Goal: Information Seeking & Learning: Learn about a topic

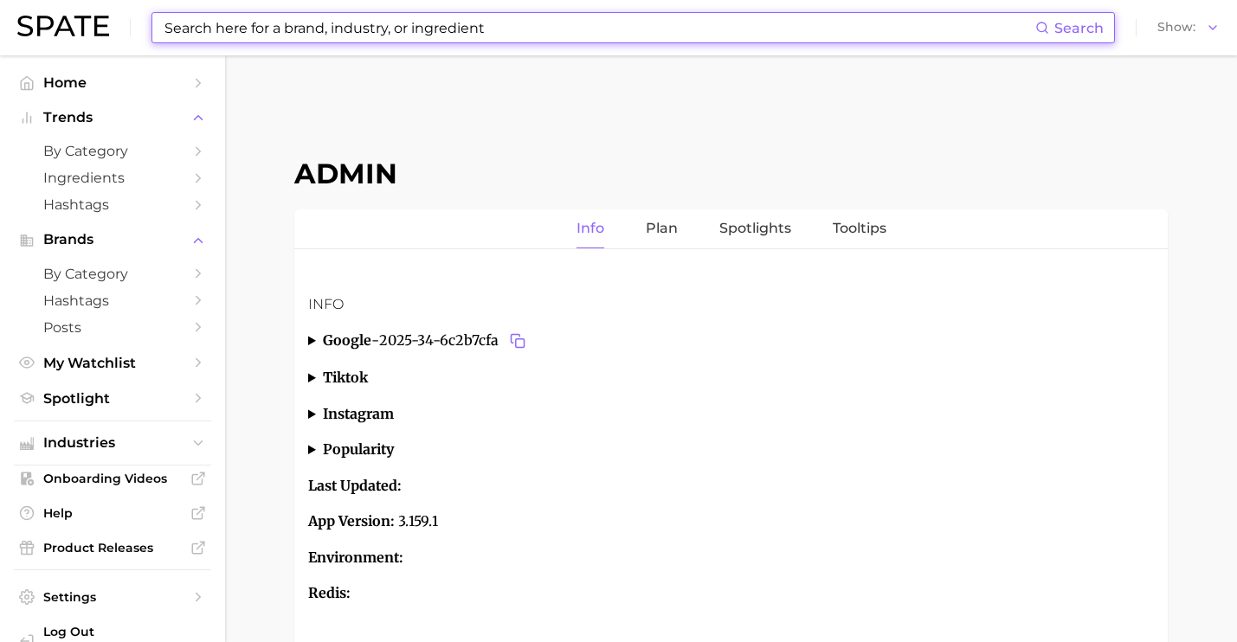
click at [313, 36] on input at bounding box center [599, 27] width 872 height 29
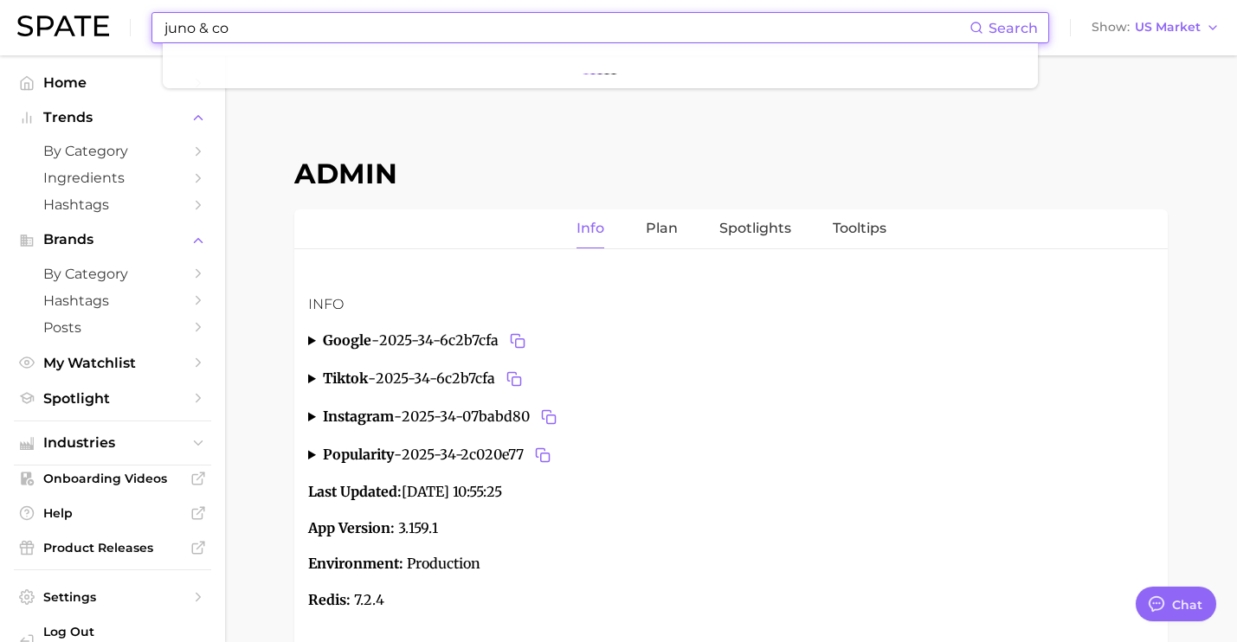
scroll to position [6506, 0]
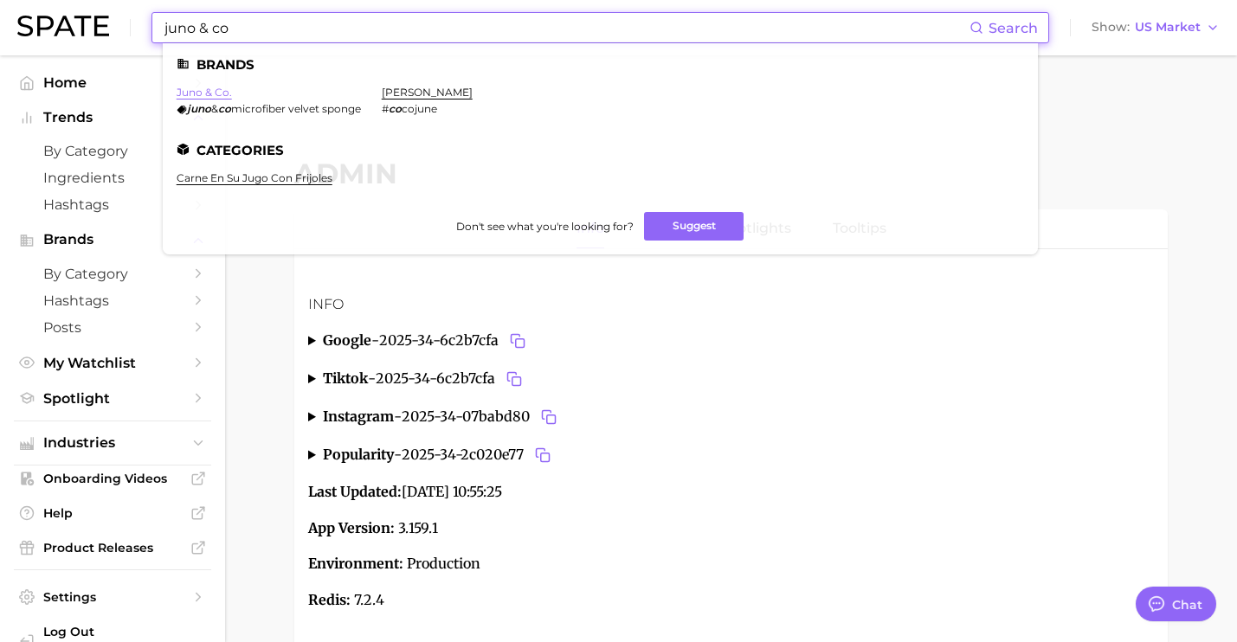
type input "juno & co"
click at [203, 96] on link "juno & co." at bounding box center [204, 92] width 55 height 13
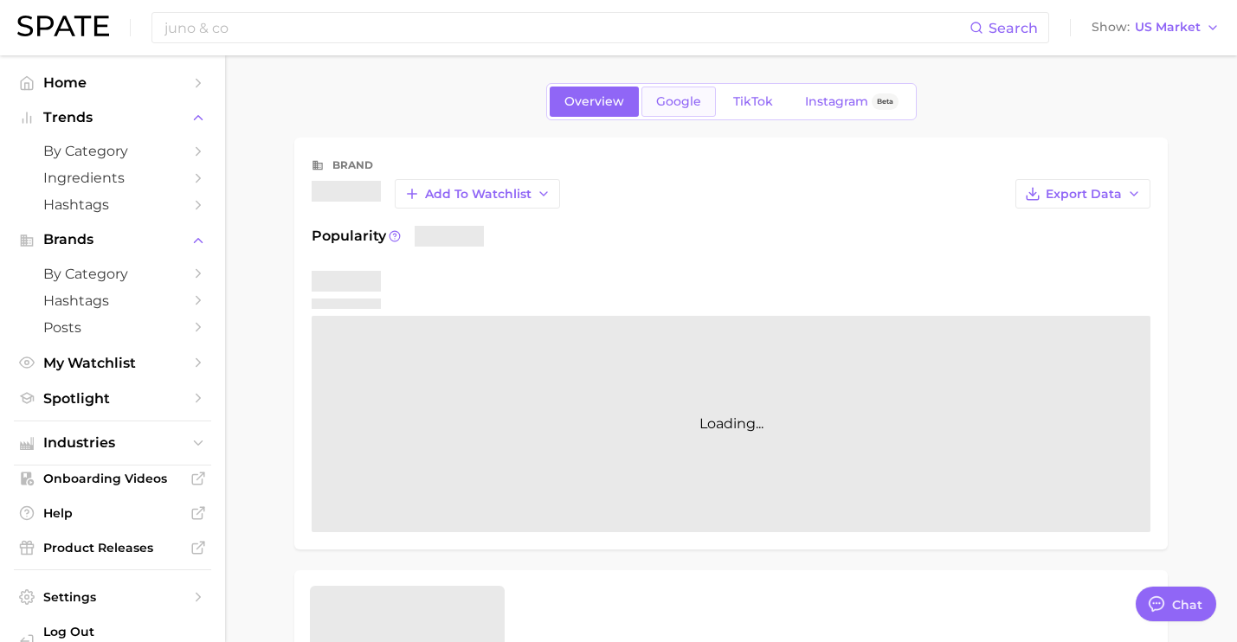
click at [691, 112] on link "Google" at bounding box center [678, 102] width 74 height 30
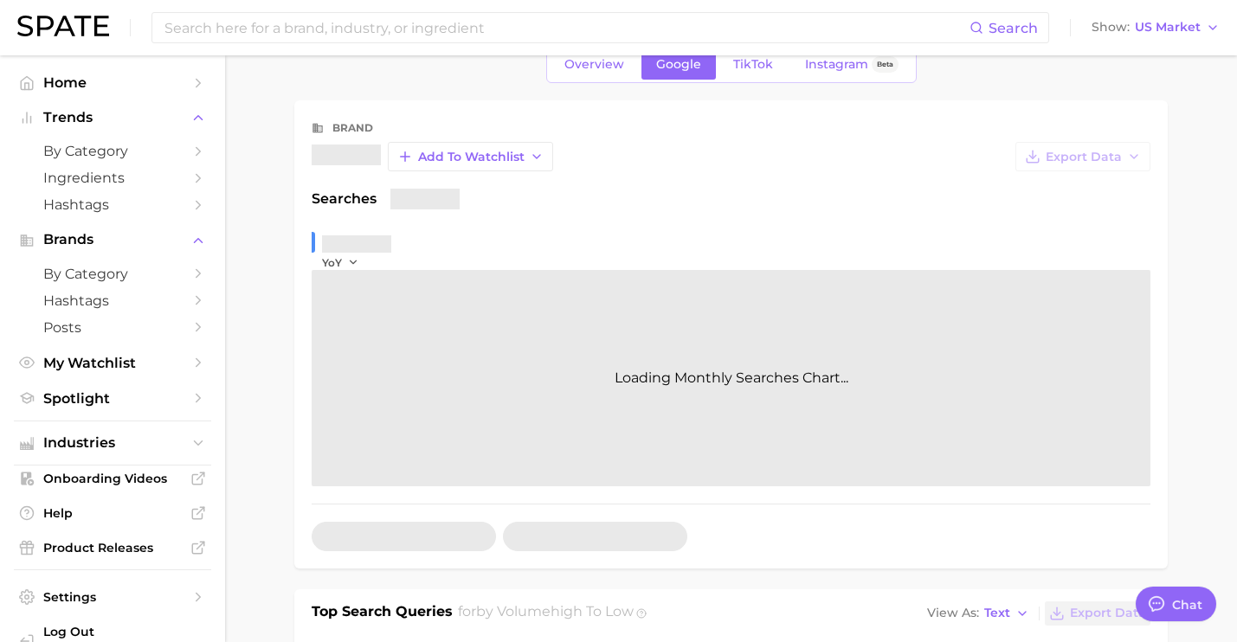
type textarea "x"
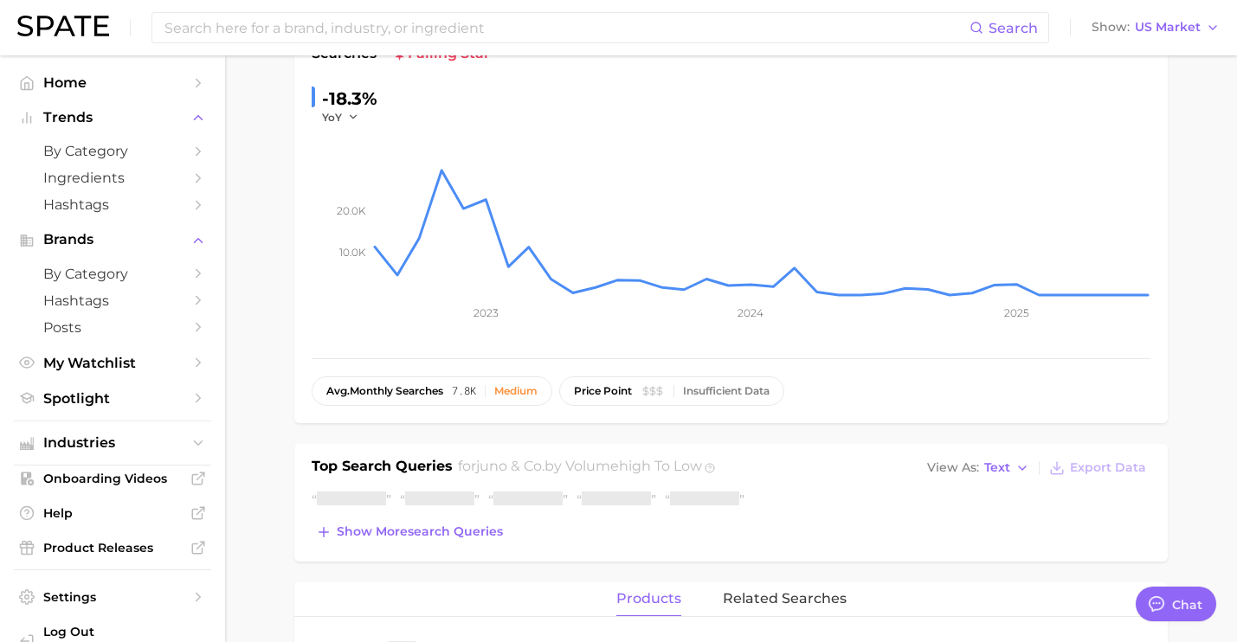
scroll to position [269, 0]
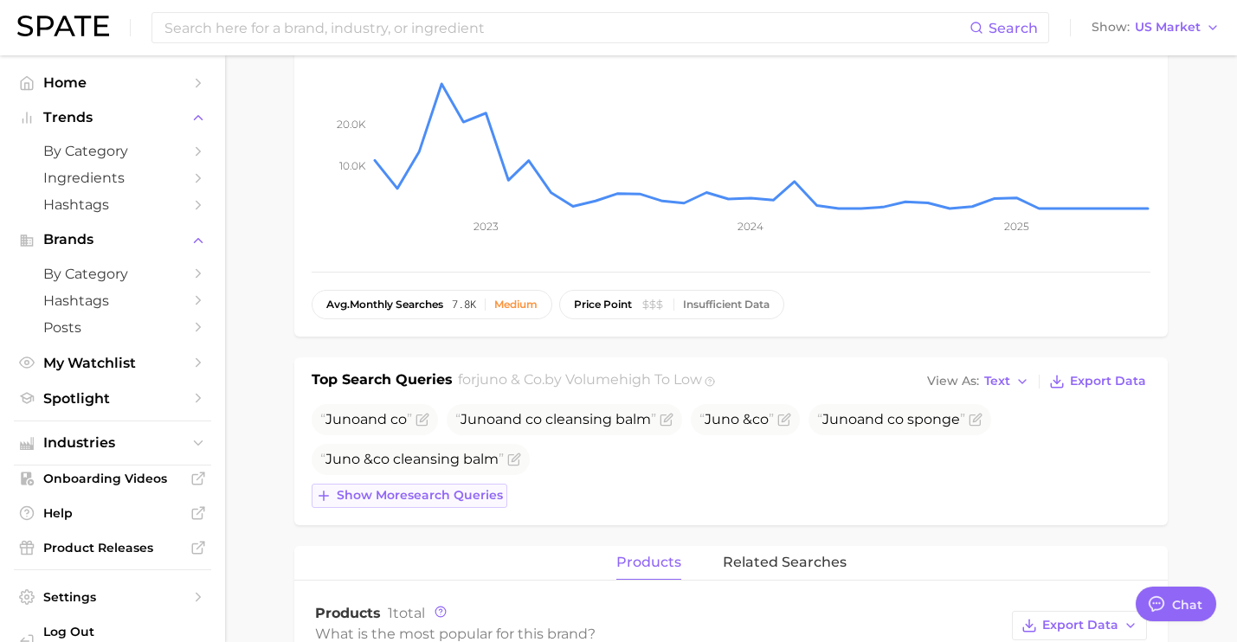
click at [450, 484] on button "Show more search queries" at bounding box center [410, 496] width 196 height 24
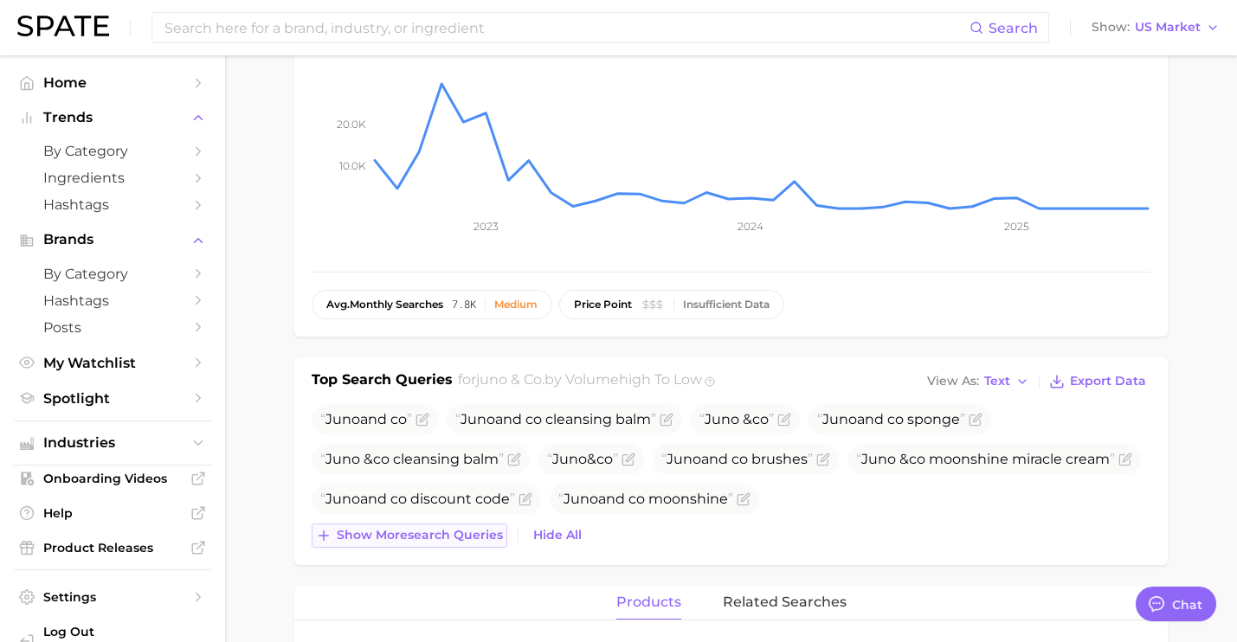
click at [454, 543] on button "Show more search queries" at bounding box center [410, 536] width 196 height 24
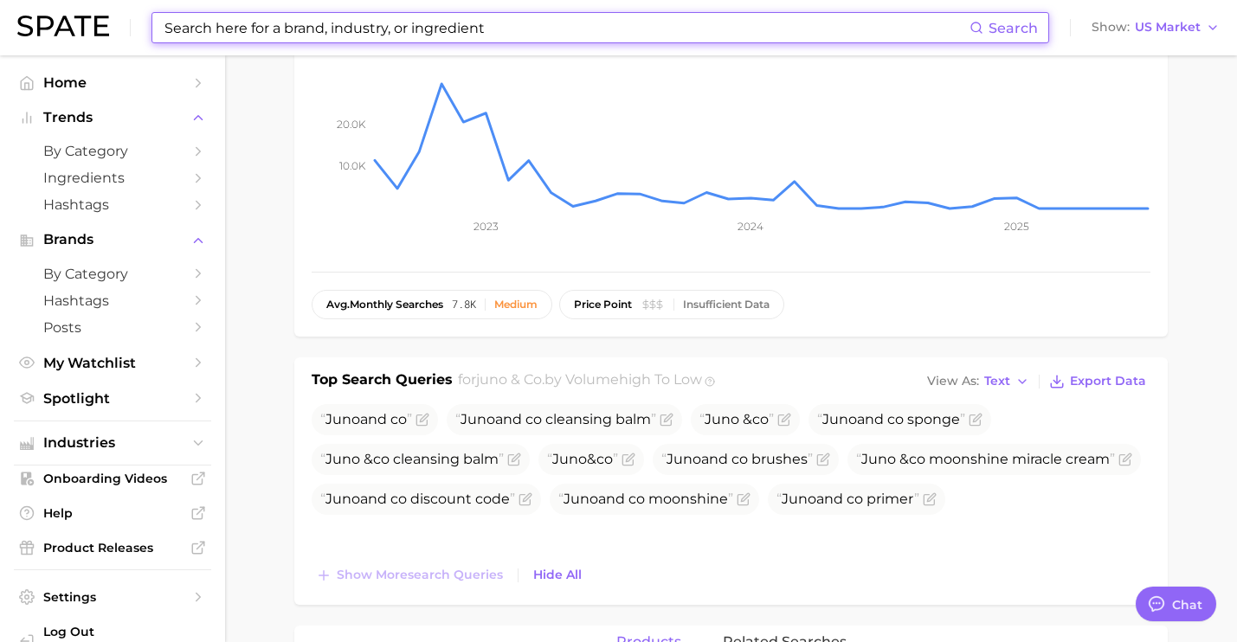
click at [216, 34] on input at bounding box center [566, 27] width 807 height 29
click at [272, 29] on input at bounding box center [566, 27] width 807 height 29
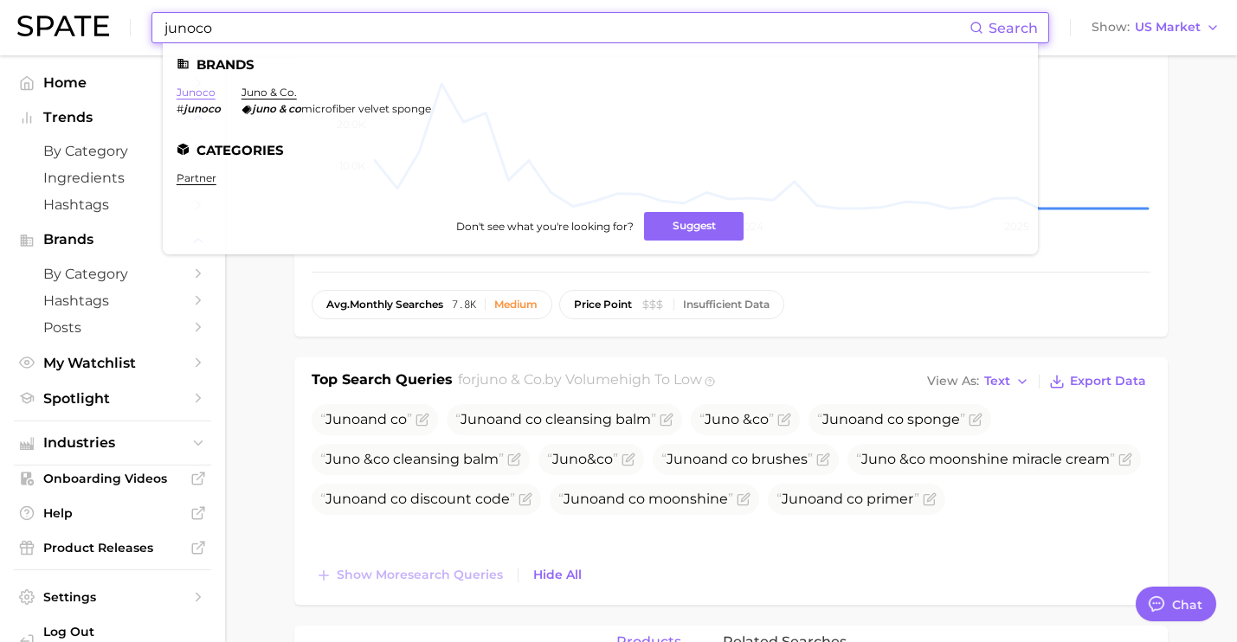
type input "junoco"
click at [190, 93] on link "junoco" at bounding box center [196, 92] width 39 height 13
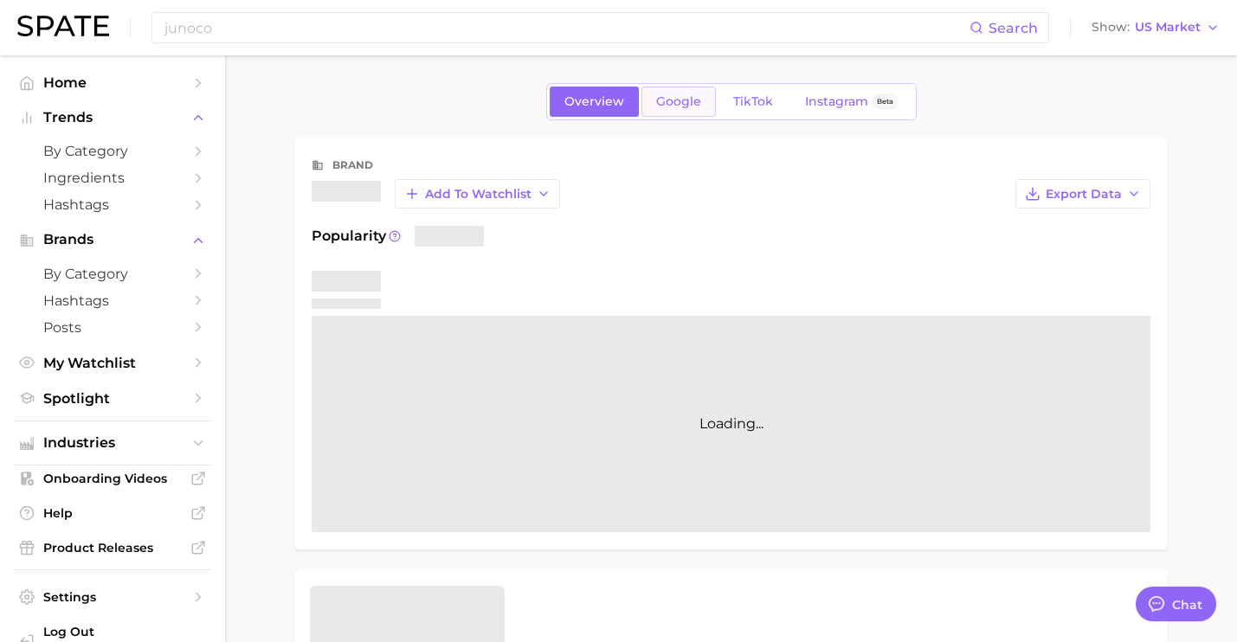
click at [670, 97] on span "Google" at bounding box center [678, 101] width 45 height 15
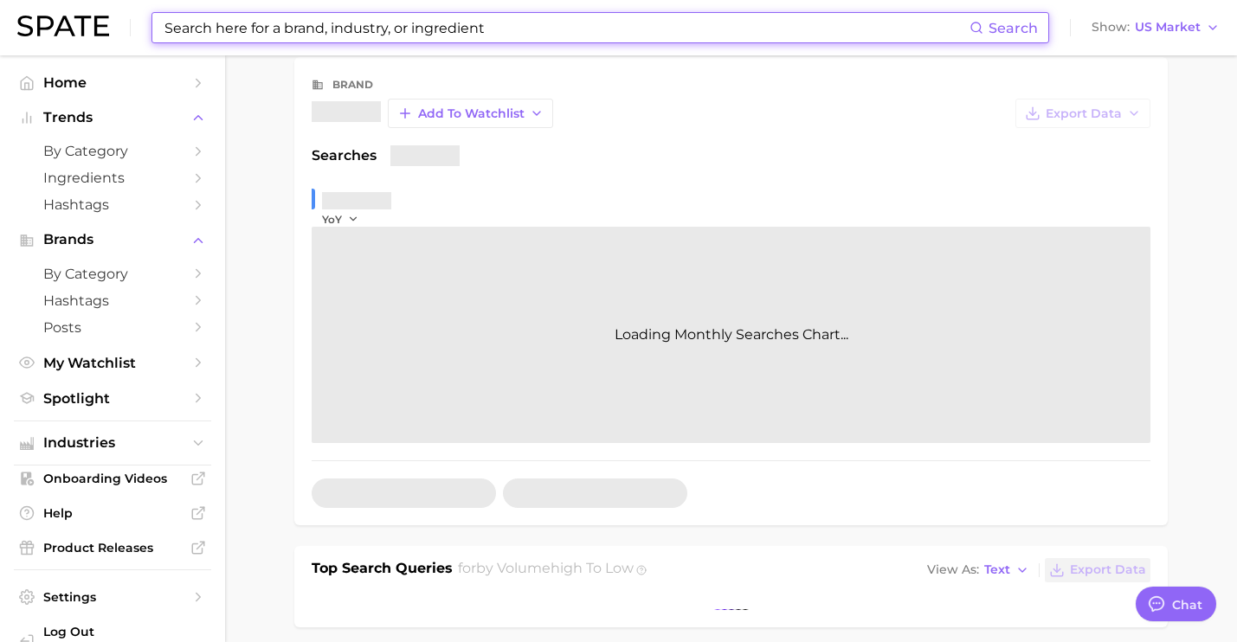
scroll to position [344, 0]
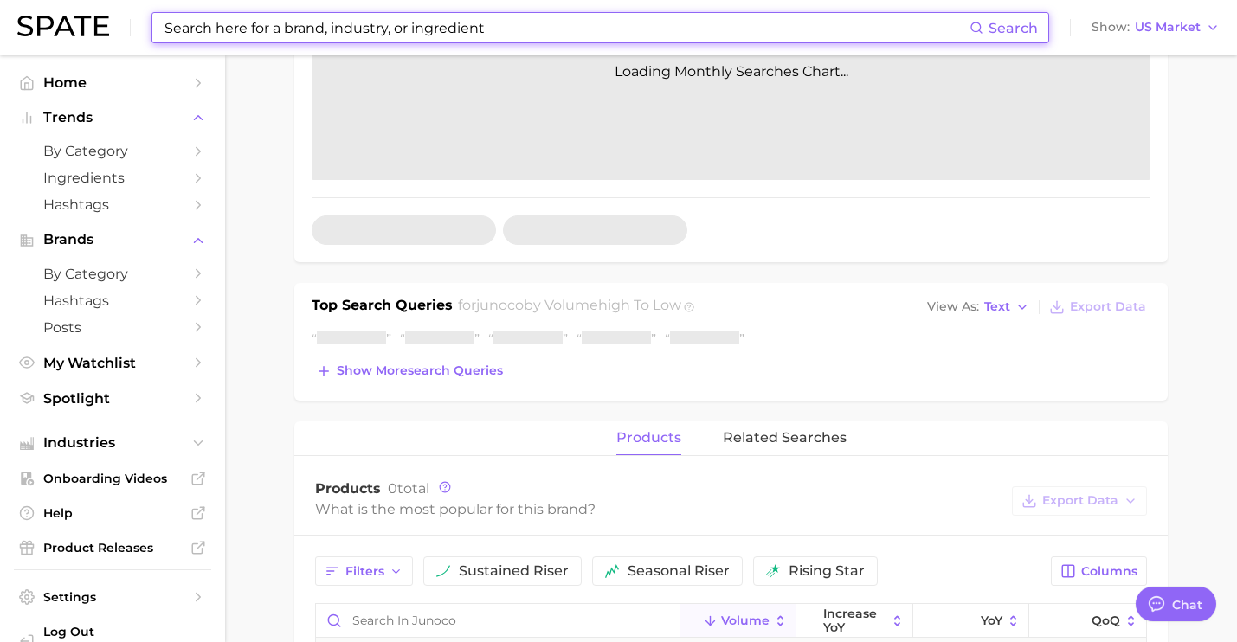
click at [463, 386] on div "Top Search Queries for junoco by Volume high to low View As Text Export Data Sh…" at bounding box center [730, 342] width 873 height 118
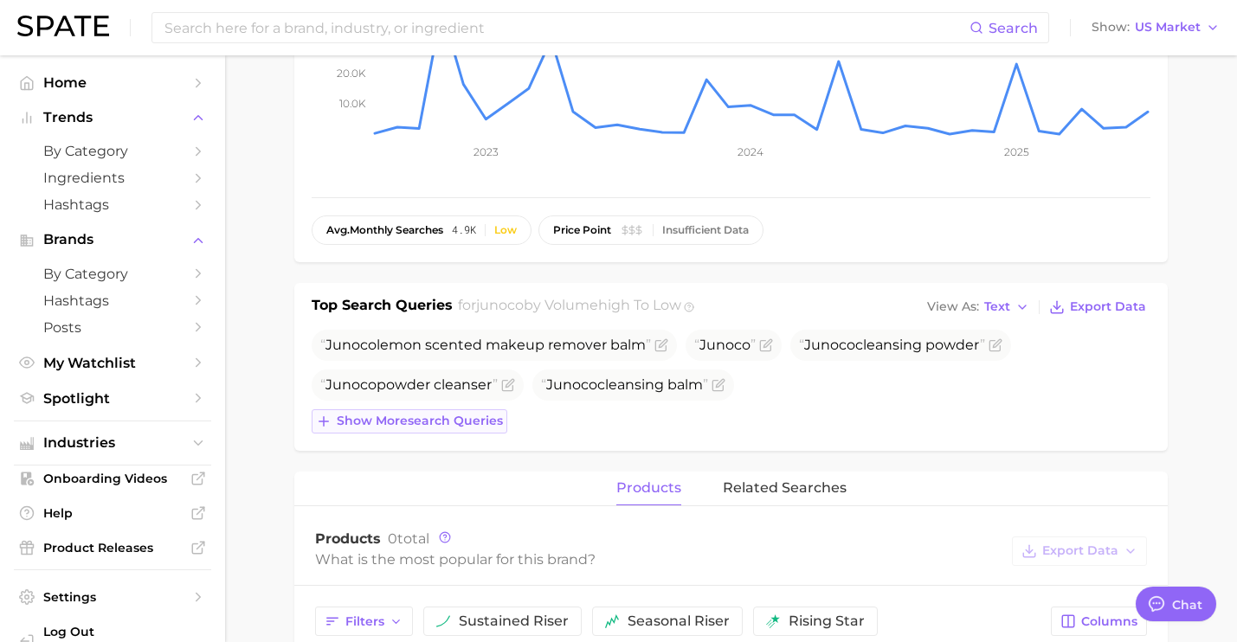
click at [466, 413] on button "Show more search queries" at bounding box center [410, 421] width 196 height 24
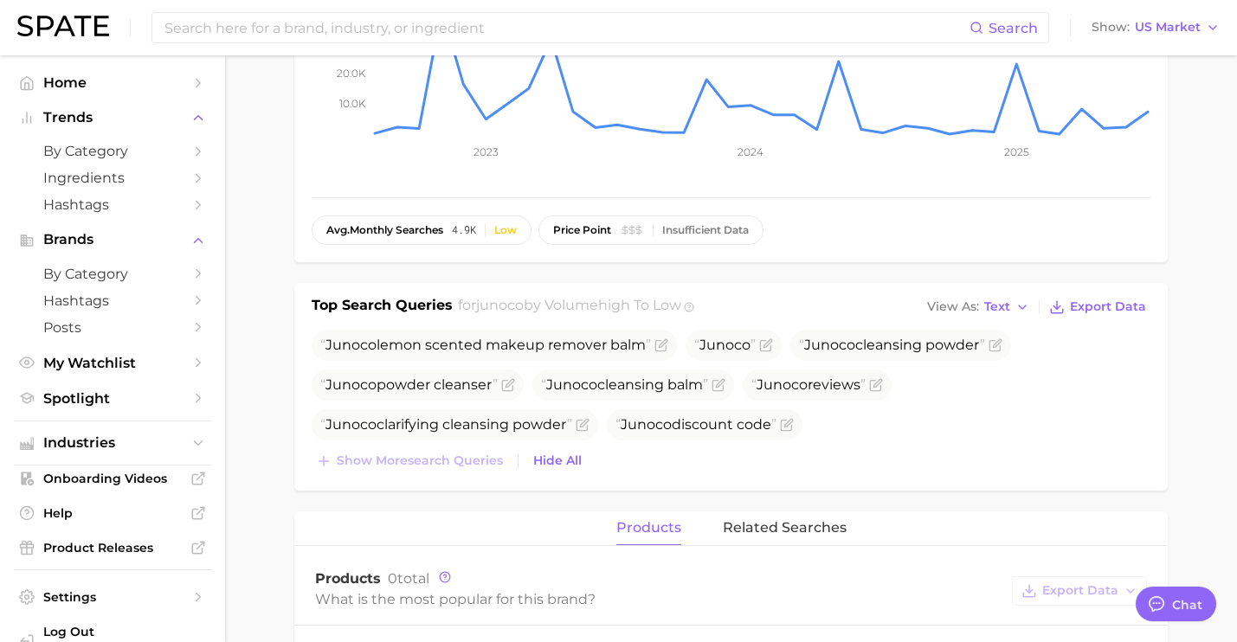
scroll to position [0, 0]
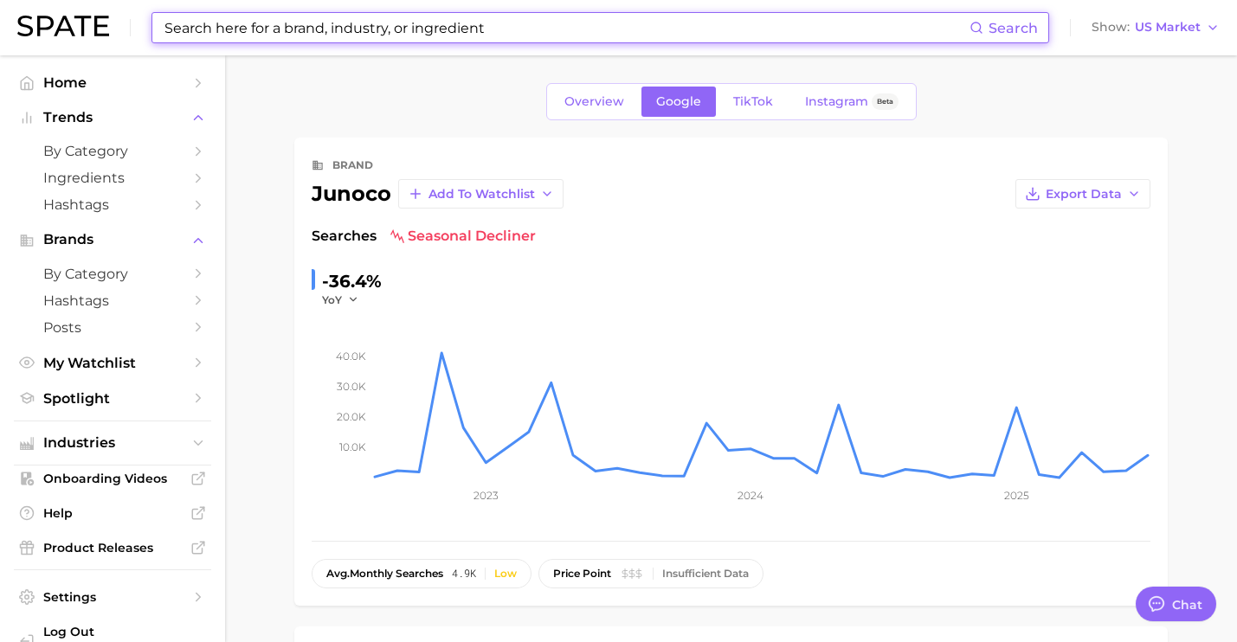
click at [441, 31] on input at bounding box center [566, 27] width 807 height 29
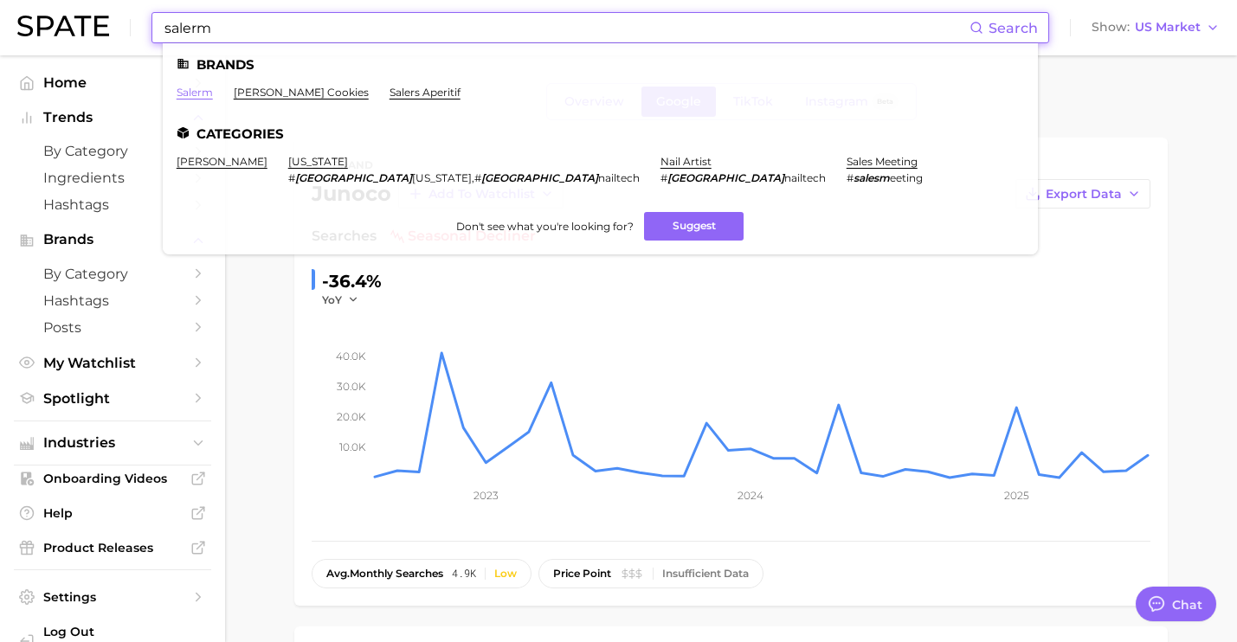
type input "salerm"
click at [198, 96] on link "salerm" at bounding box center [195, 92] width 36 height 13
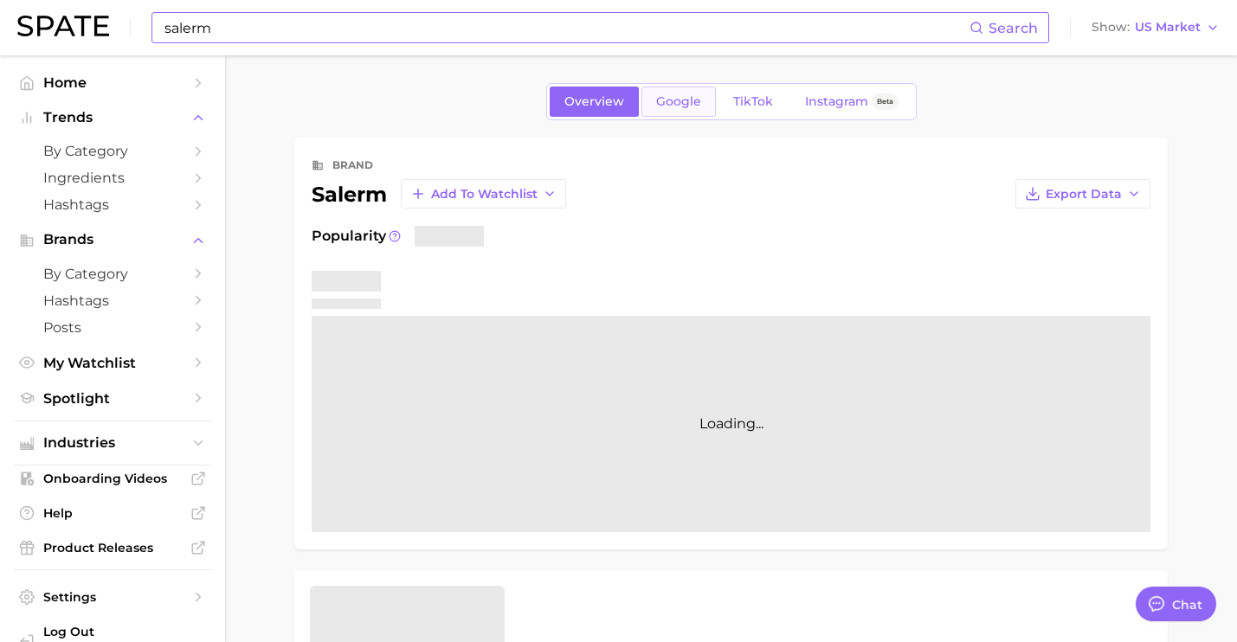
click at [684, 115] on link "Google" at bounding box center [678, 102] width 74 height 30
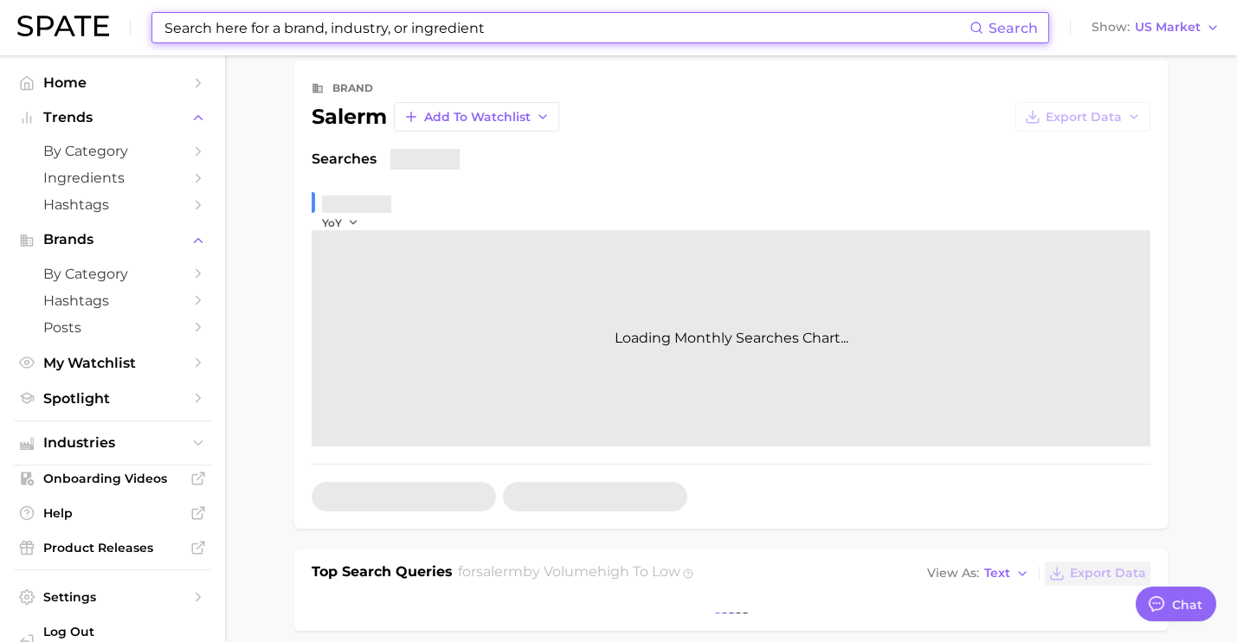
scroll to position [334, 0]
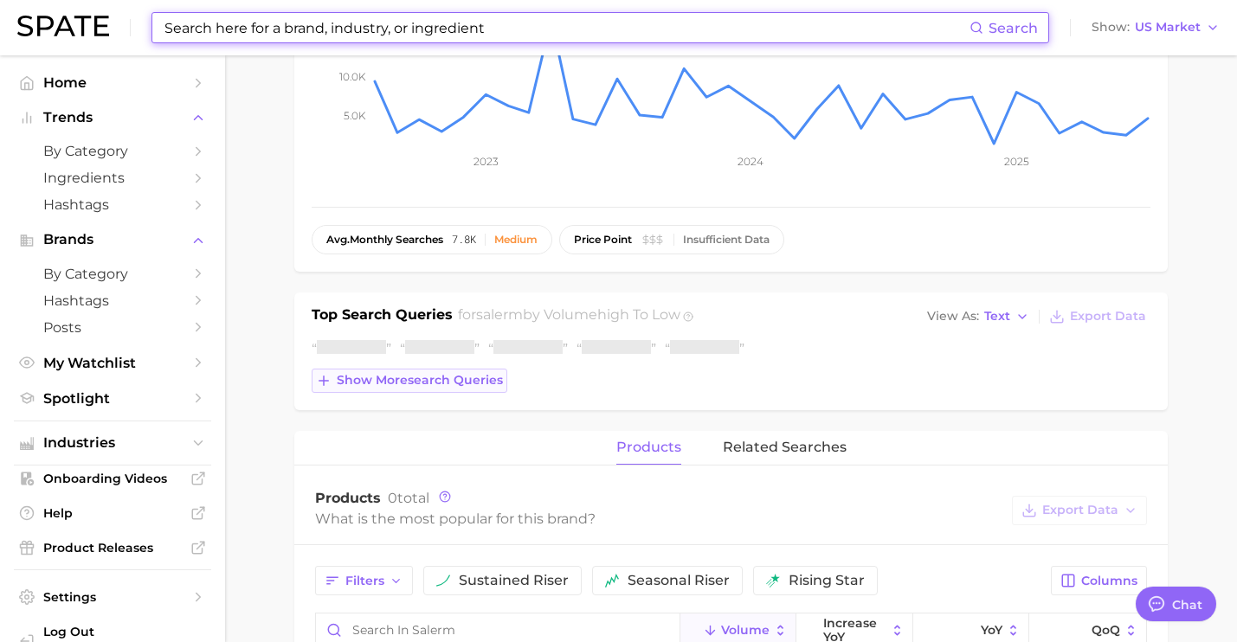
click at [449, 381] on span "Show more search queries" at bounding box center [420, 380] width 166 height 15
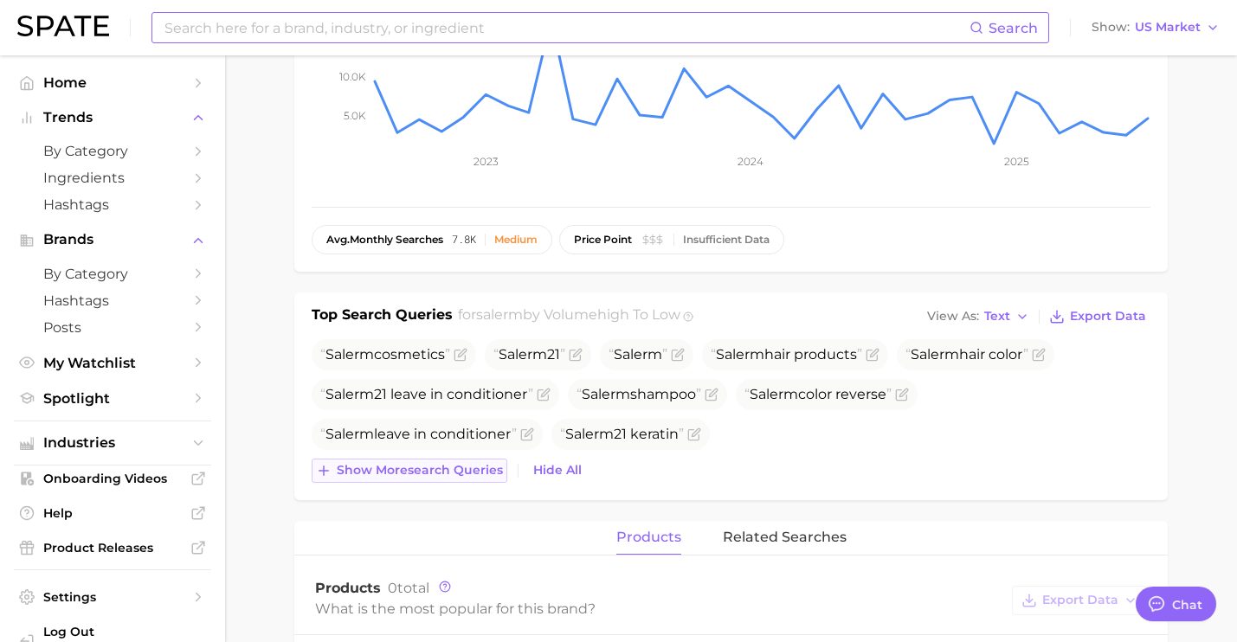
click at [450, 462] on button "Show more search queries" at bounding box center [410, 471] width 196 height 24
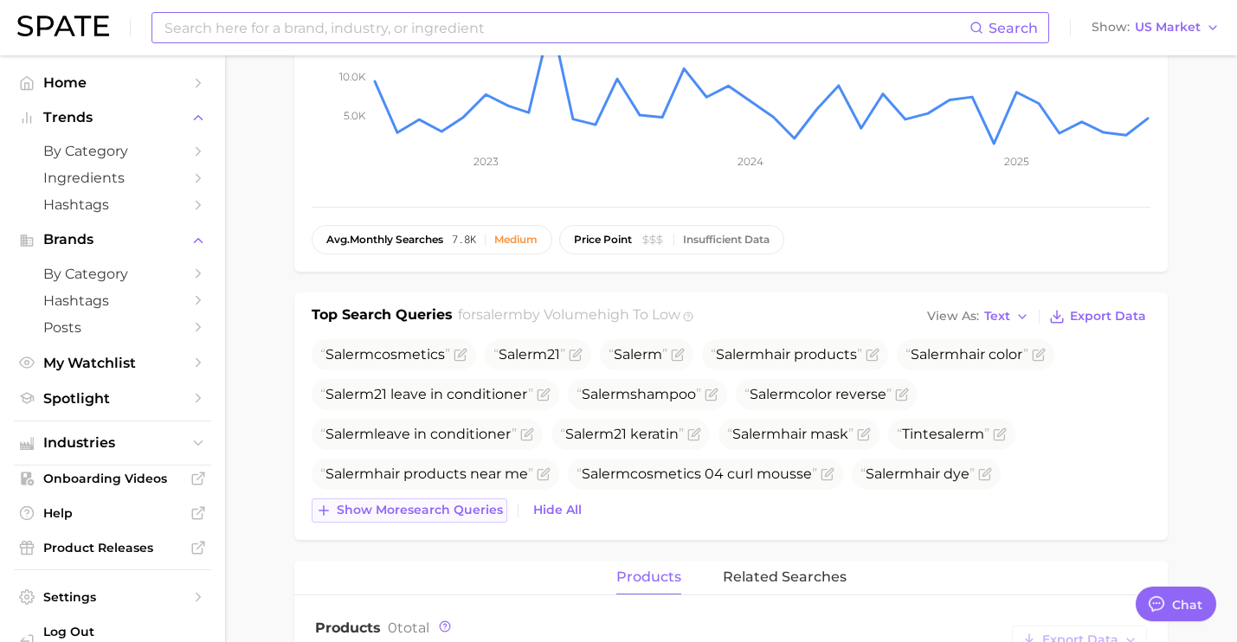
click at [449, 497] on div "Salerm cosmetics Salerm 21 Salerm Salerm hair products Salerm hair color Salerm…" at bounding box center [731, 430] width 839 height 183
click at [492, 512] on span "Show more search queries" at bounding box center [420, 510] width 166 height 15
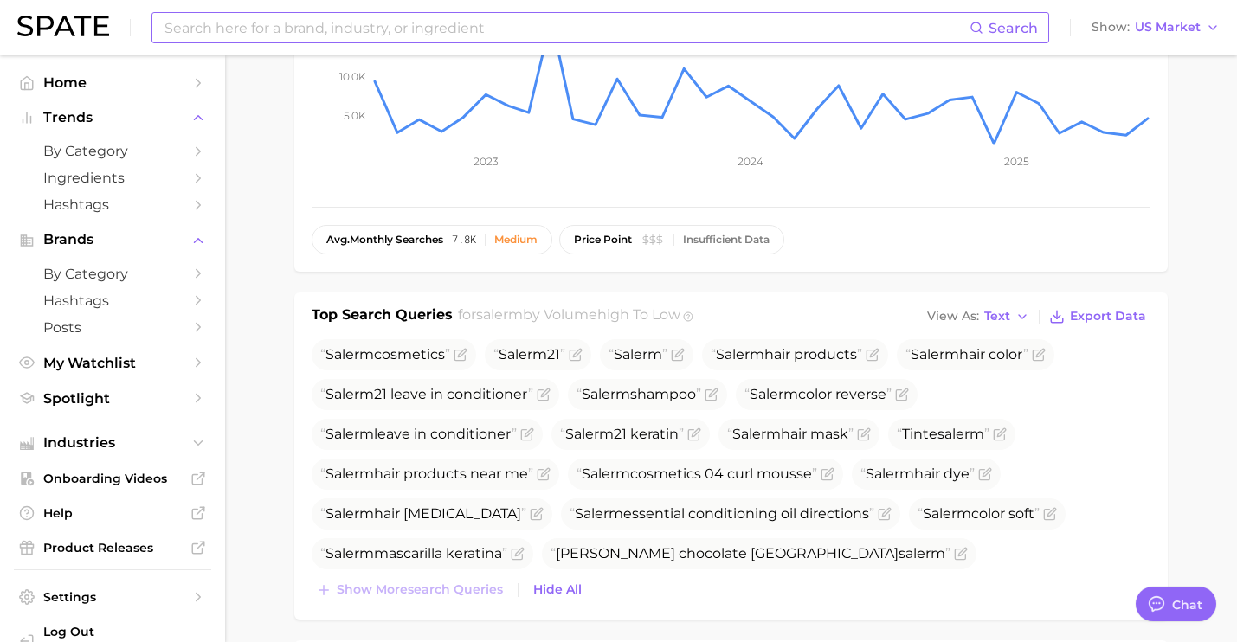
click at [454, 44] on div "Search Show US Market" at bounding box center [618, 27] width 1202 height 55
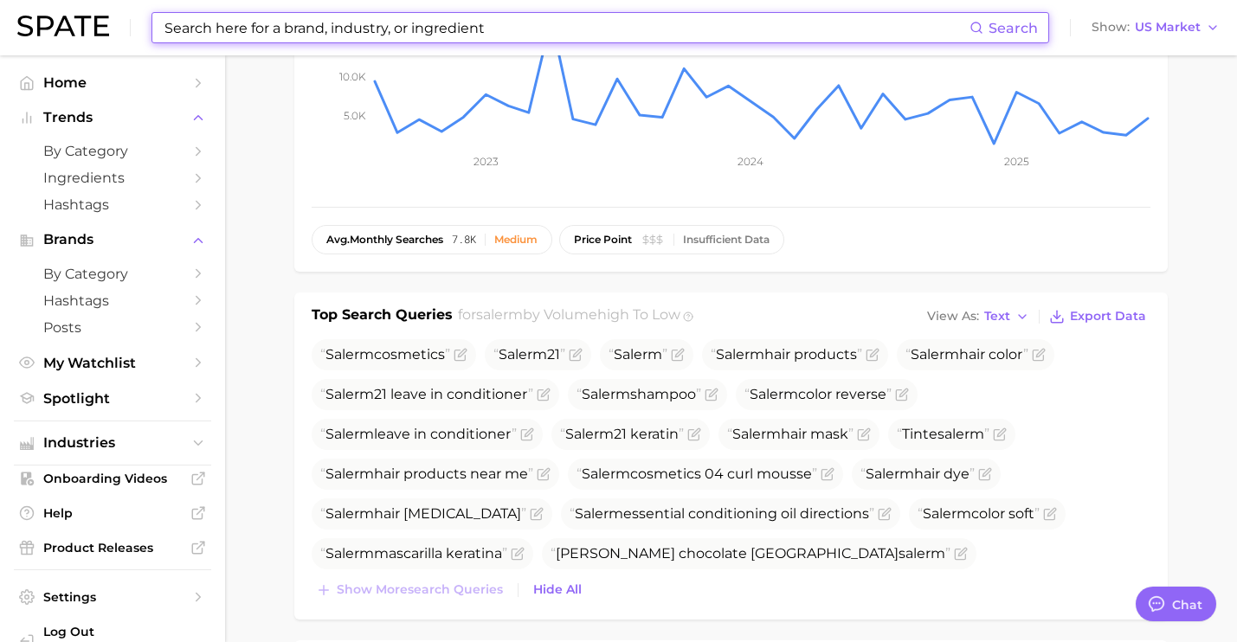
click at [453, 29] on input at bounding box center [566, 27] width 807 height 29
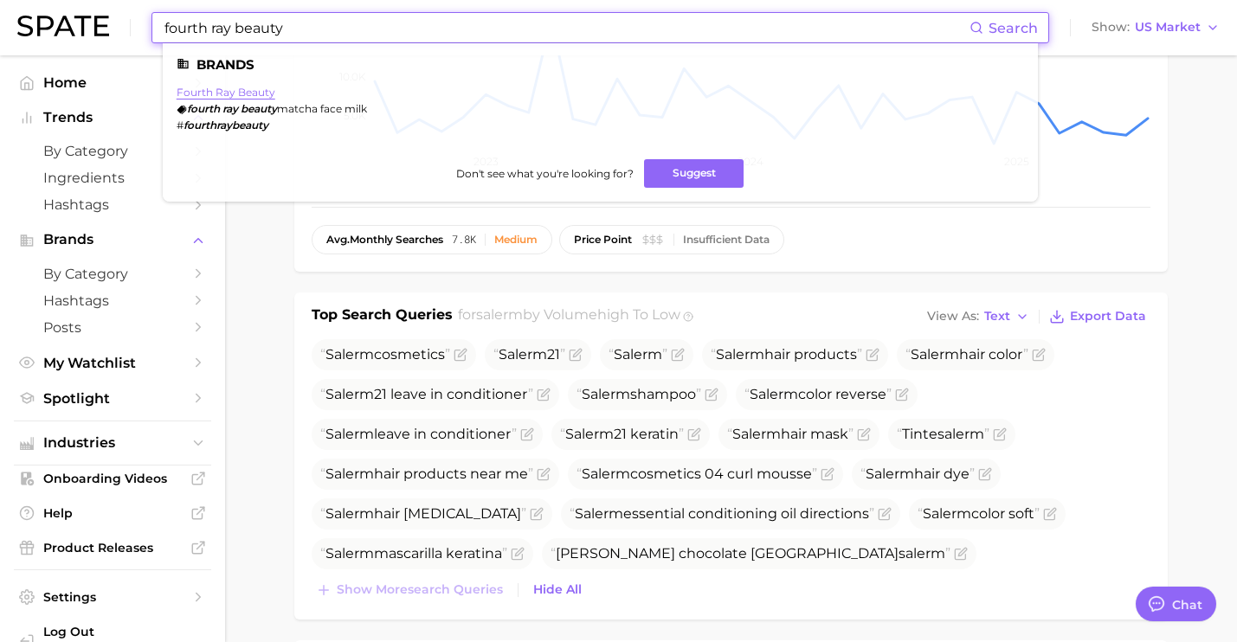
type input "fourth ray beauty"
click at [224, 95] on link "fourth ray beauty" at bounding box center [226, 92] width 99 height 13
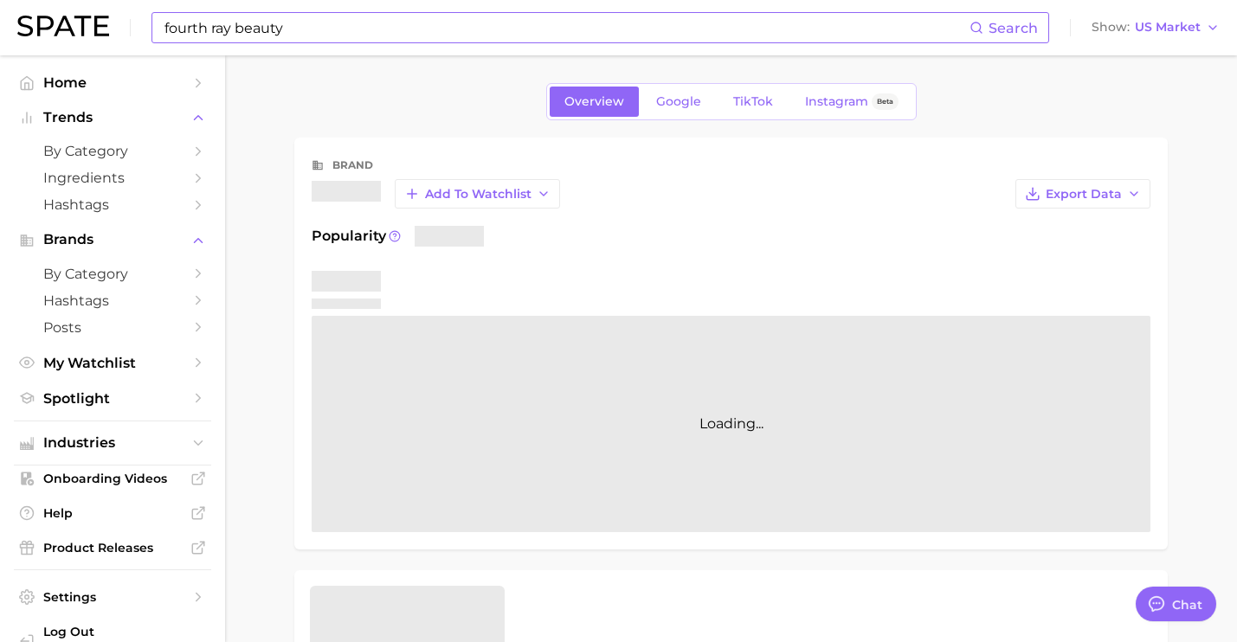
click at [673, 118] on div "Overview Google TikTok Instagram Beta" at bounding box center [731, 101] width 370 height 37
click at [669, 112] on link "Google" at bounding box center [678, 102] width 74 height 30
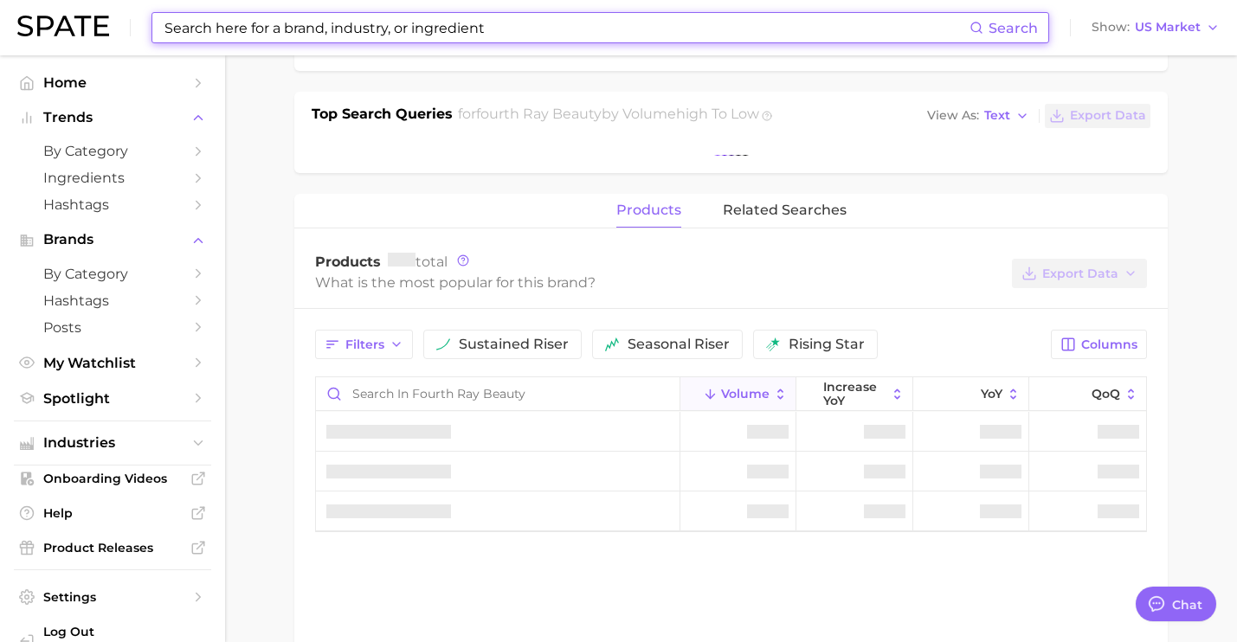
scroll to position [539, 0]
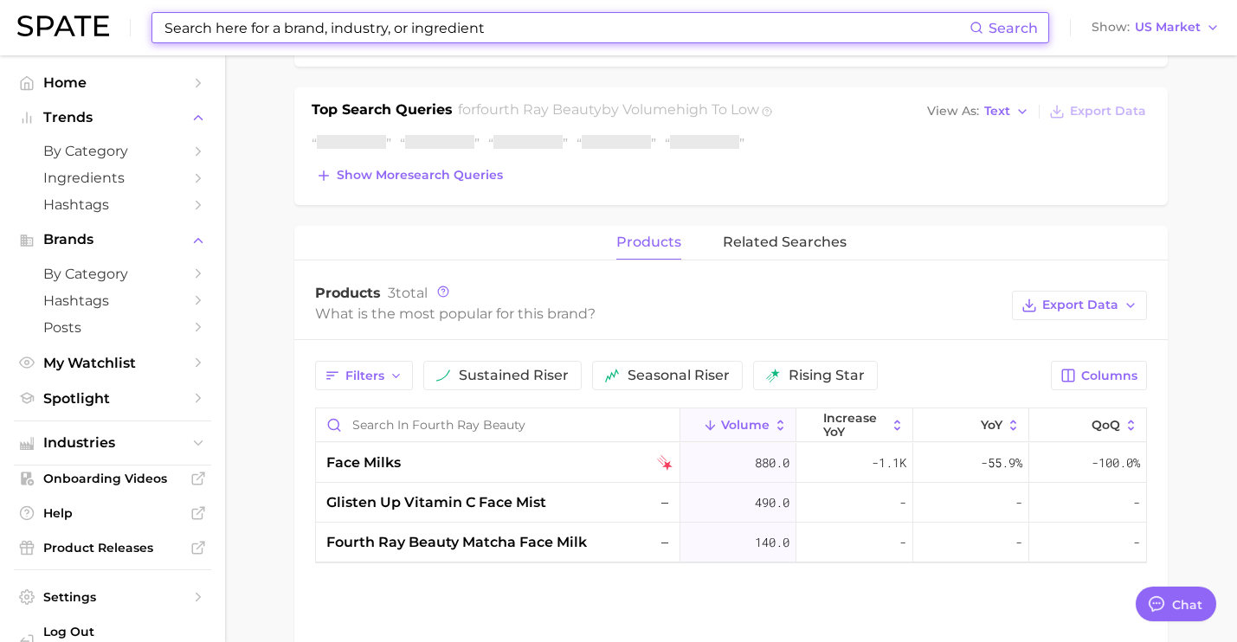
click at [455, 189] on div "Top Search Queries for fourth ray beauty by Volume high to low View As Text Exp…" at bounding box center [730, 146] width 873 height 118
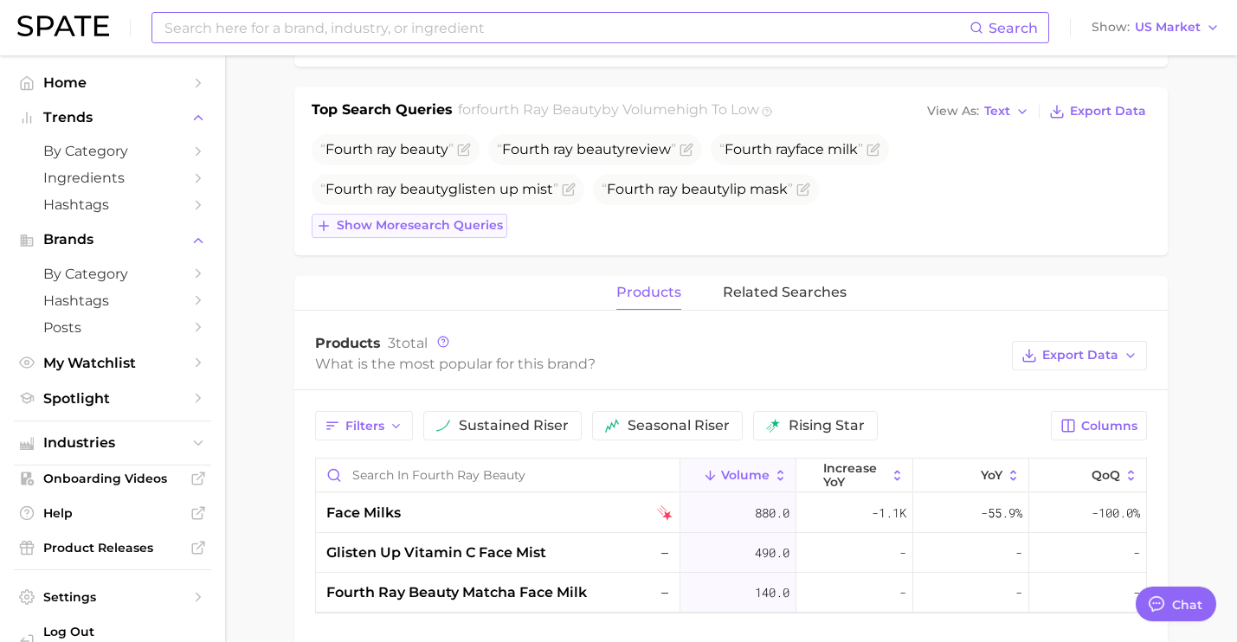
click at [458, 218] on span "Show more search queries" at bounding box center [420, 225] width 166 height 15
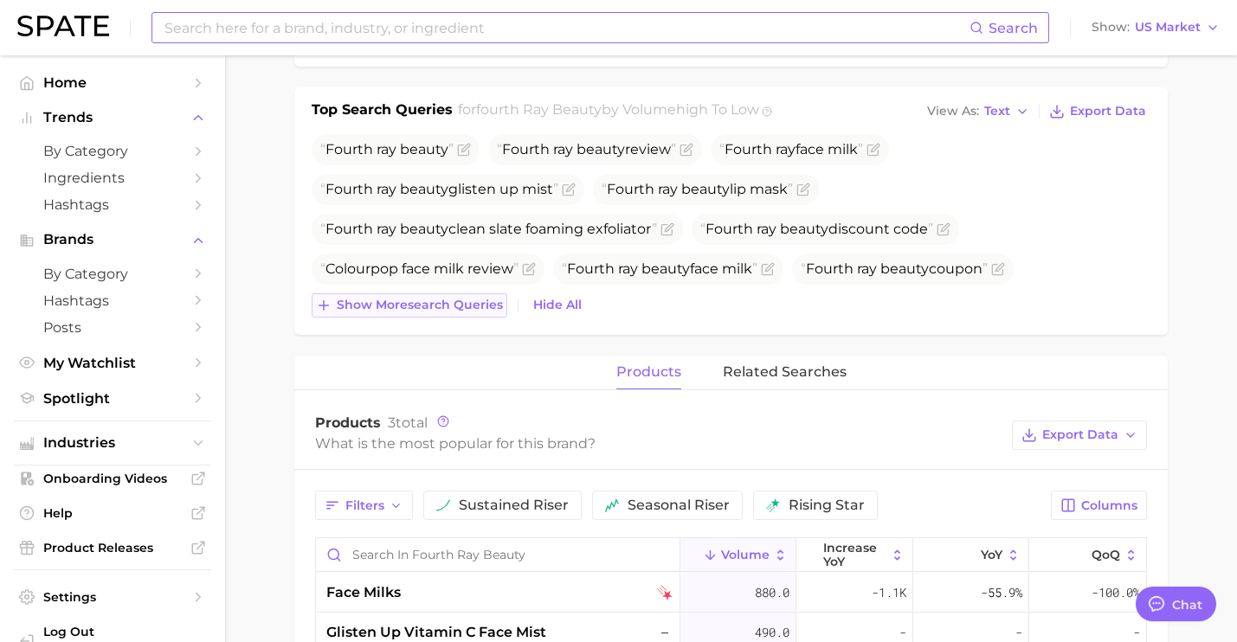
click at [458, 303] on span "Show more search queries" at bounding box center [420, 305] width 166 height 15
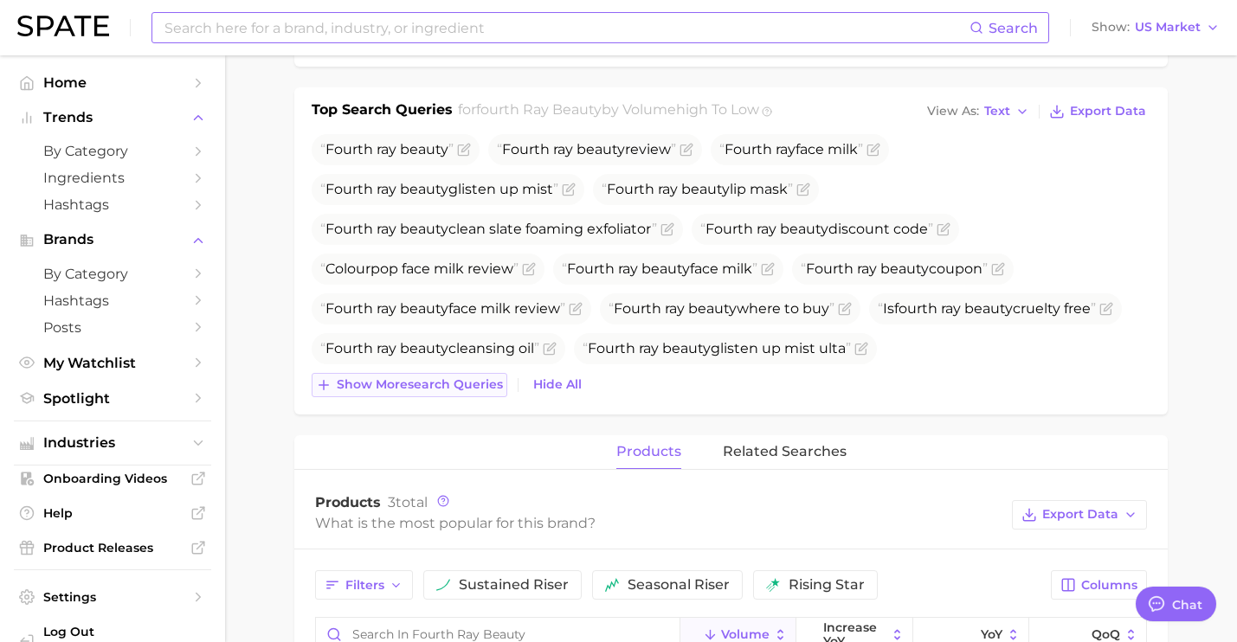
click at [478, 376] on button "Show more search queries" at bounding box center [410, 385] width 196 height 24
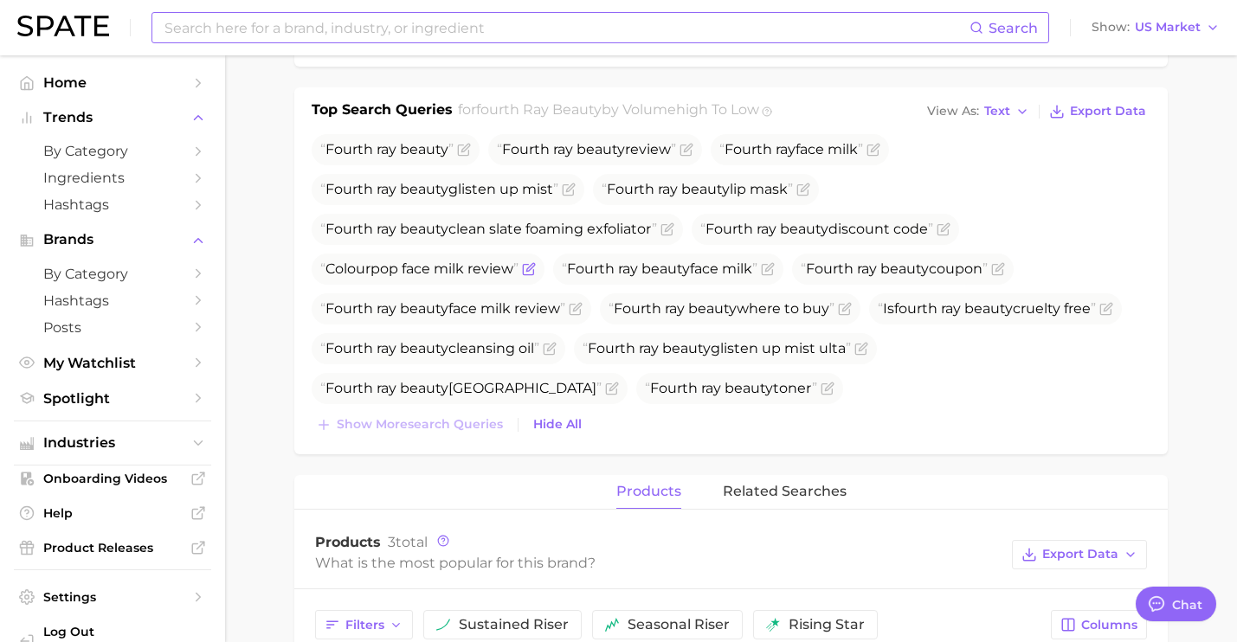
click at [532, 274] on icon "Flag as miscategorized or irrelevant" at bounding box center [529, 269] width 14 height 14
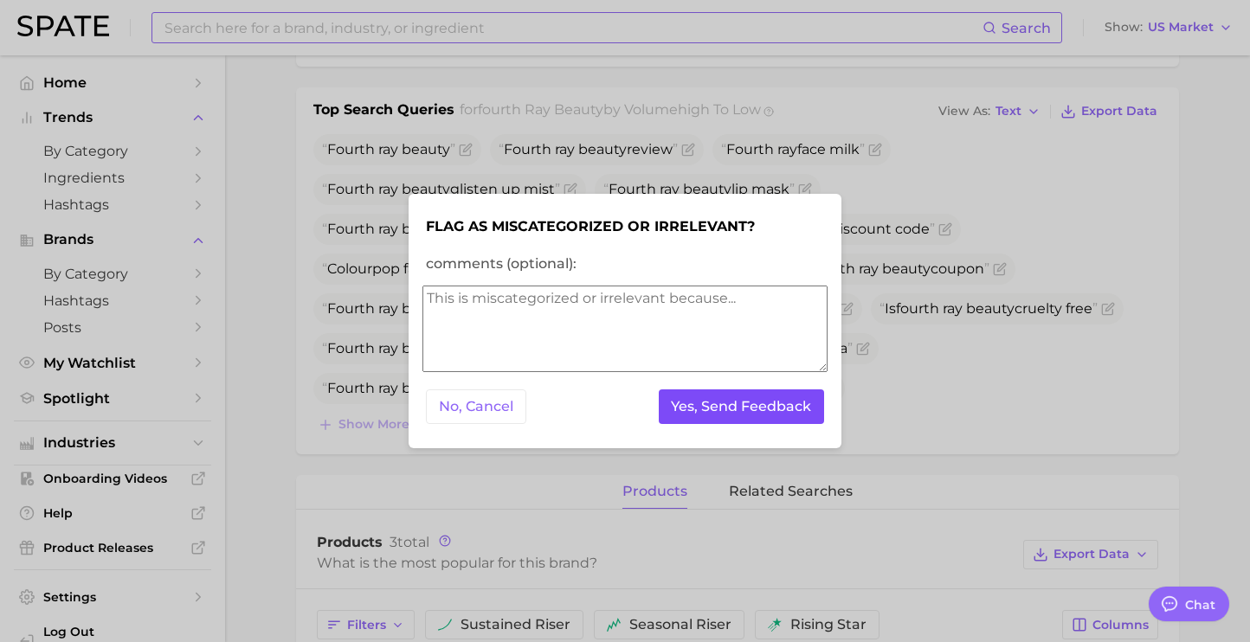
click at [686, 413] on button "Yes, Send Feedback" at bounding box center [742, 406] width 166 height 35
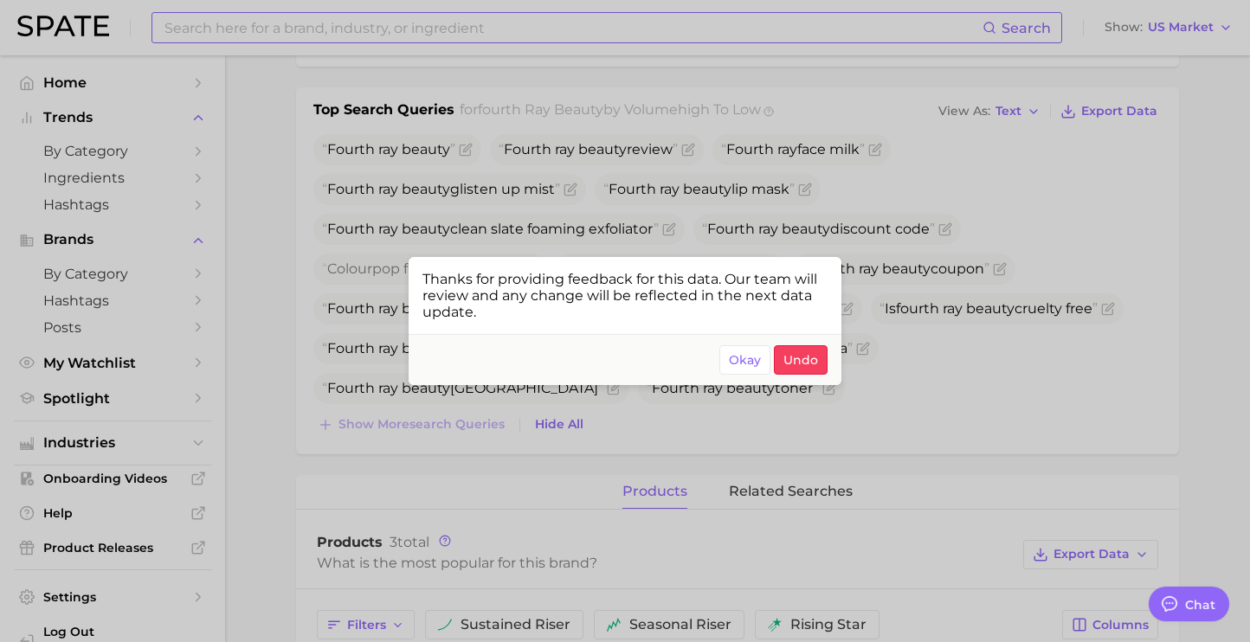
click at [882, 408] on div at bounding box center [625, 321] width 1250 height 642
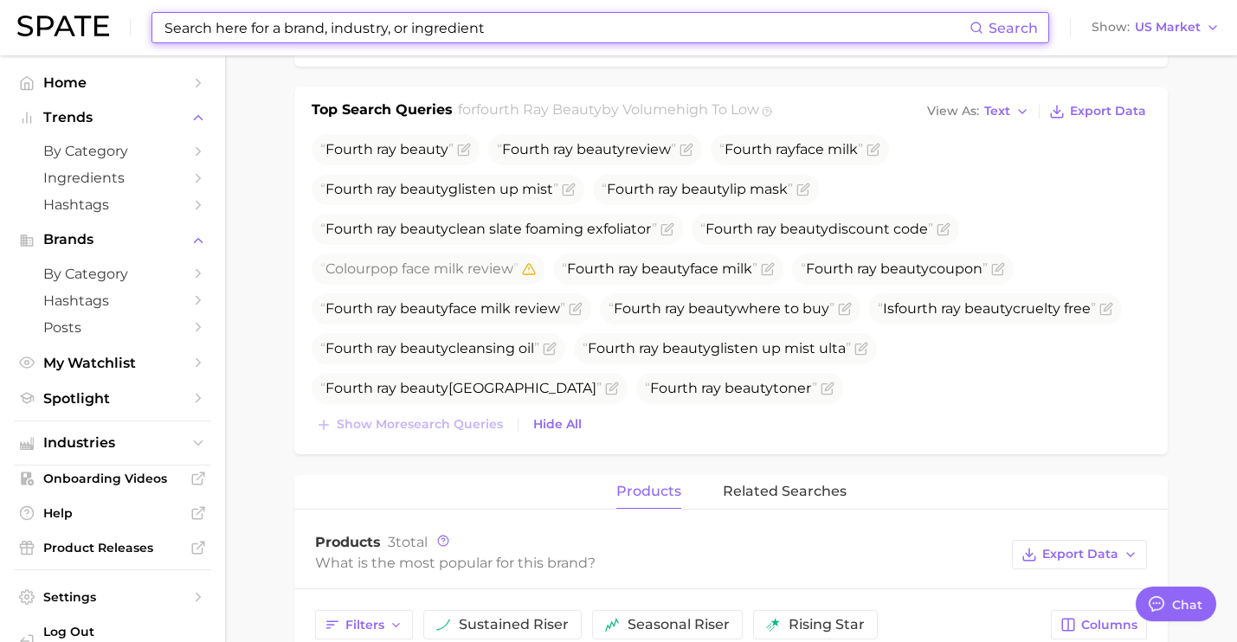
click at [441, 35] on input at bounding box center [566, 27] width 807 height 29
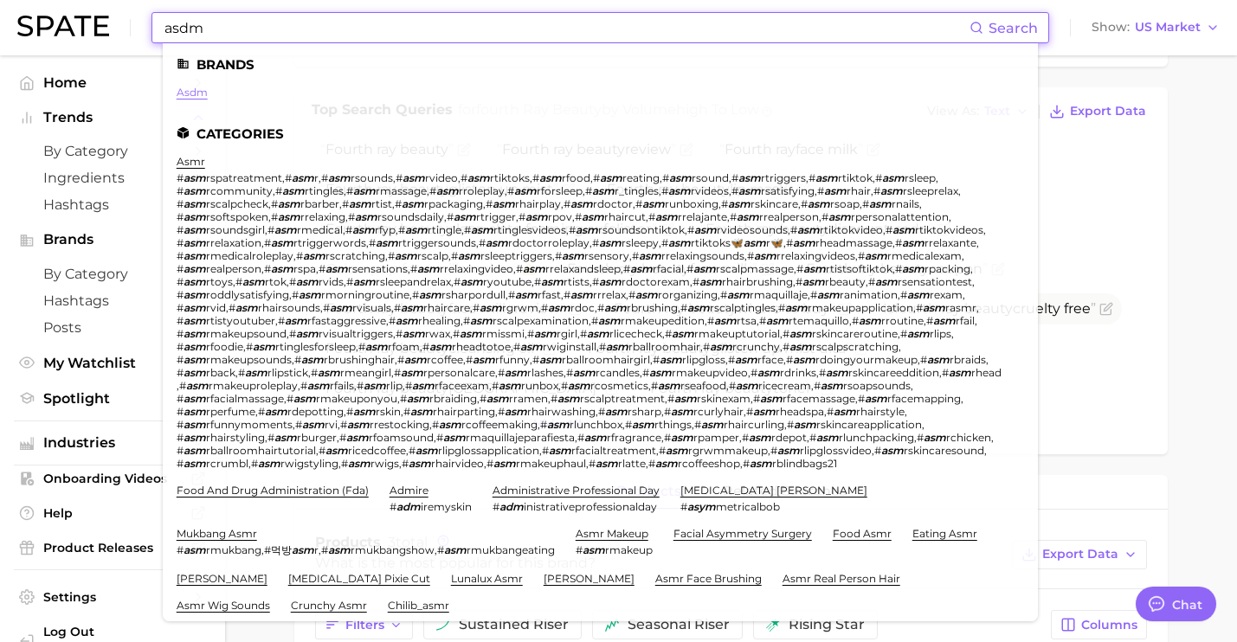
type input "asdm"
click at [197, 94] on link "asdm" at bounding box center [192, 92] width 31 height 13
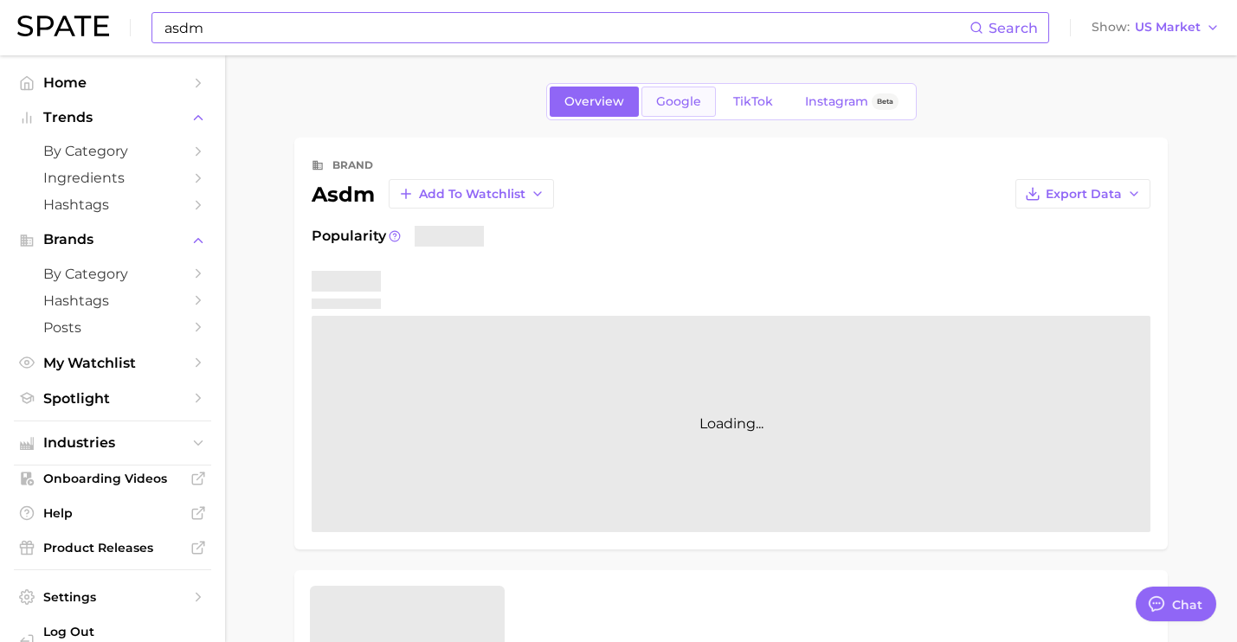
click at [689, 106] on span "Google" at bounding box center [678, 101] width 45 height 15
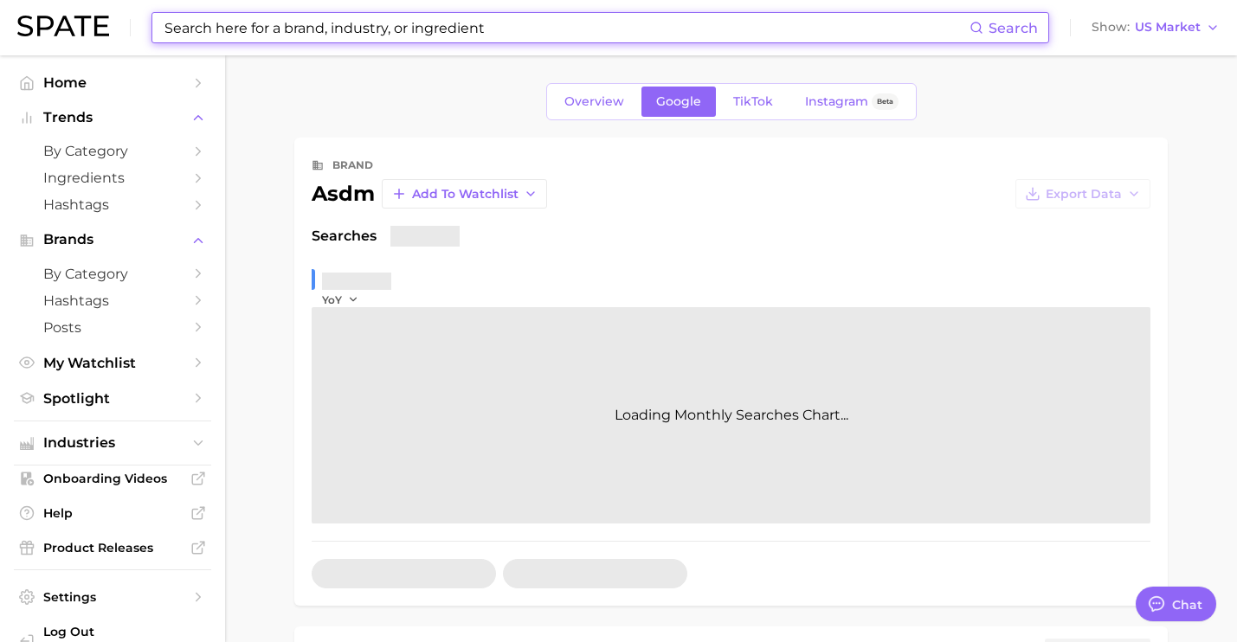
scroll to position [320, 0]
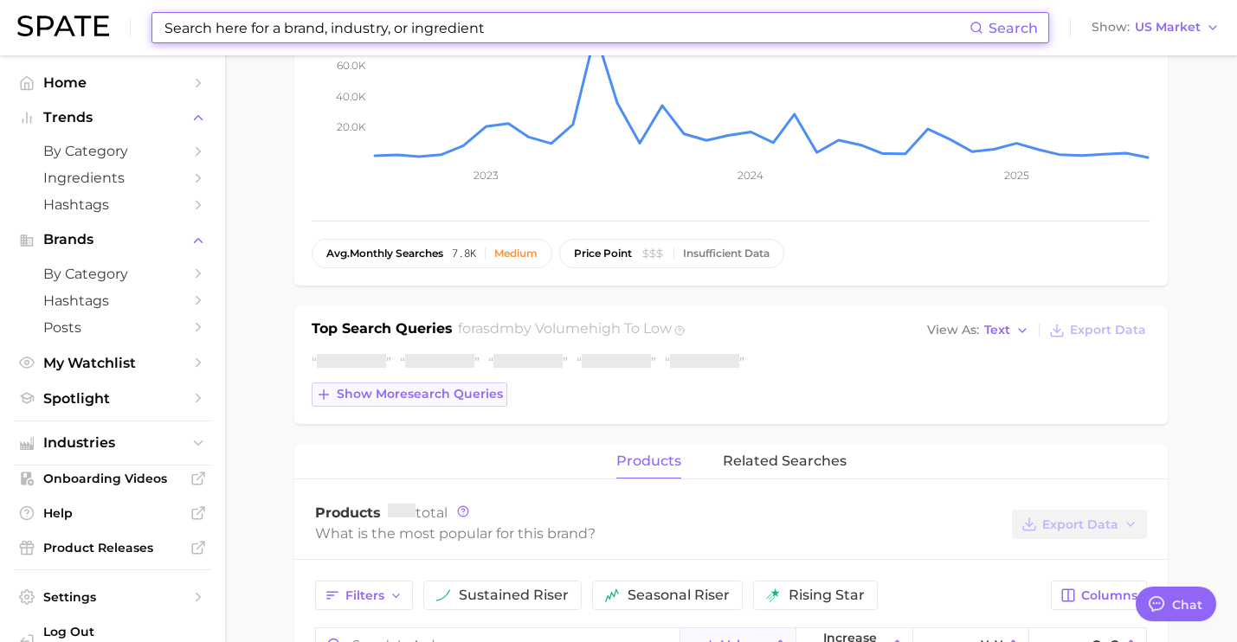
click at [441, 395] on span "Show more search queries" at bounding box center [420, 394] width 166 height 15
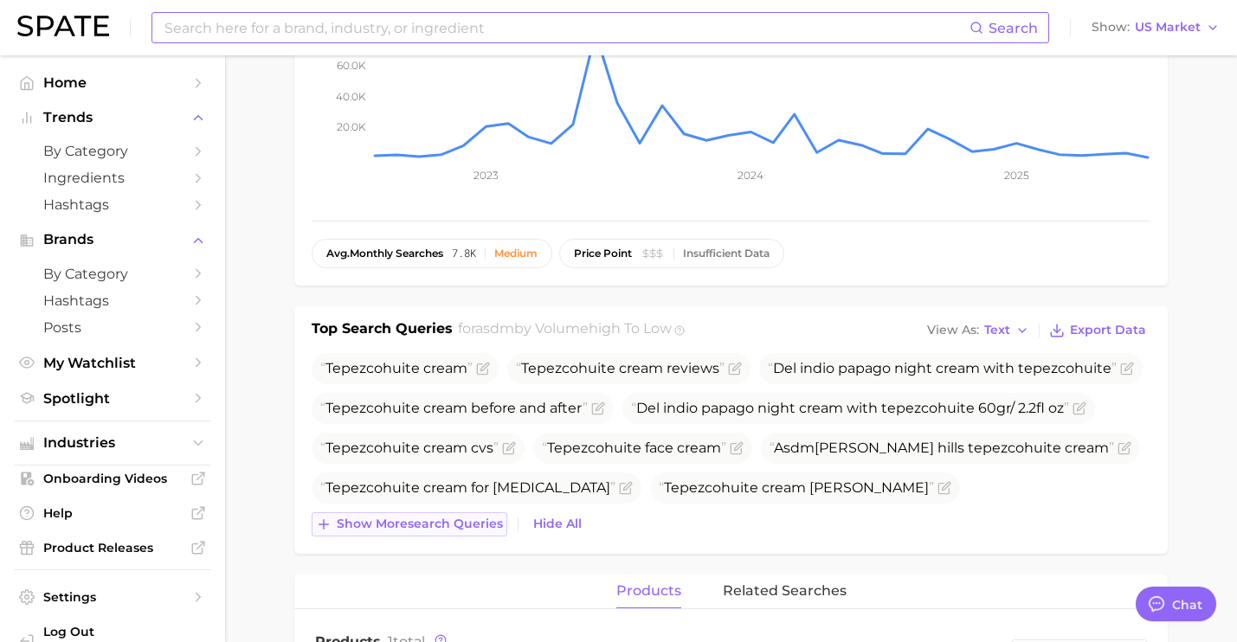
click at [468, 520] on span "Show more search queries" at bounding box center [420, 524] width 166 height 15
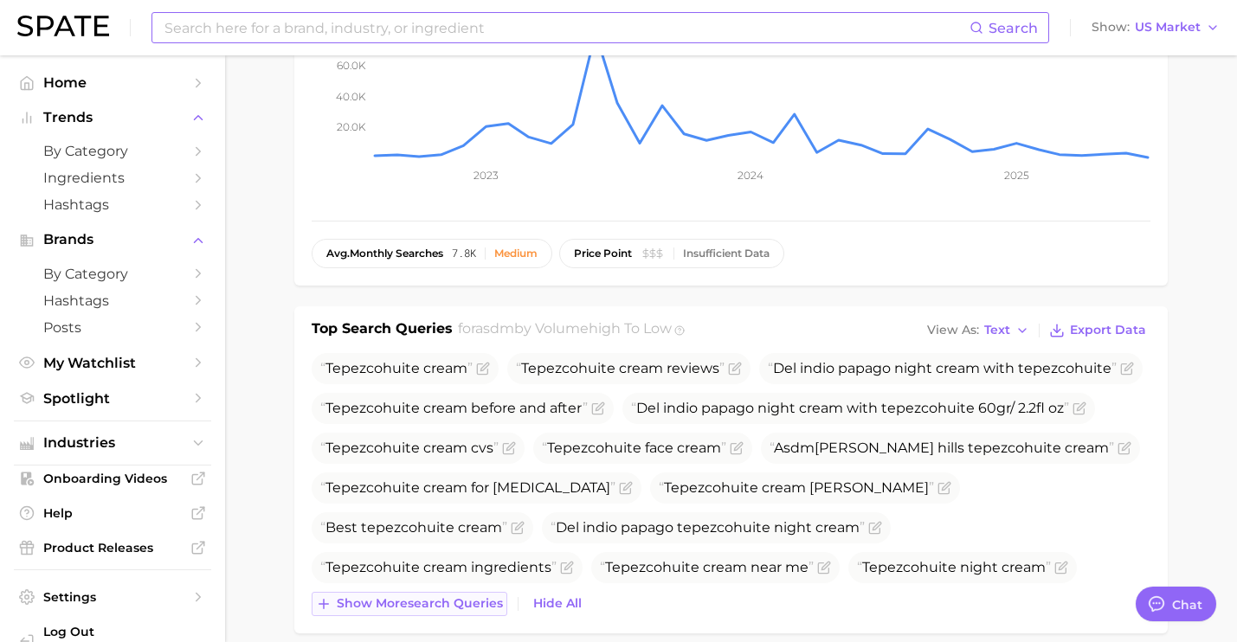
click at [486, 600] on span "Show more search queries" at bounding box center [420, 603] width 166 height 15
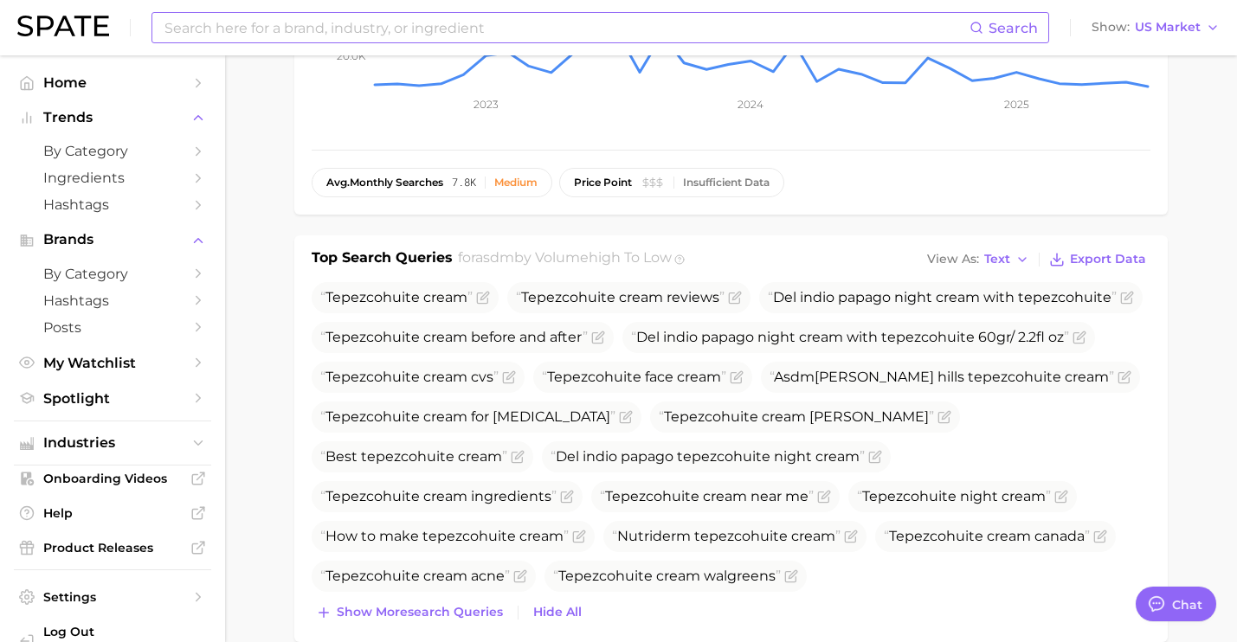
scroll to position [404, 0]
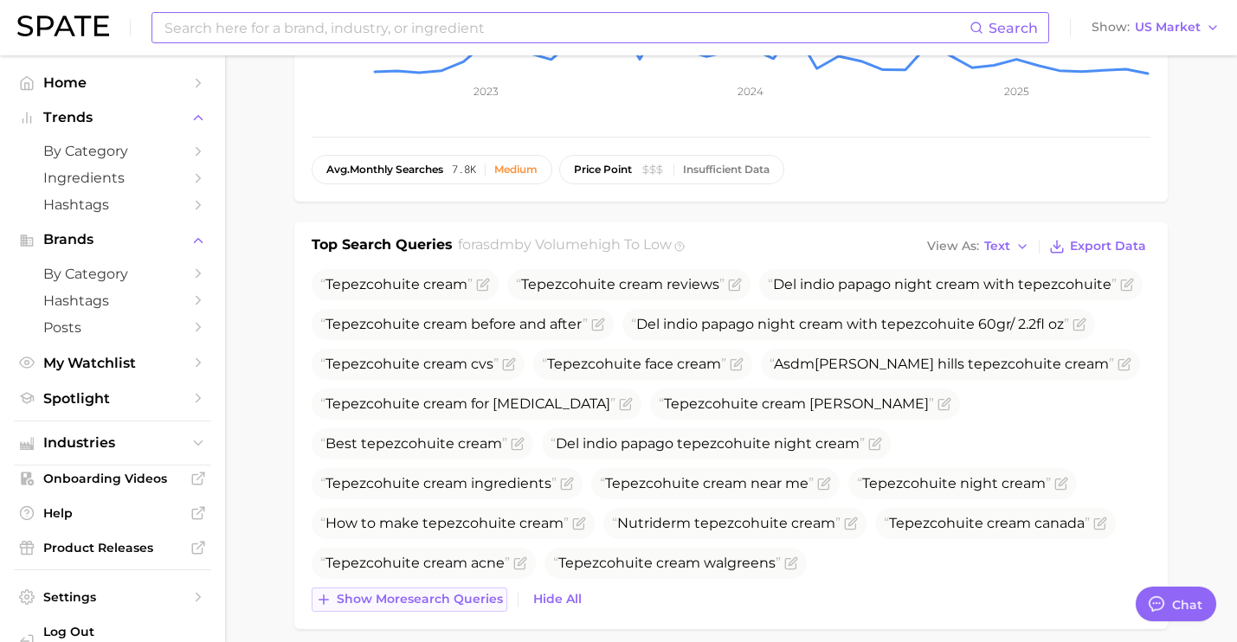
click at [479, 599] on span "Show more search queries" at bounding box center [420, 599] width 166 height 15
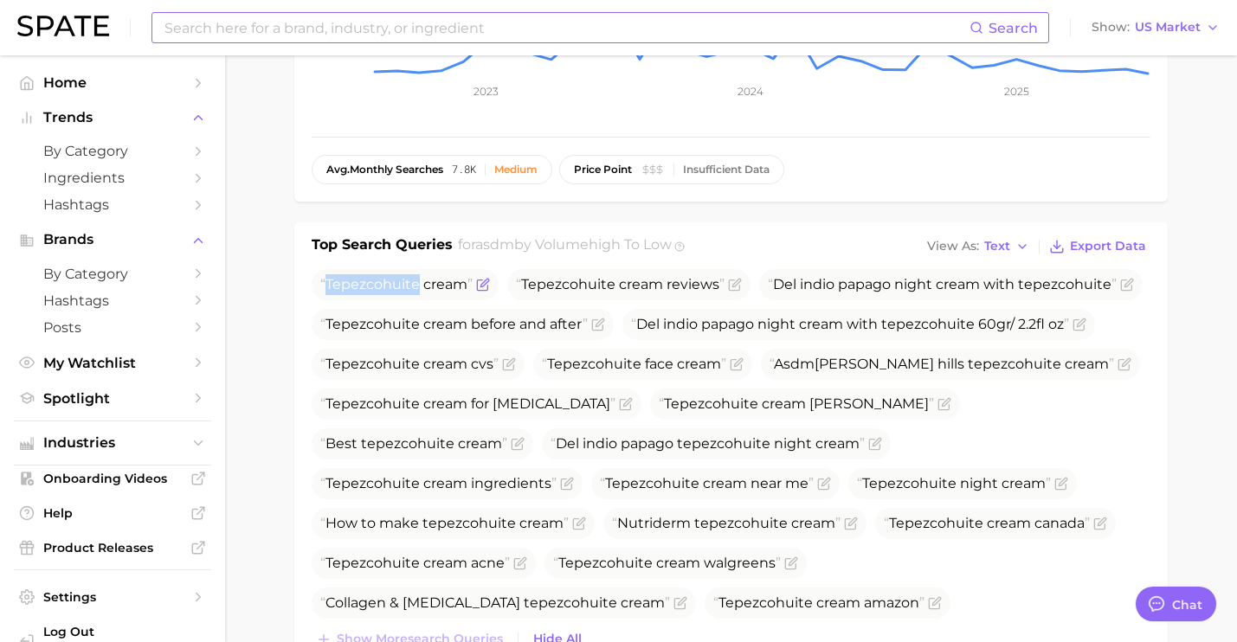
drag, startPoint x: 416, startPoint y: 287, endPoint x: 322, endPoint y: 292, distance: 94.4
click at [322, 292] on span "Tepezcohuite cream" at bounding box center [396, 284] width 152 height 16
copy span "Tepezcohuite"
click at [275, 35] on input at bounding box center [566, 27] width 807 height 29
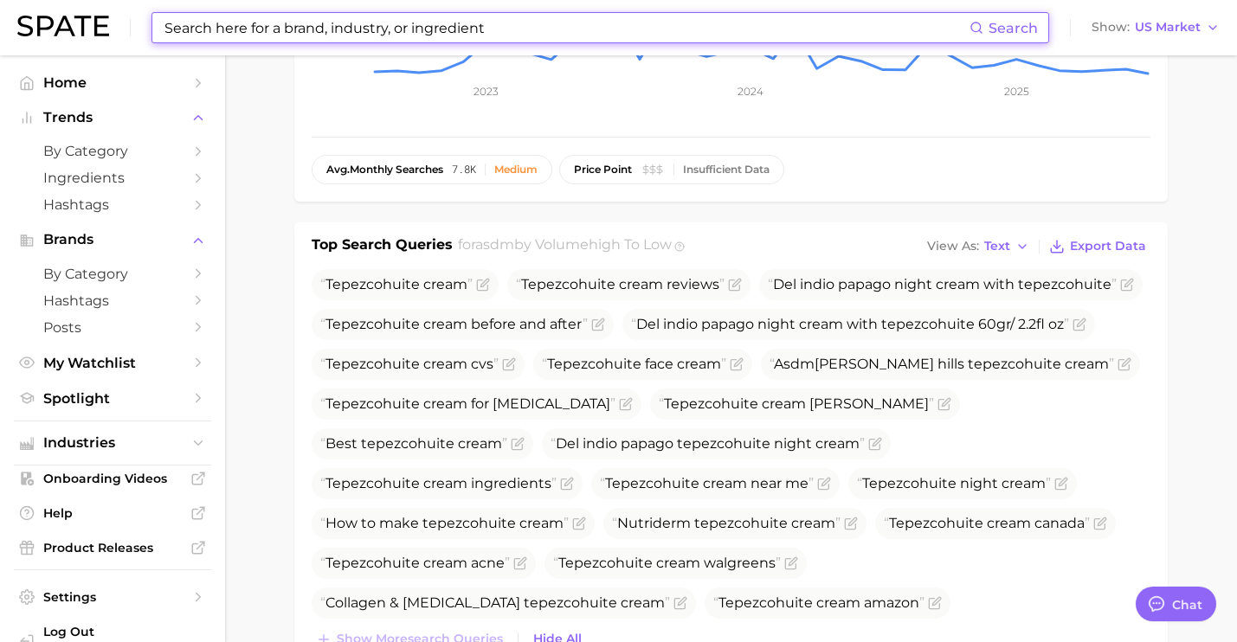
paste input "Tepezcohuite"
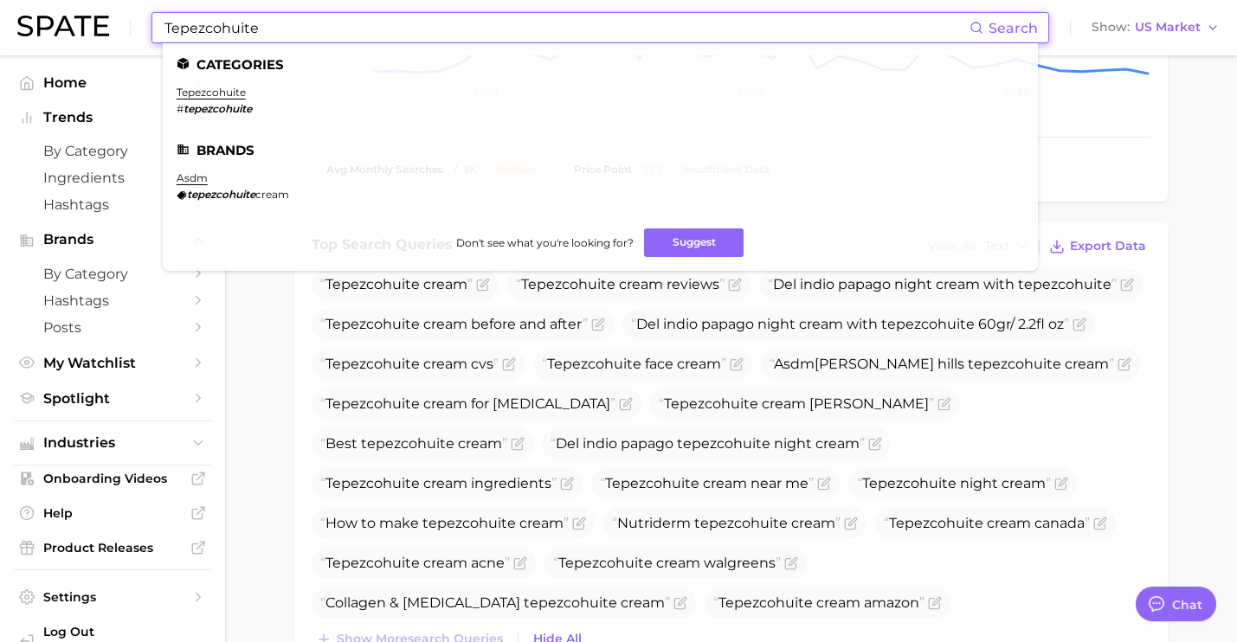
click at [273, 387] on main "Overview Google TikTok Instagram Beta brand asdm Add to Watchlist Export Data S…" at bounding box center [731, 479] width 1012 height 1657
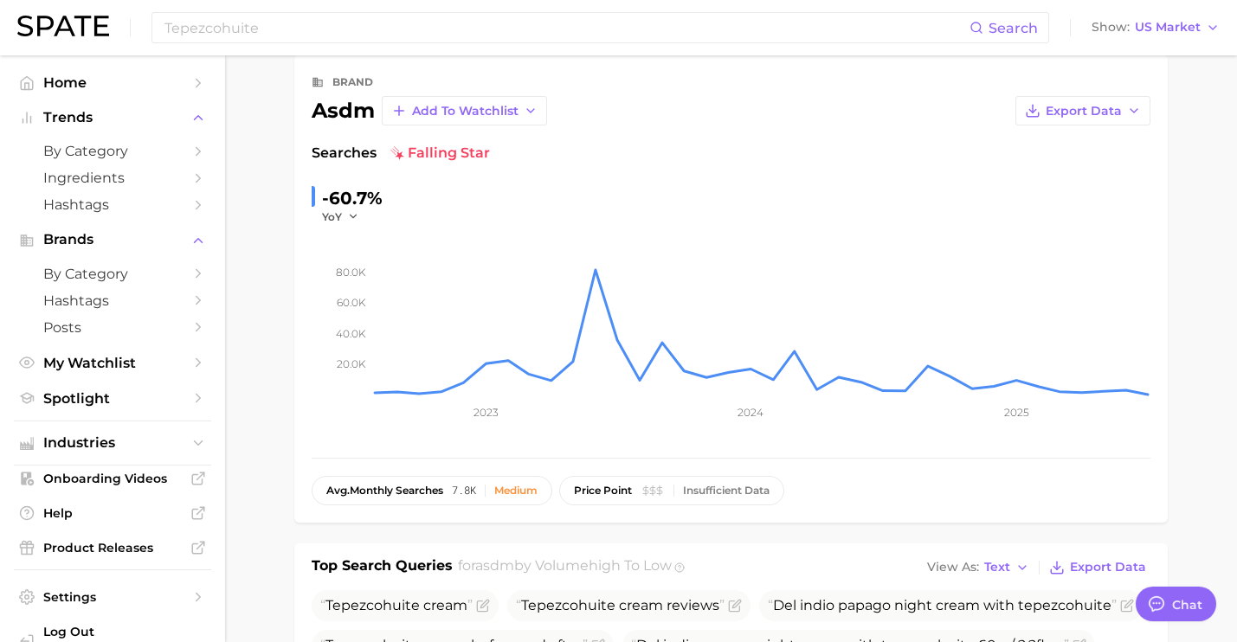
scroll to position [0, 0]
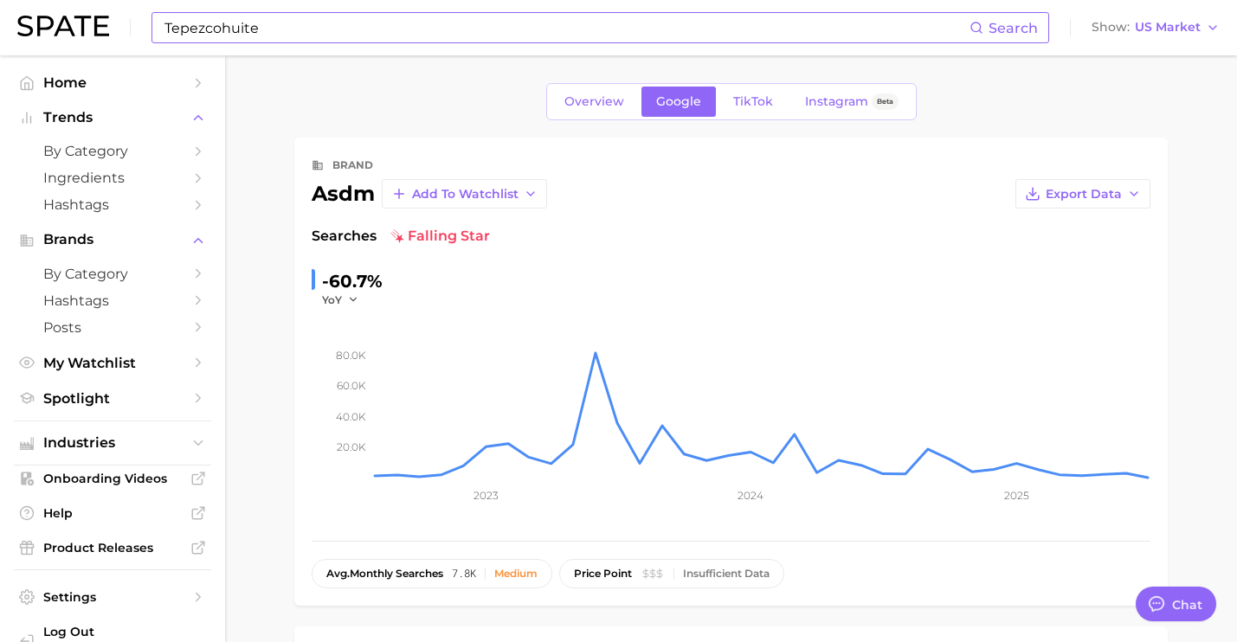
click at [344, 29] on input "Tepezcohuite" at bounding box center [566, 27] width 807 height 29
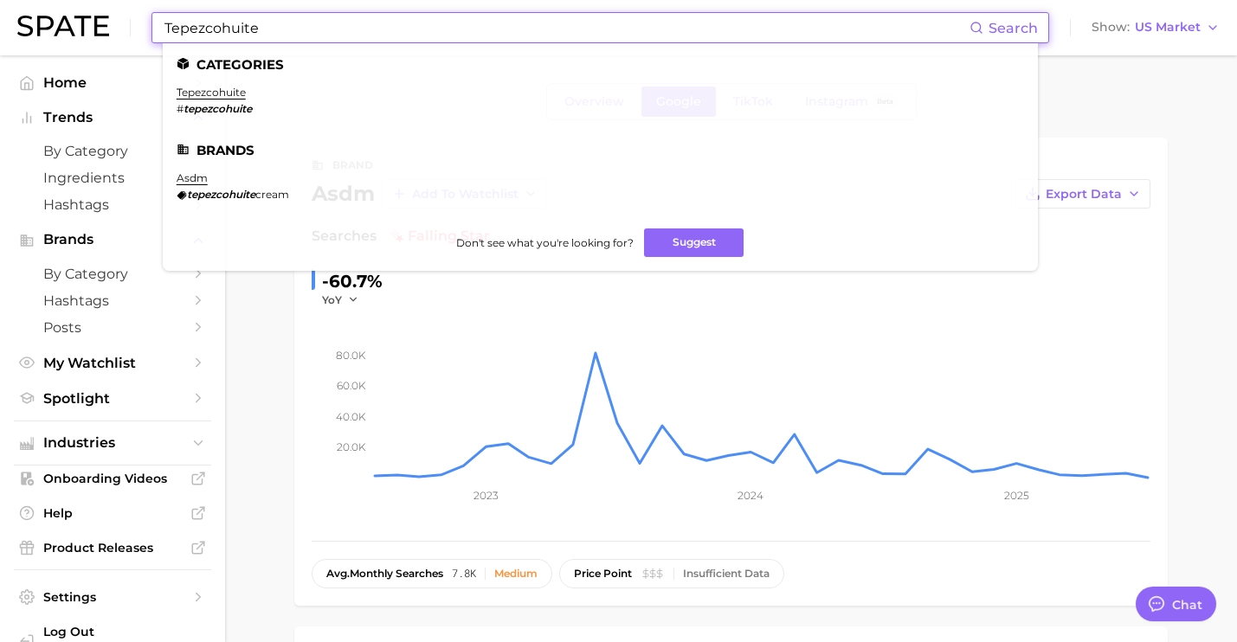
drag, startPoint x: 344, startPoint y: 29, endPoint x: 94, endPoint y: 26, distance: 249.3
click at [97, 28] on div "Tepezcohuite Search Categories tepezcohuite # tepezcohuite Brands asdm tepezcoh…" at bounding box center [618, 27] width 1202 height 55
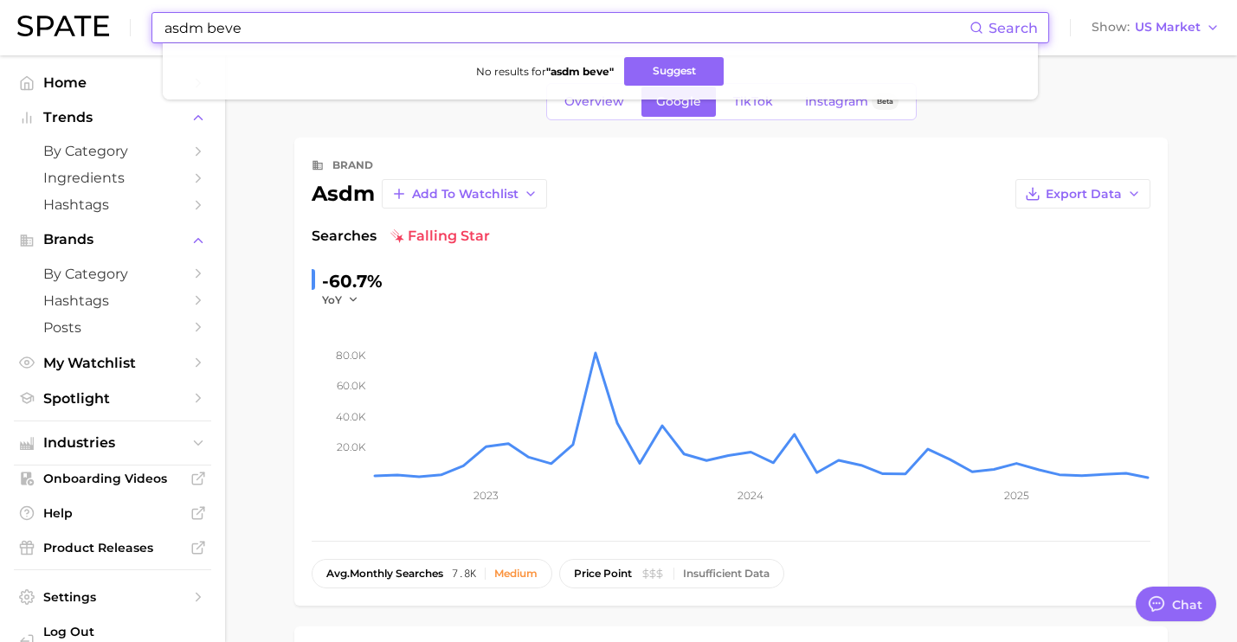
type input "asdm beve"
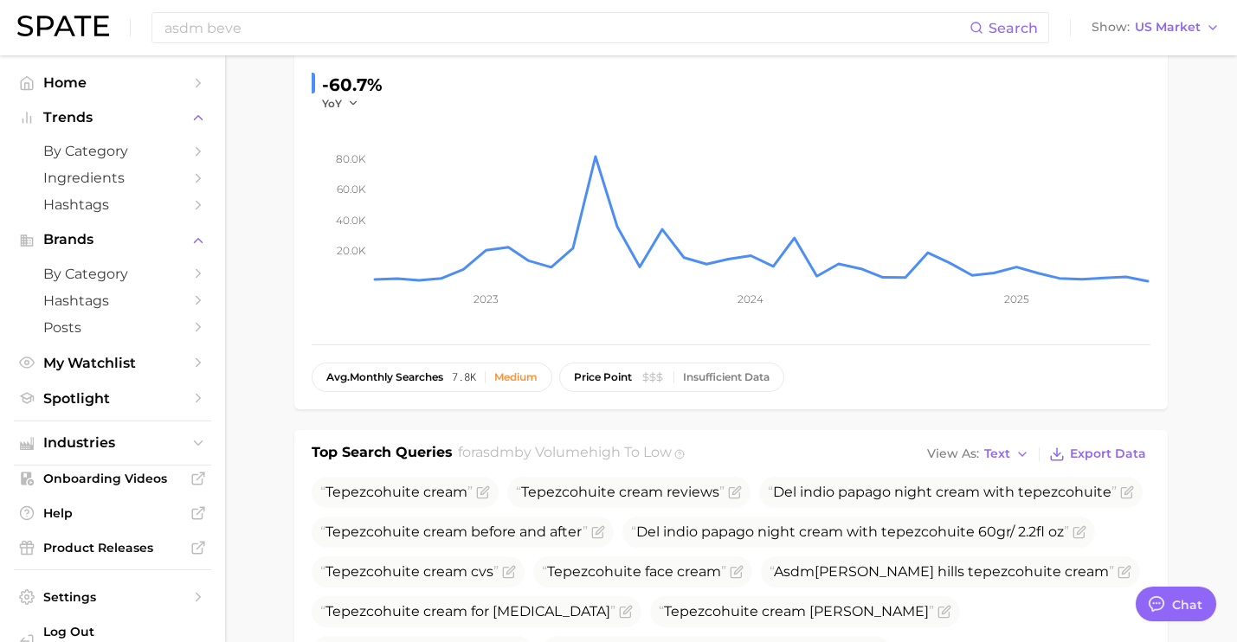
scroll to position [551, 0]
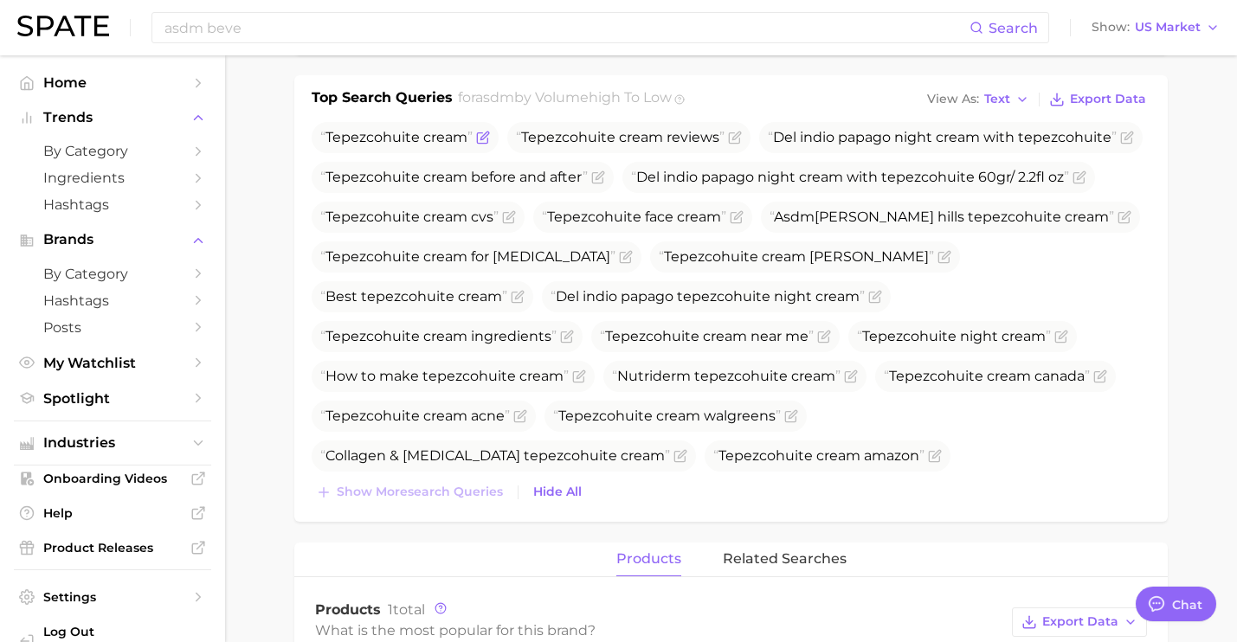
click at [482, 138] on icon "Flag as miscategorized or irrelevant" at bounding box center [484, 136] width 8 height 8
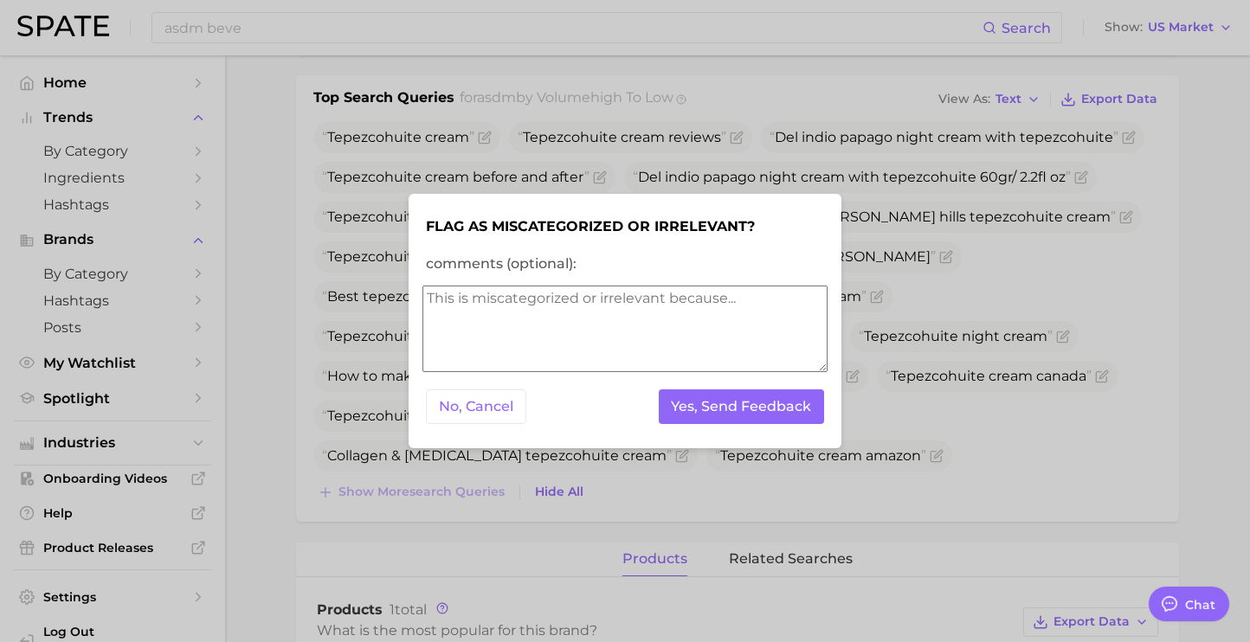
click at [552, 311] on textarea "comments (optional):" at bounding box center [624, 329] width 405 height 87
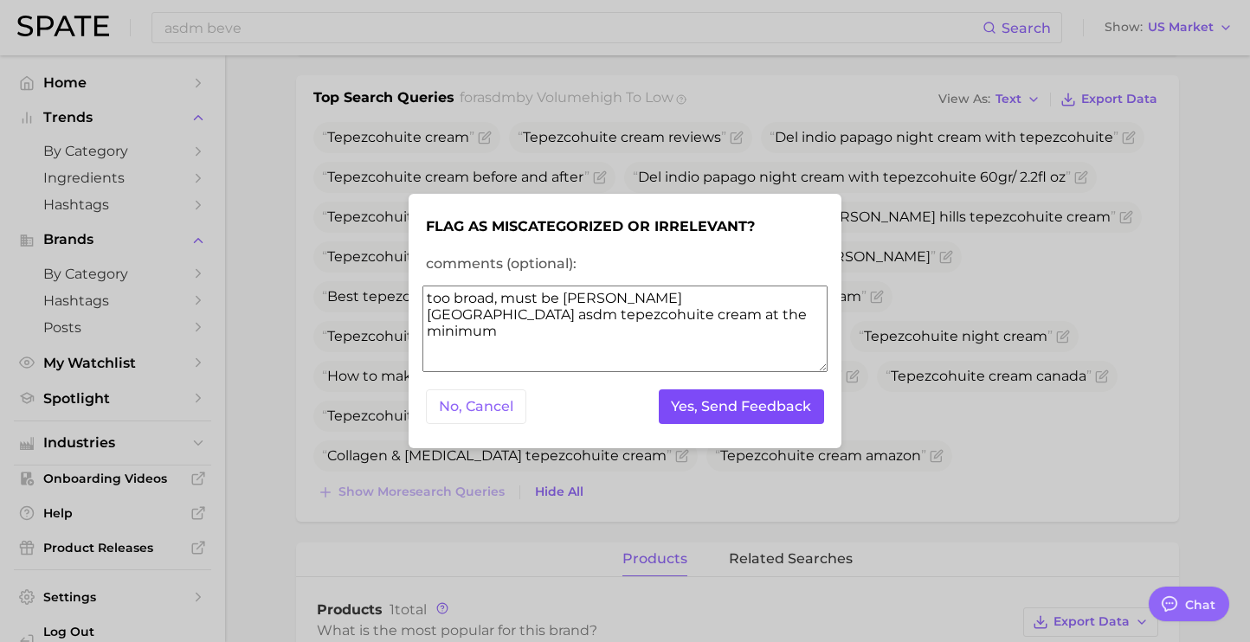
type textarea "too broad, must be [PERSON_NAME][GEOGRAPHIC_DATA] asdm tepezcohuite cream at th…"
click at [686, 409] on button "Yes, Send Feedback" at bounding box center [742, 406] width 166 height 35
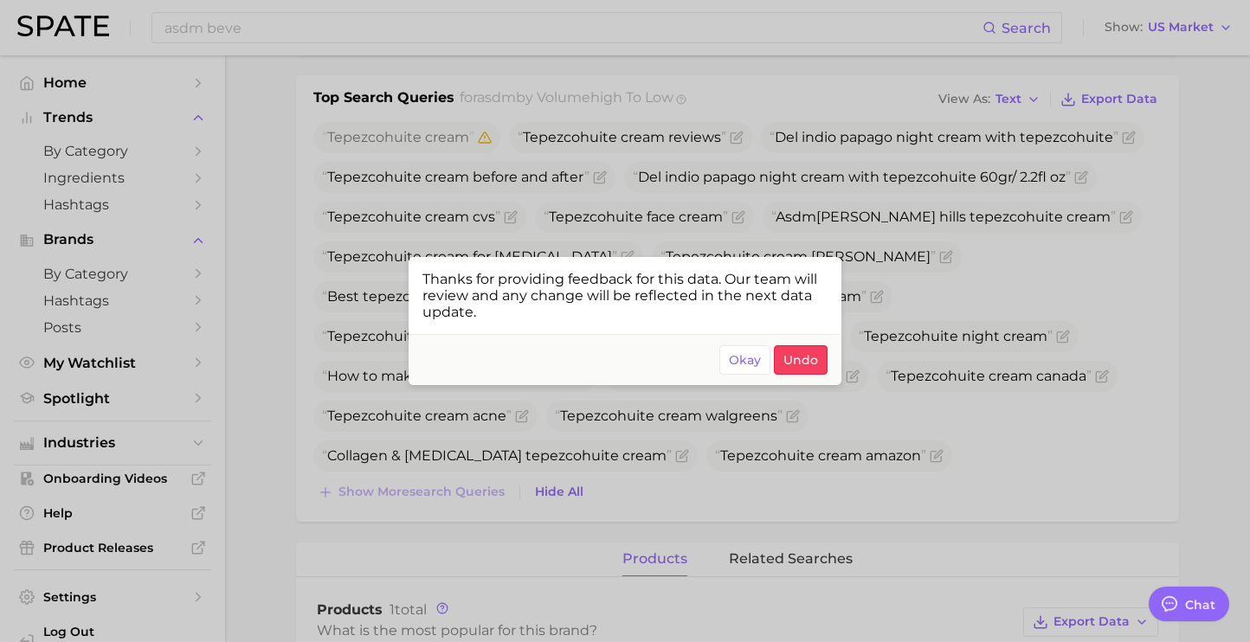
click at [932, 116] on div at bounding box center [625, 321] width 1250 height 642
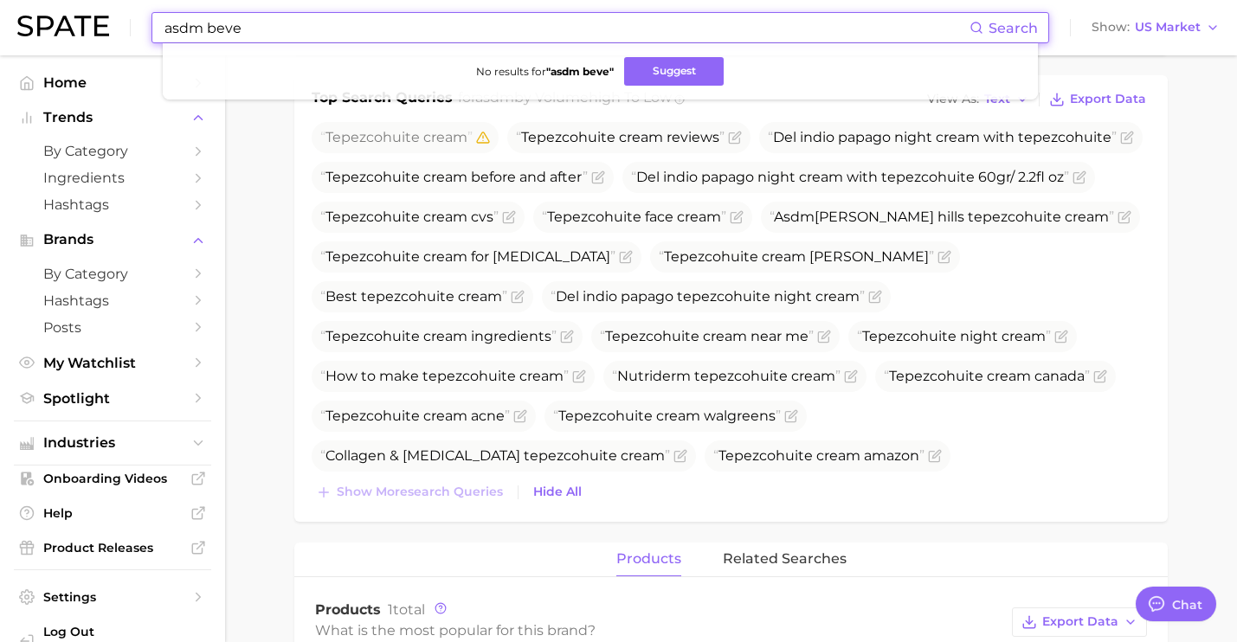
drag, startPoint x: 358, startPoint y: 29, endPoint x: 3, endPoint y: 12, distance: 355.3
click at [3, 12] on header "asdm beve Search No results for " asdm beve " Suggest Show US Market" at bounding box center [618, 27] width 1237 height 55
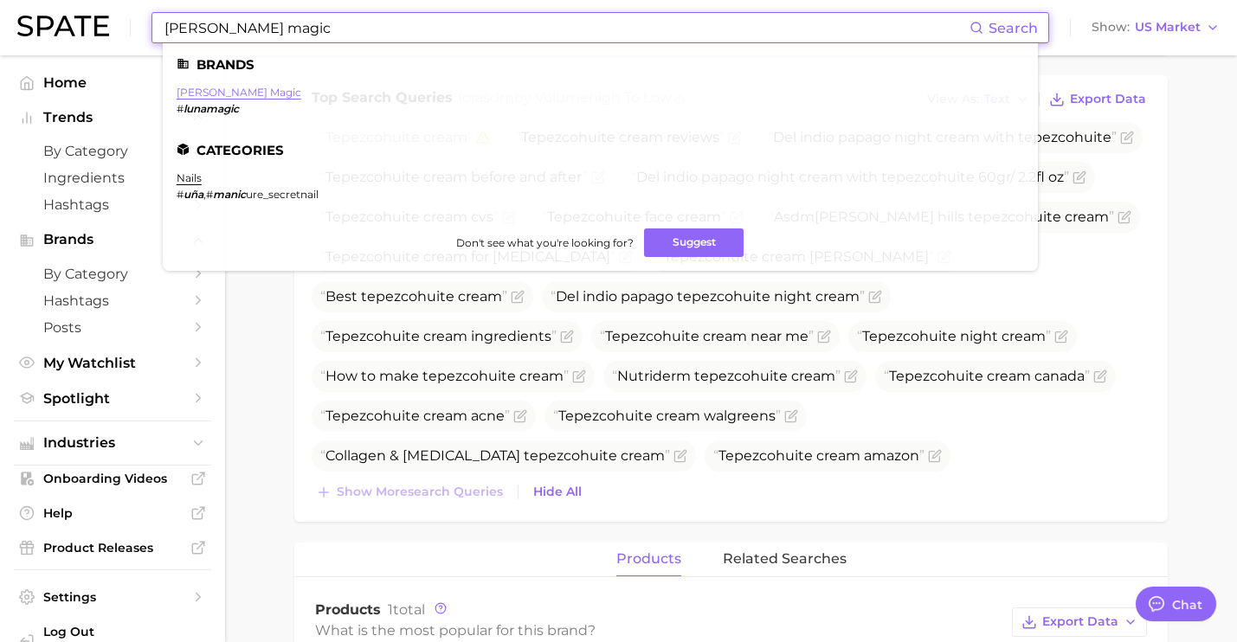
type input "[PERSON_NAME] magic"
click at [221, 91] on link "[PERSON_NAME] magic" at bounding box center [239, 92] width 125 height 13
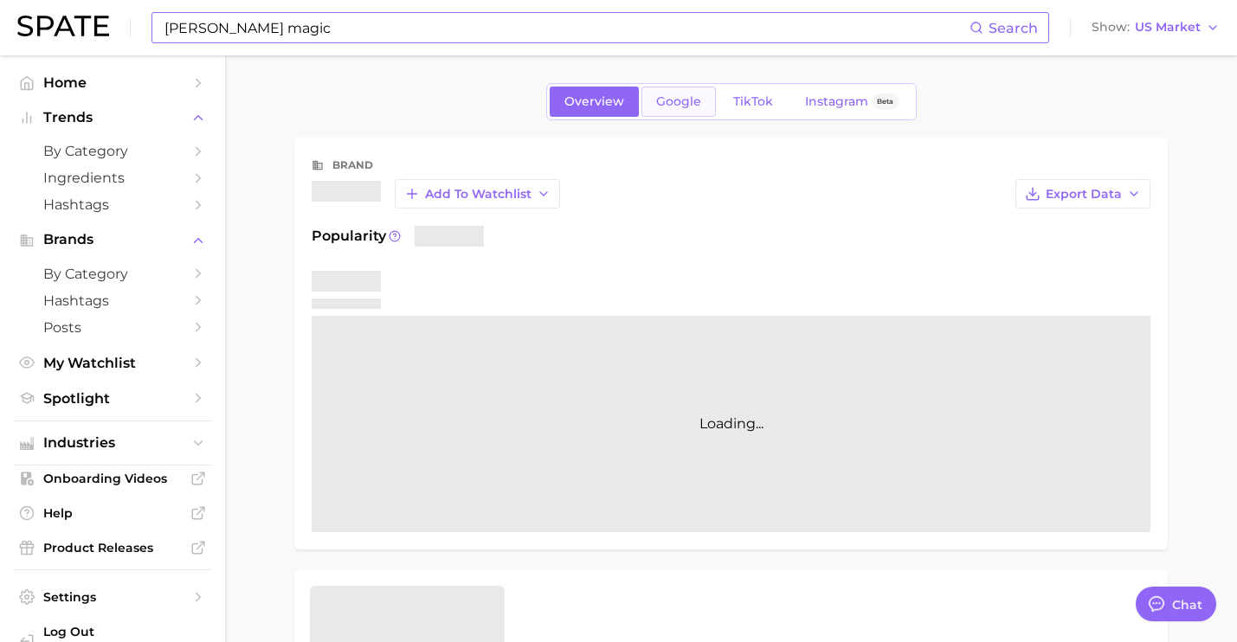
click at [679, 110] on link "Google" at bounding box center [678, 102] width 74 height 30
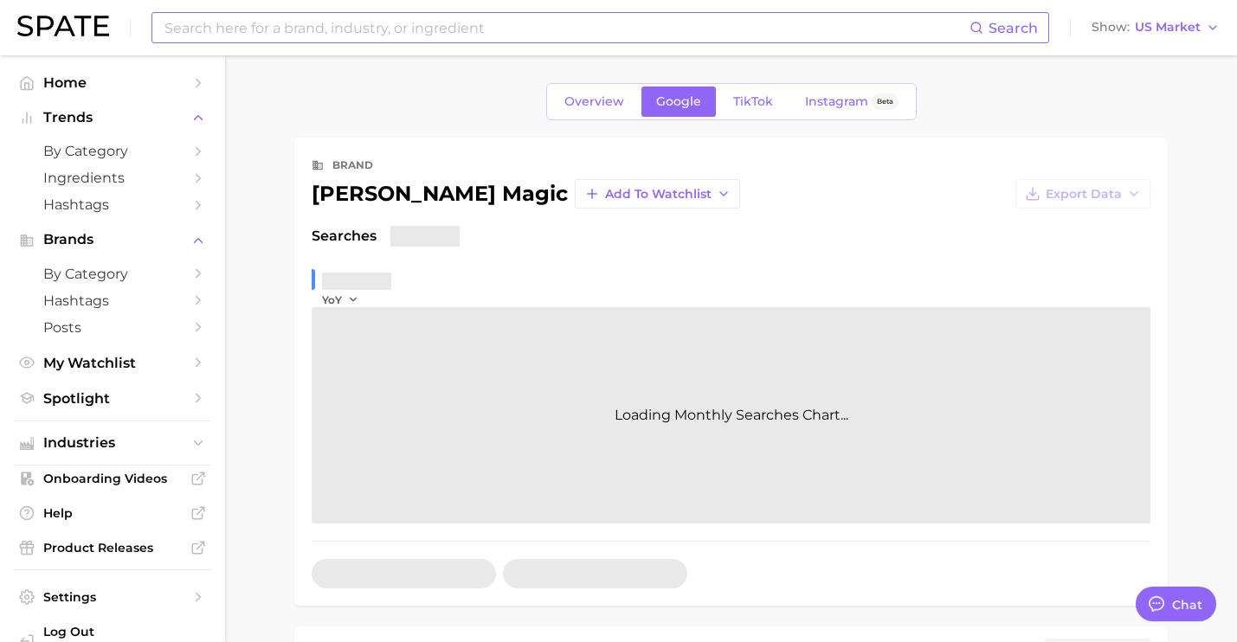
scroll to position [312, 0]
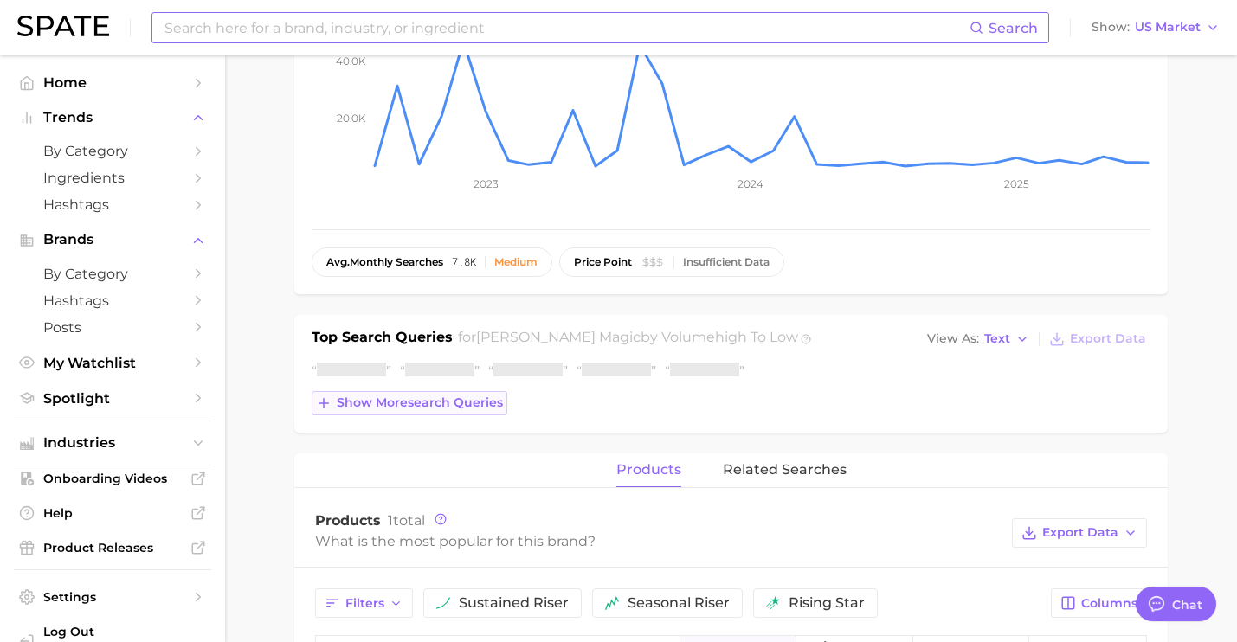
click at [457, 402] on span "Show more search queries" at bounding box center [420, 403] width 166 height 15
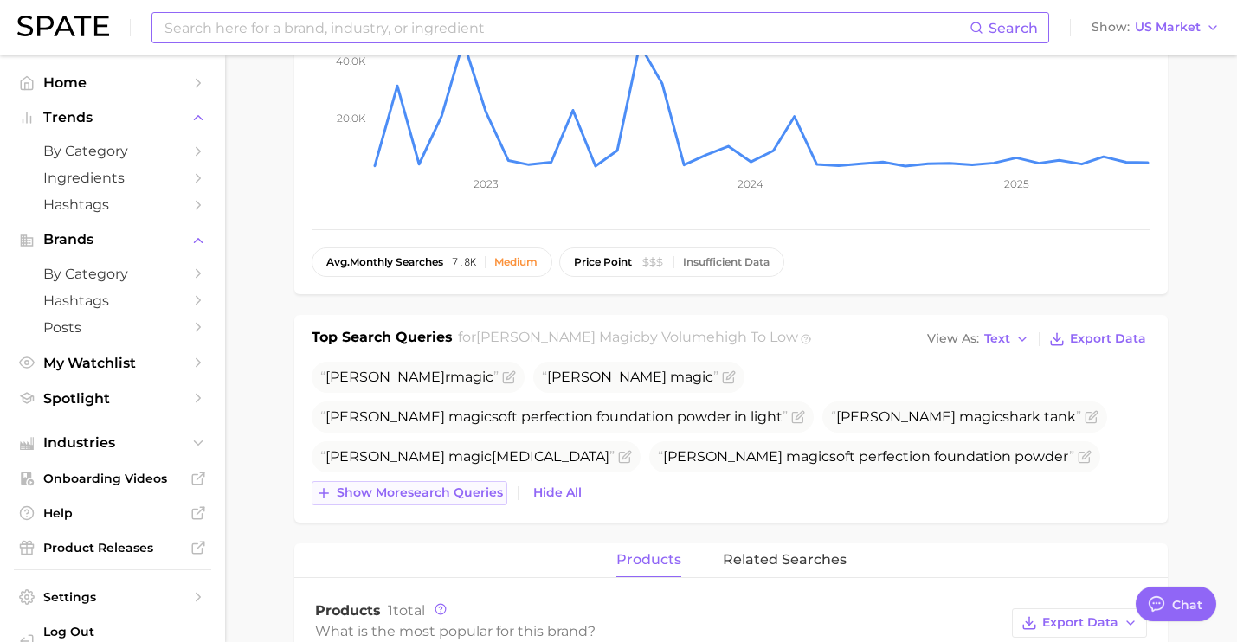
click at [473, 486] on span "Show more search queries" at bounding box center [420, 493] width 166 height 15
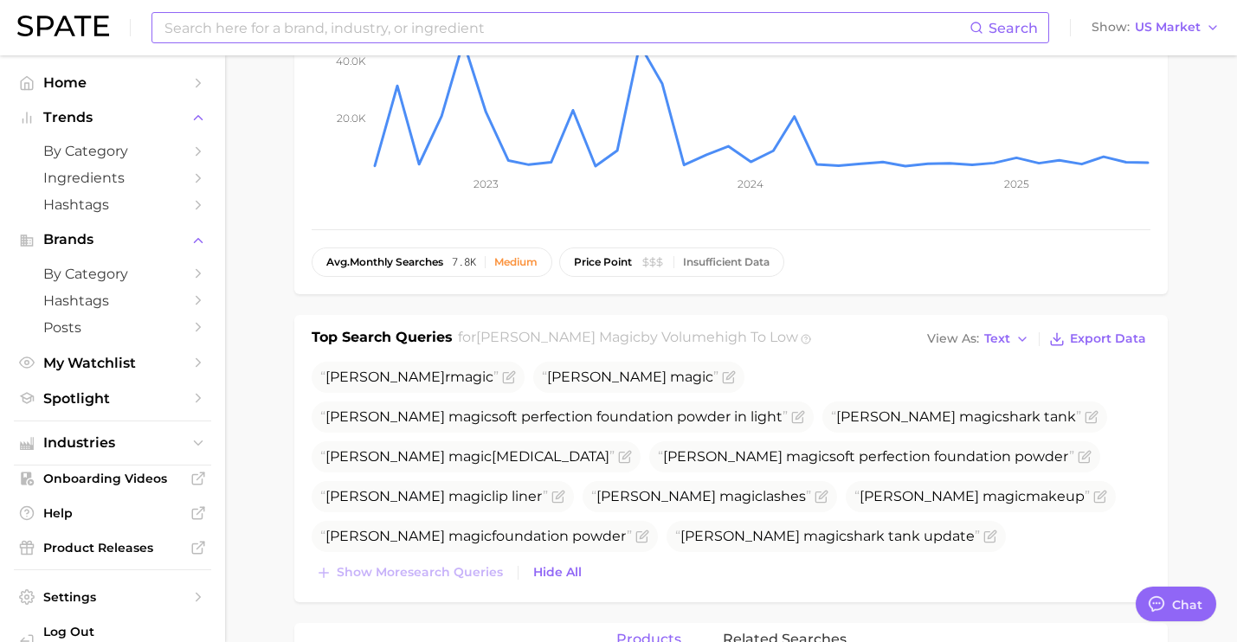
click at [608, 572] on icon "Flag as miscategorized or irrelevant" at bounding box center [603, 577] width 10 height 10
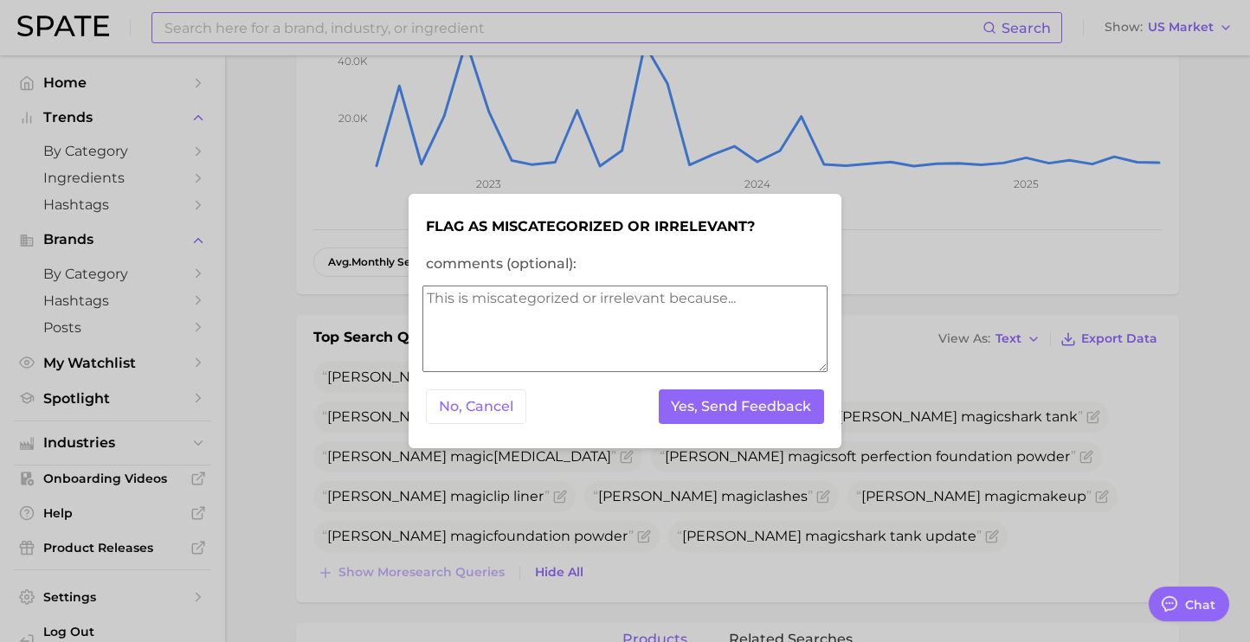
click at [752, 430] on form "Flag as miscategorized or irrelevant? comments (optional): No, Cancel Yes, Send…" at bounding box center [624, 322] width 405 height 228
click at [748, 416] on button "Yes, Send Feedback" at bounding box center [742, 406] width 166 height 35
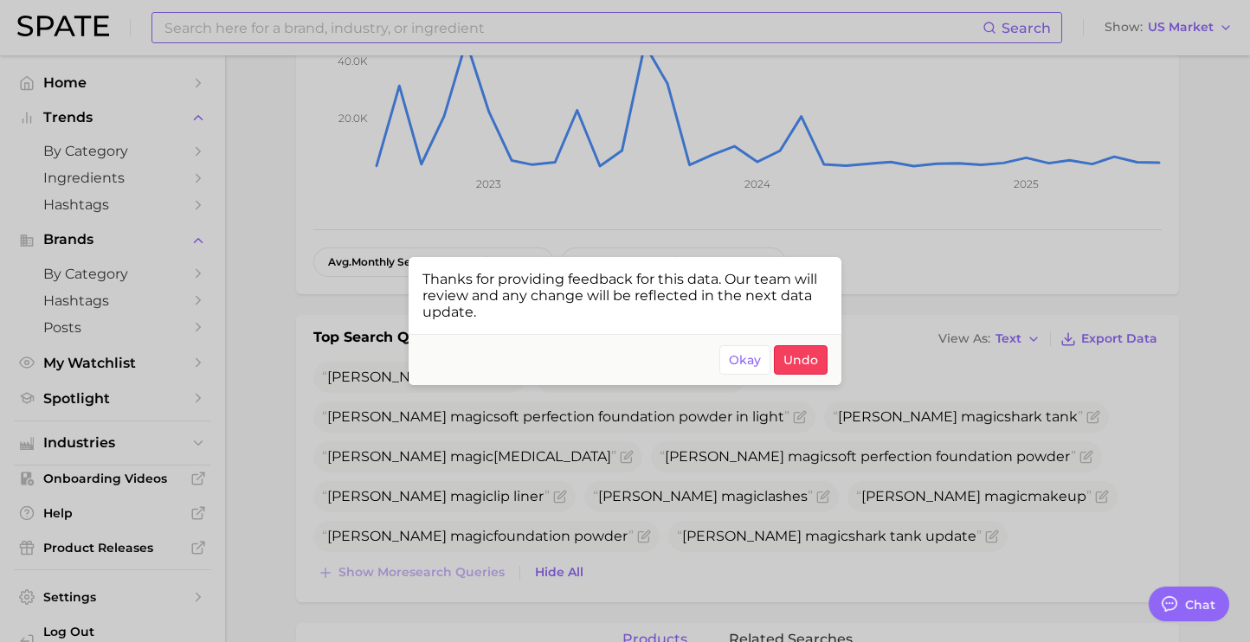
click at [471, 29] on div at bounding box center [625, 321] width 1250 height 642
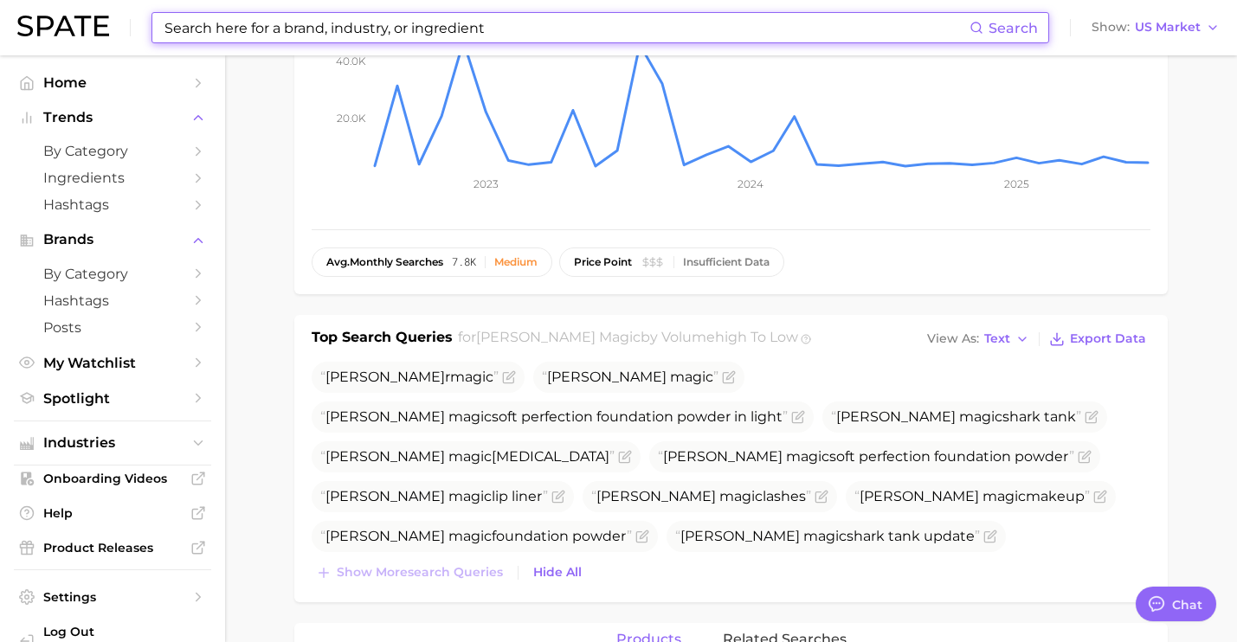
click at [460, 29] on input at bounding box center [566, 27] width 807 height 29
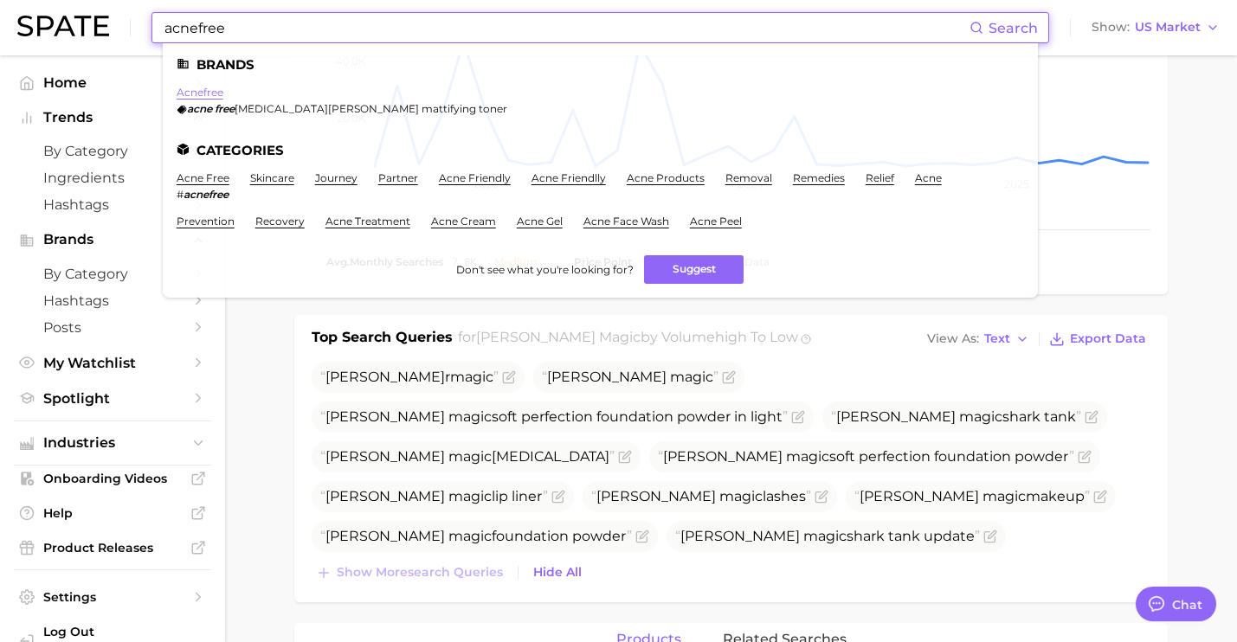
type input "acnefree"
click at [213, 92] on link "acnefree" at bounding box center [200, 92] width 47 height 13
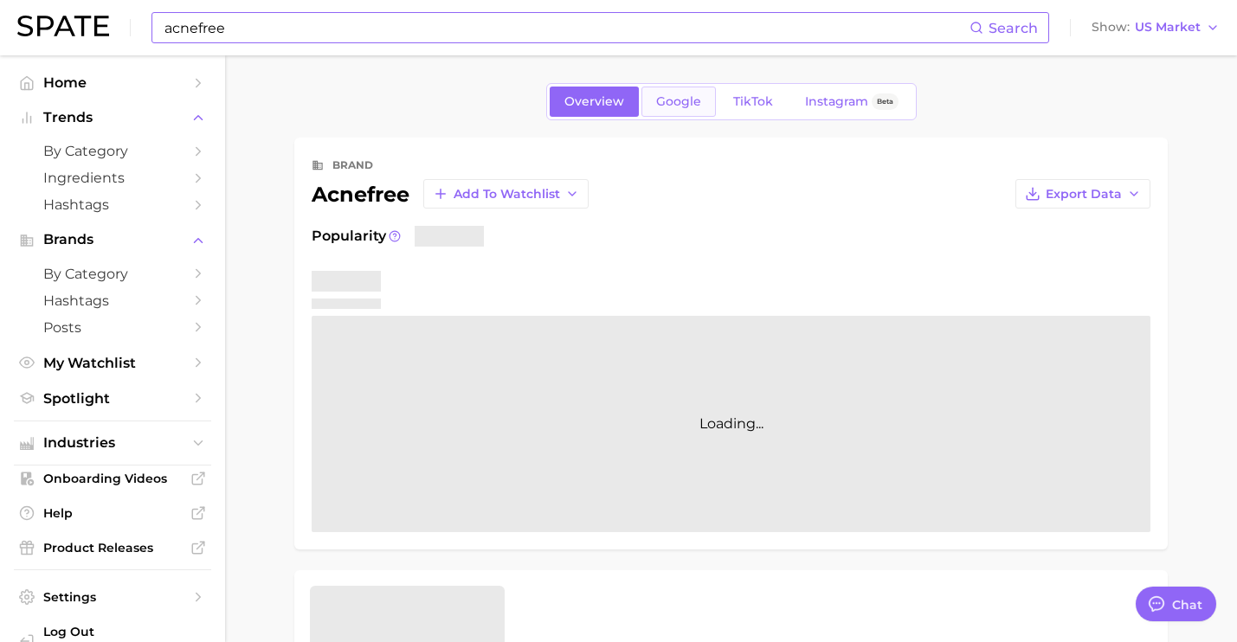
click at [671, 112] on link "Google" at bounding box center [678, 102] width 74 height 30
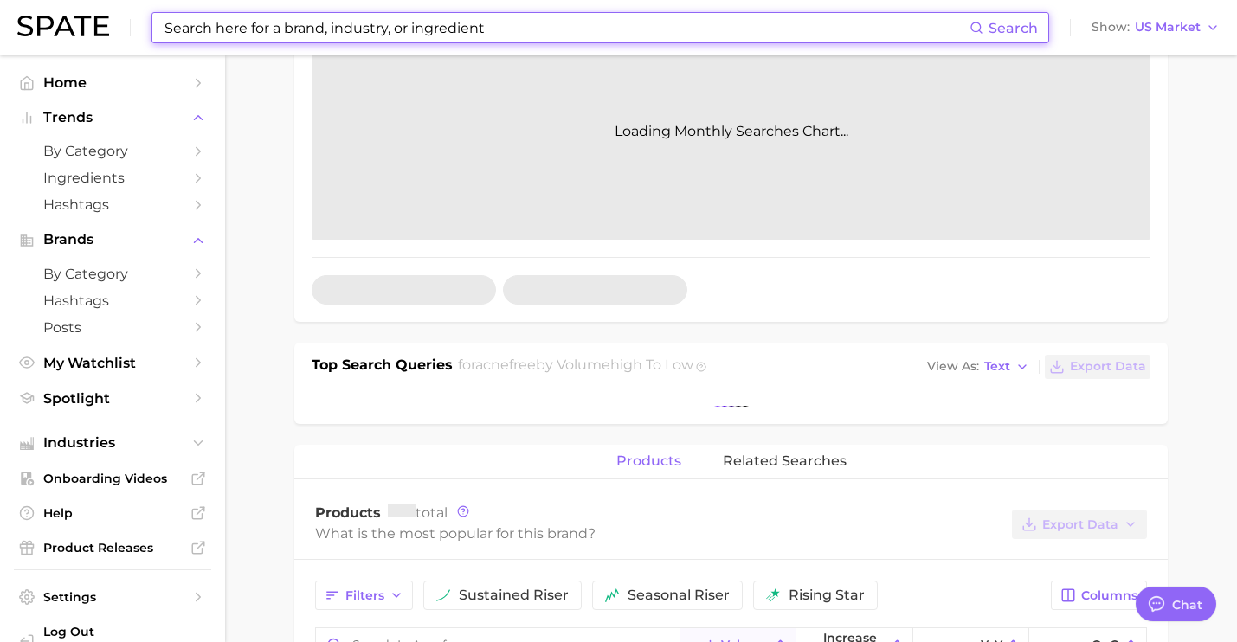
scroll to position [518, 0]
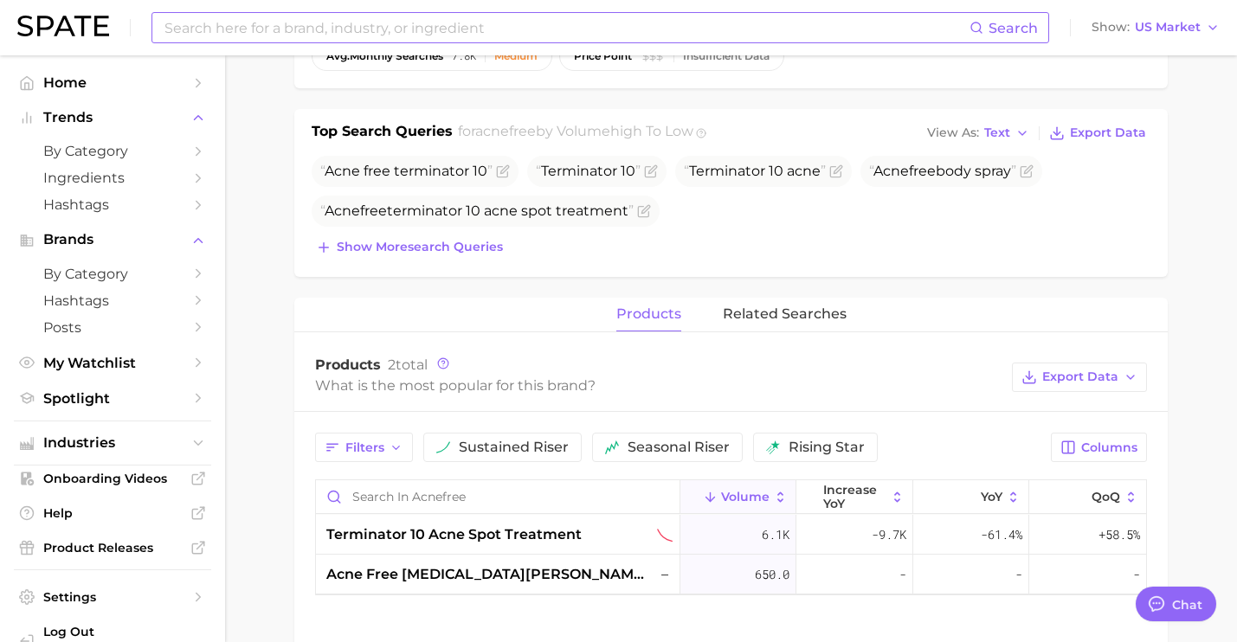
click at [424, 198] on span "Acnefree terminator 10 acne spot treatment" at bounding box center [486, 211] width 348 height 31
click at [472, 245] on span "Show more search queries" at bounding box center [420, 247] width 166 height 15
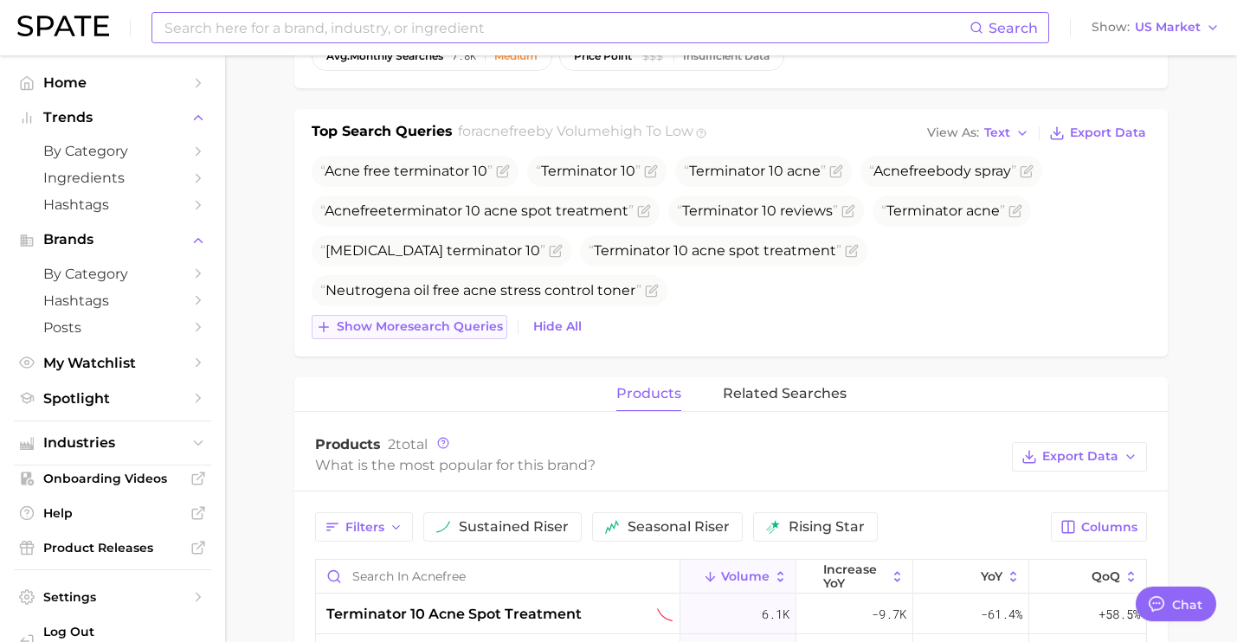
click at [462, 319] on button "Show more search queries" at bounding box center [410, 327] width 196 height 24
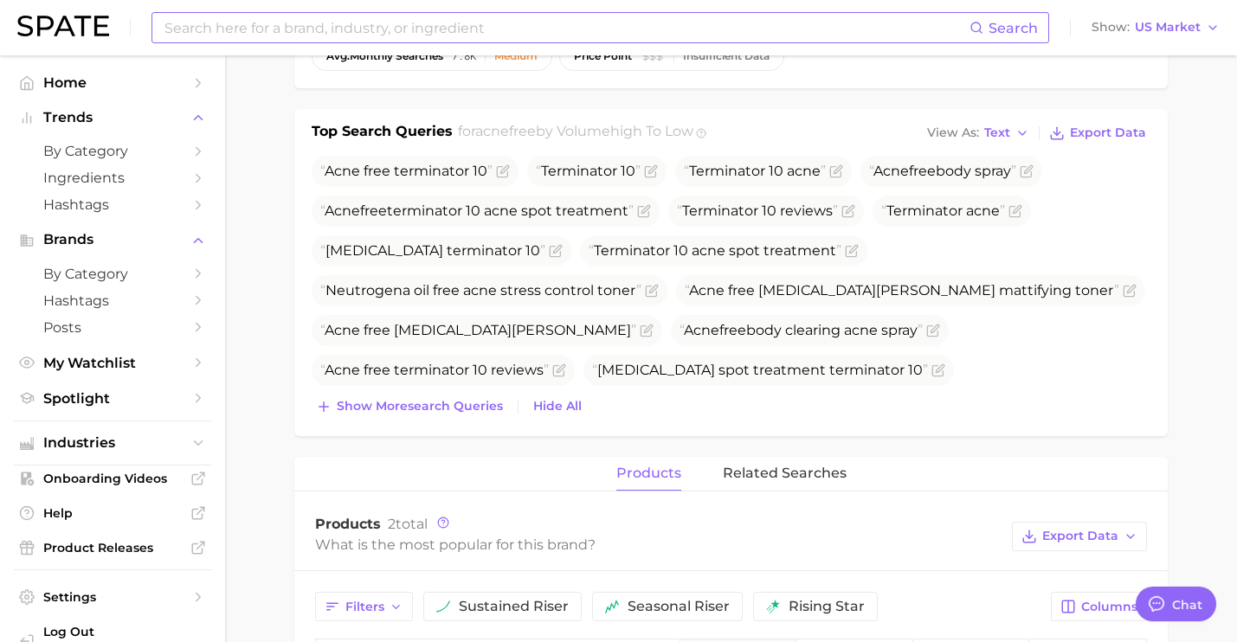
click at [475, 392] on div "Acne free terminator 10 Terminator 10 Terminator 10 acne Acnefree body spray Ac…" at bounding box center [731, 287] width 839 height 263
click at [444, 405] on span "Show more search queries" at bounding box center [420, 406] width 166 height 15
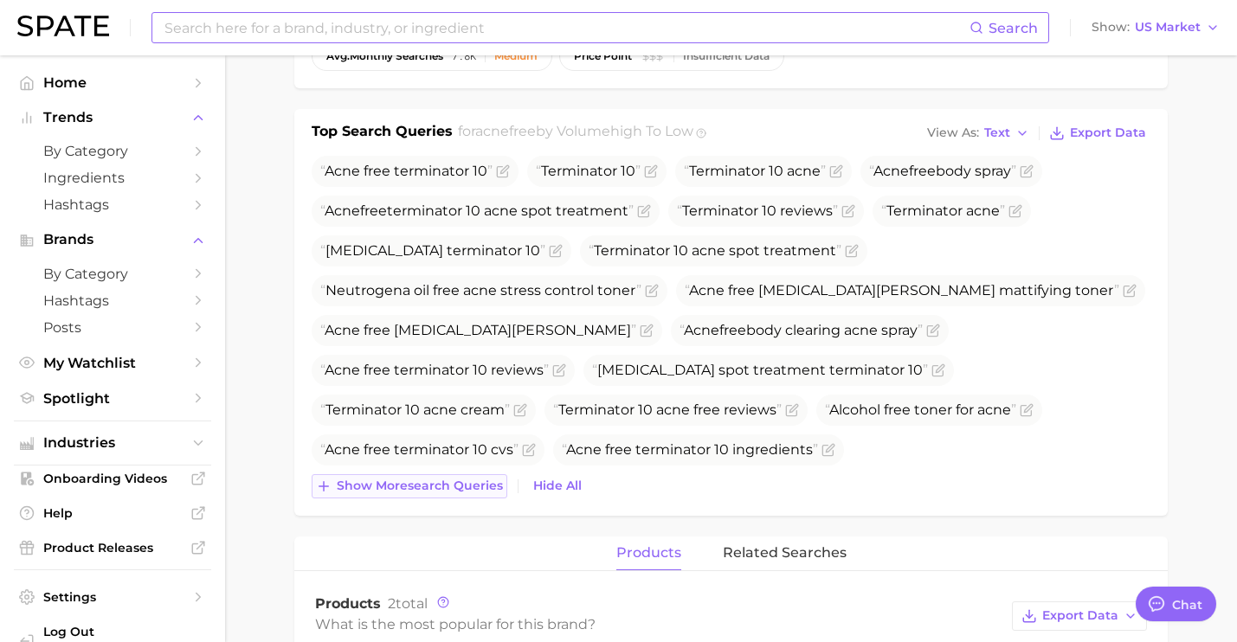
click at [437, 475] on button "Show more search queries" at bounding box center [410, 486] width 196 height 24
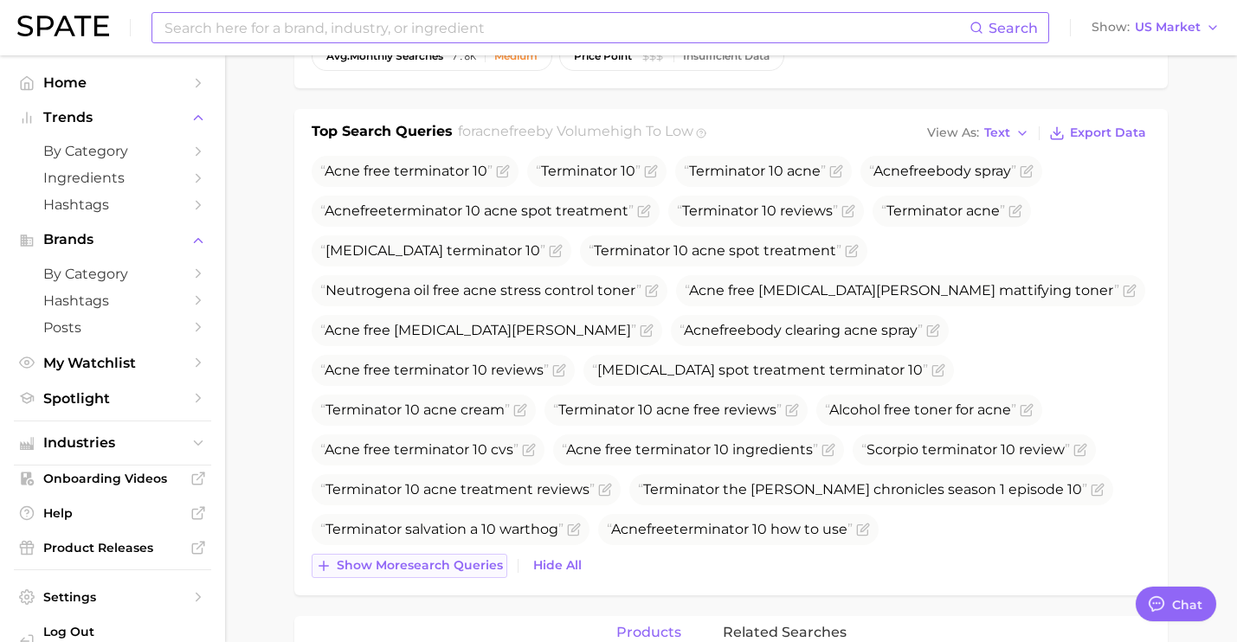
click at [455, 576] on button "Show more search queries" at bounding box center [410, 566] width 196 height 24
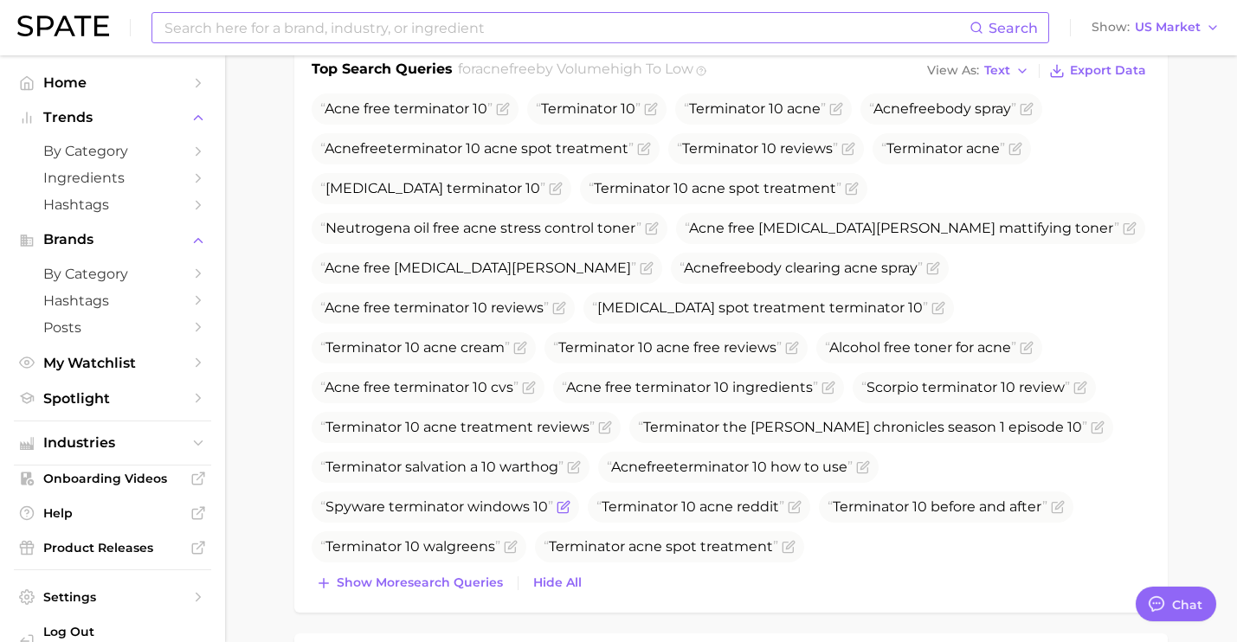
scroll to position [597, 0]
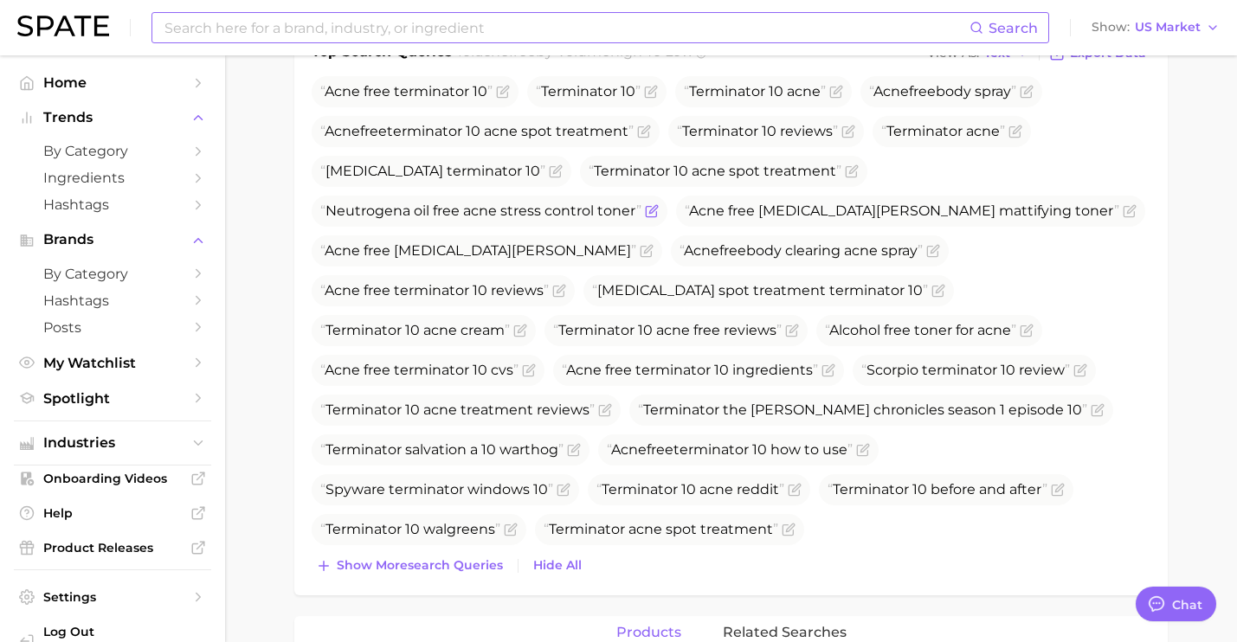
click at [648, 209] on icon "Flag as miscategorized or irrelevant" at bounding box center [652, 211] width 14 height 14
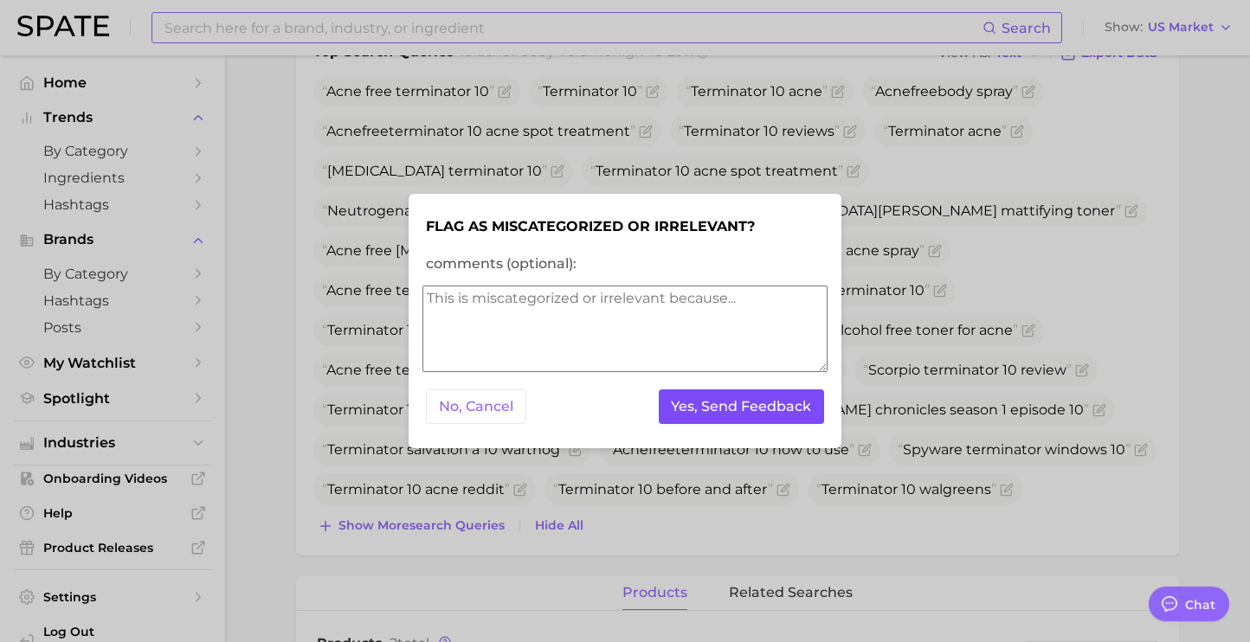
click at [689, 397] on button "Yes, Send Feedback" at bounding box center [742, 406] width 166 height 35
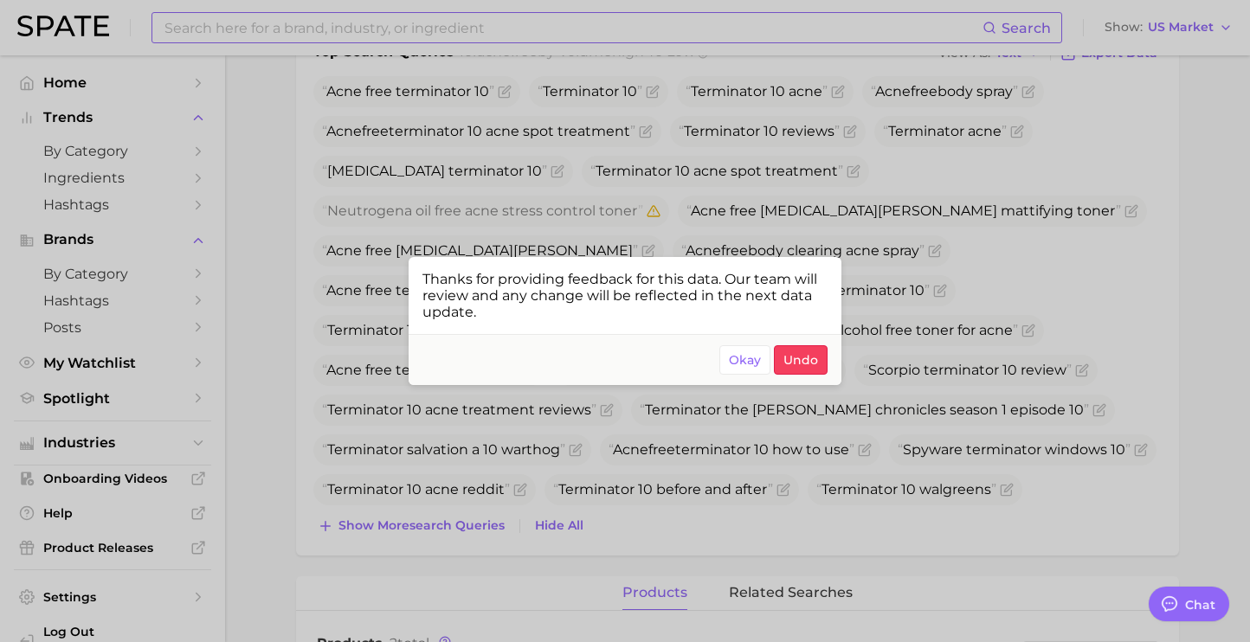
click at [444, 479] on div at bounding box center [625, 321] width 1250 height 642
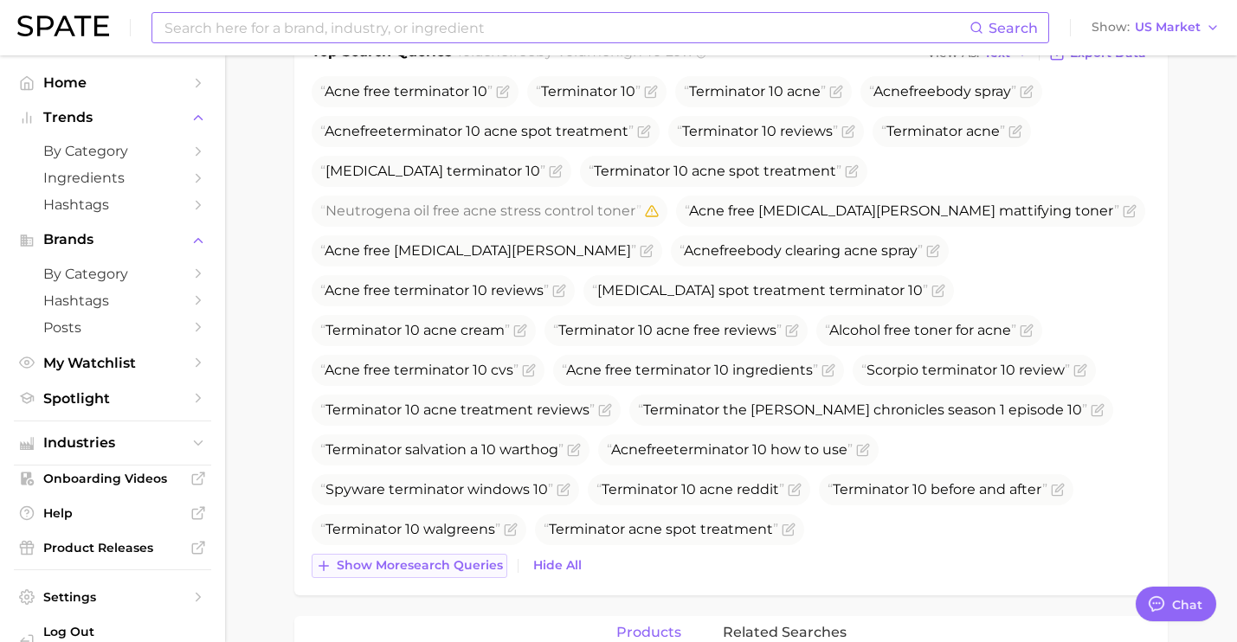
click at [464, 559] on span "Show more search queries" at bounding box center [420, 565] width 166 height 15
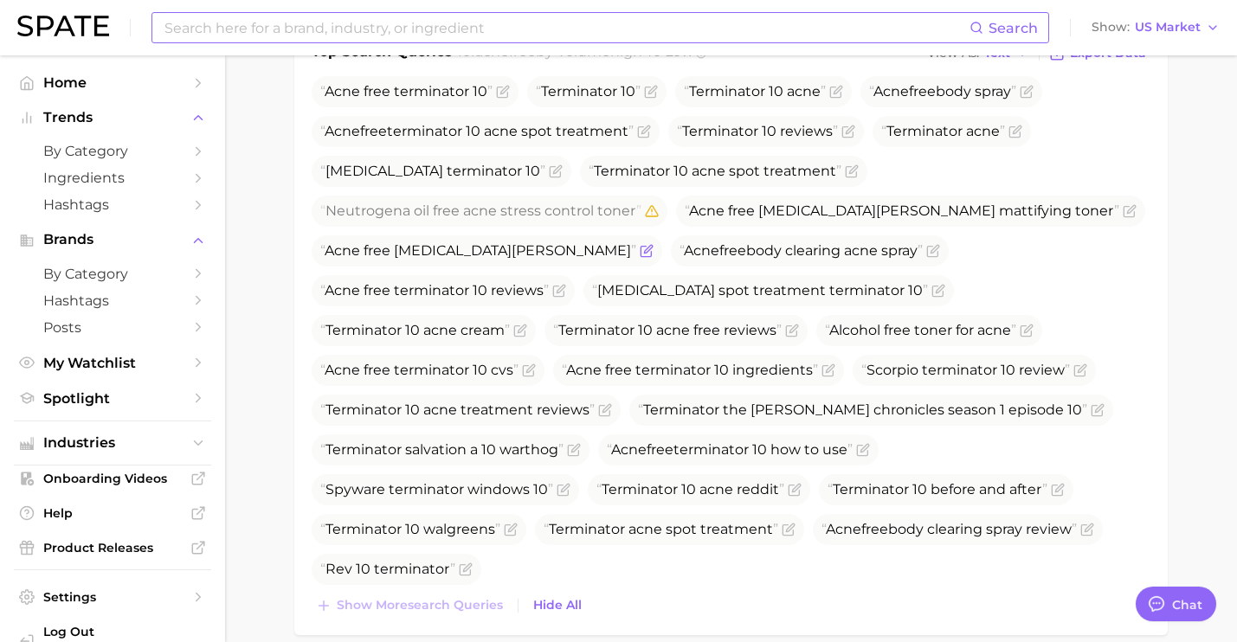
click at [640, 253] on icon "Flag as miscategorized or irrelevant" at bounding box center [647, 251] width 14 height 14
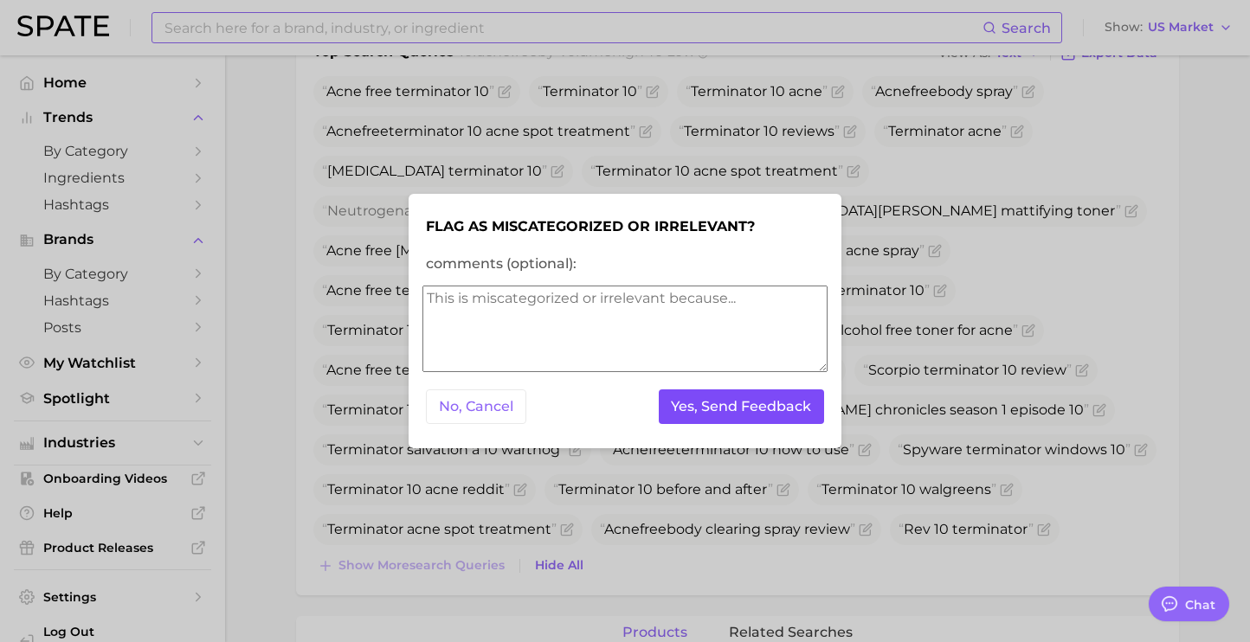
click at [694, 406] on button "Yes, Send Feedback" at bounding box center [742, 406] width 166 height 35
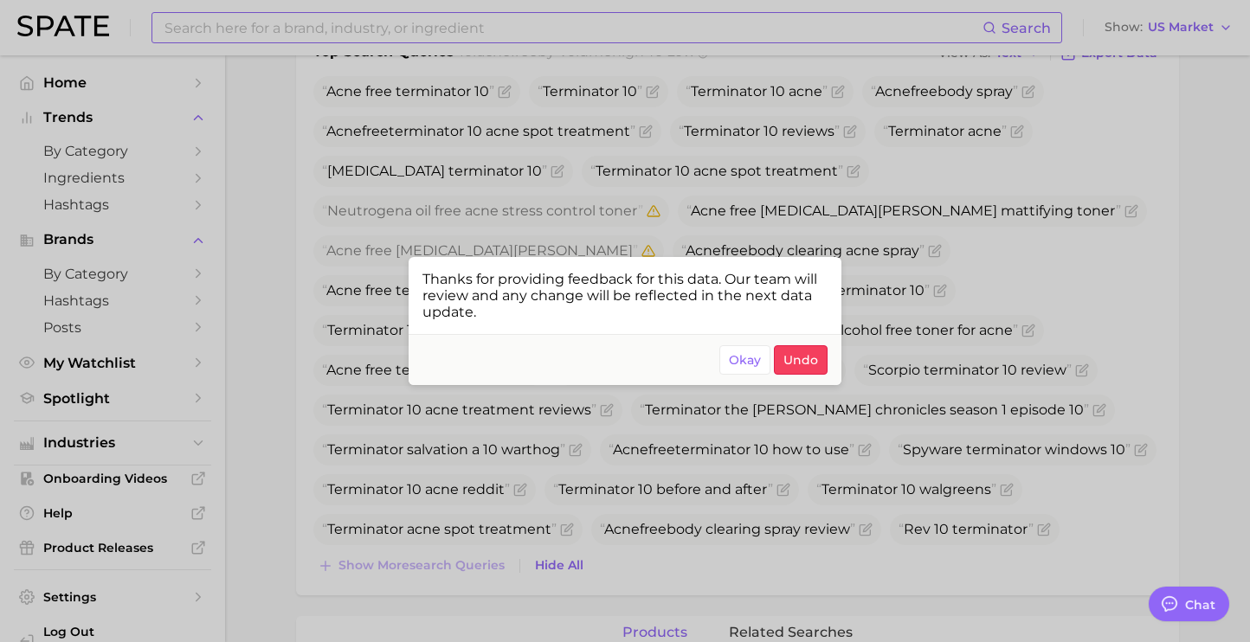
click at [376, 387] on div at bounding box center [625, 321] width 1250 height 642
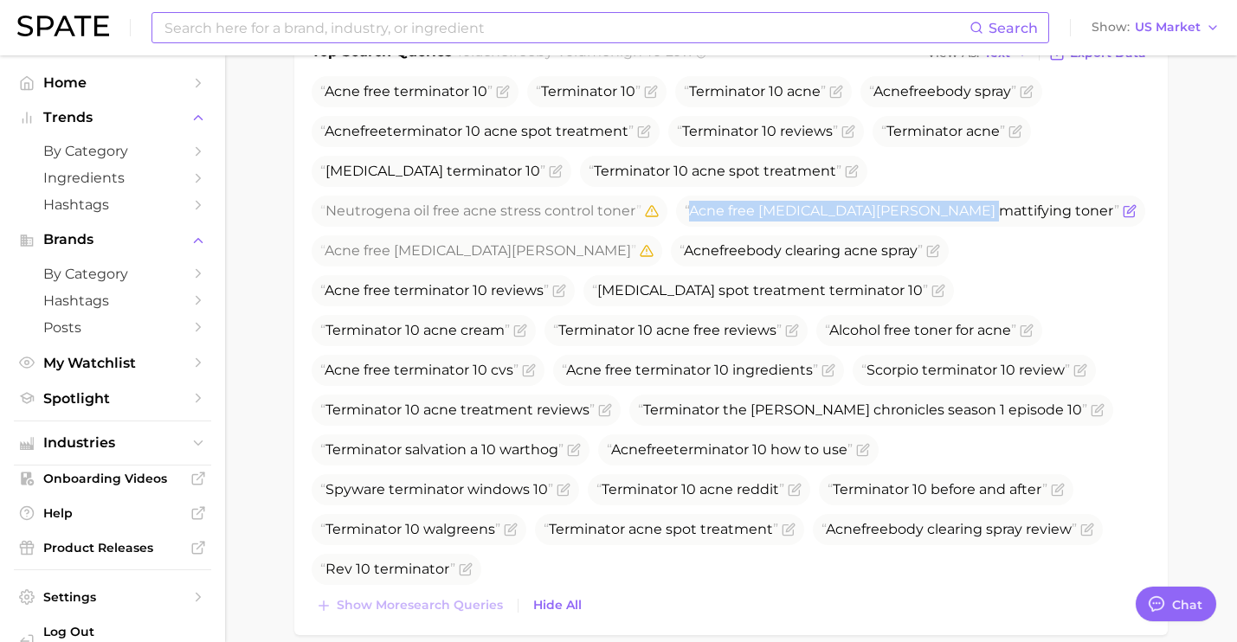
drag, startPoint x: 951, startPoint y: 210, endPoint x: 676, endPoint y: 209, distance: 275.2
click at [676, 209] on span "Acne free [MEDICAL_DATA][PERSON_NAME] mattifying toner" at bounding box center [910, 211] width 469 height 31
copy span "Acne free [MEDICAL_DATA][PERSON_NAME] mattifying toner"
click at [640, 253] on icon "Remove this flag" at bounding box center [647, 251] width 14 height 14
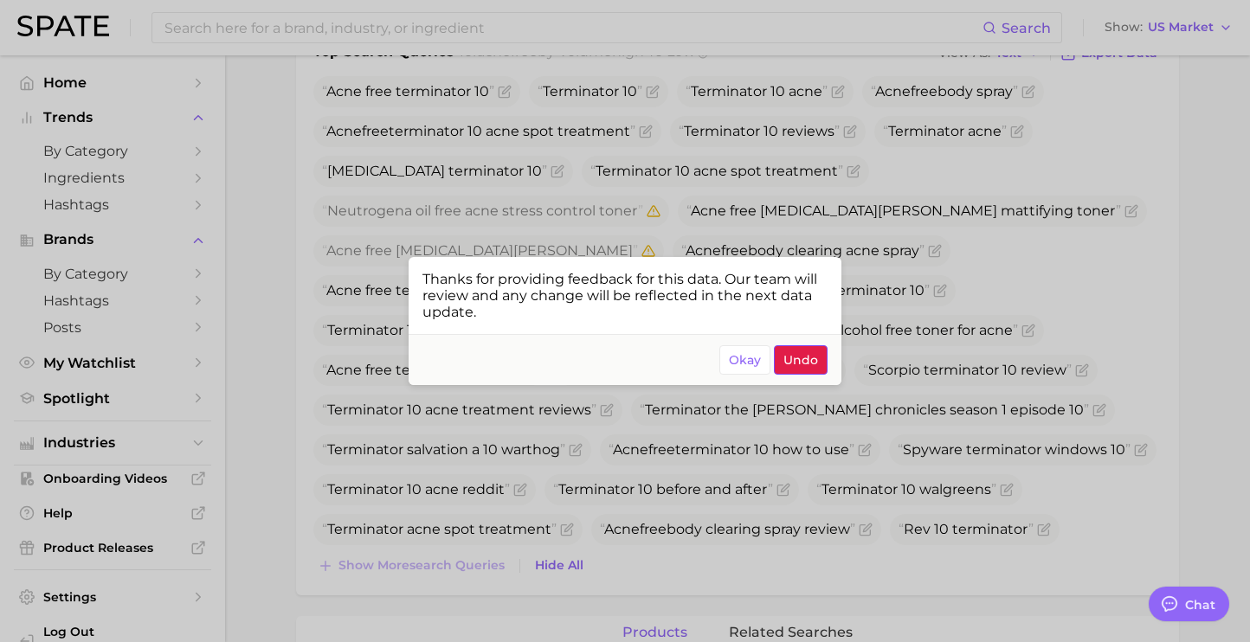
click at [803, 364] on span "Undo" at bounding box center [800, 360] width 35 height 15
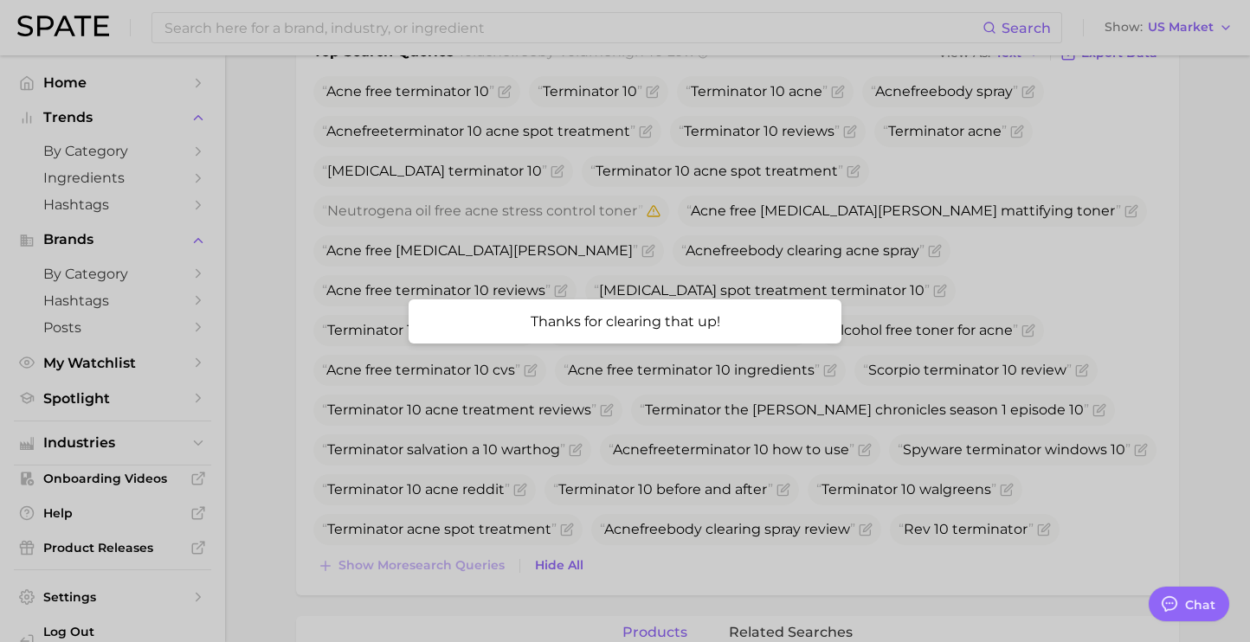
click at [387, 392] on div at bounding box center [625, 321] width 1250 height 642
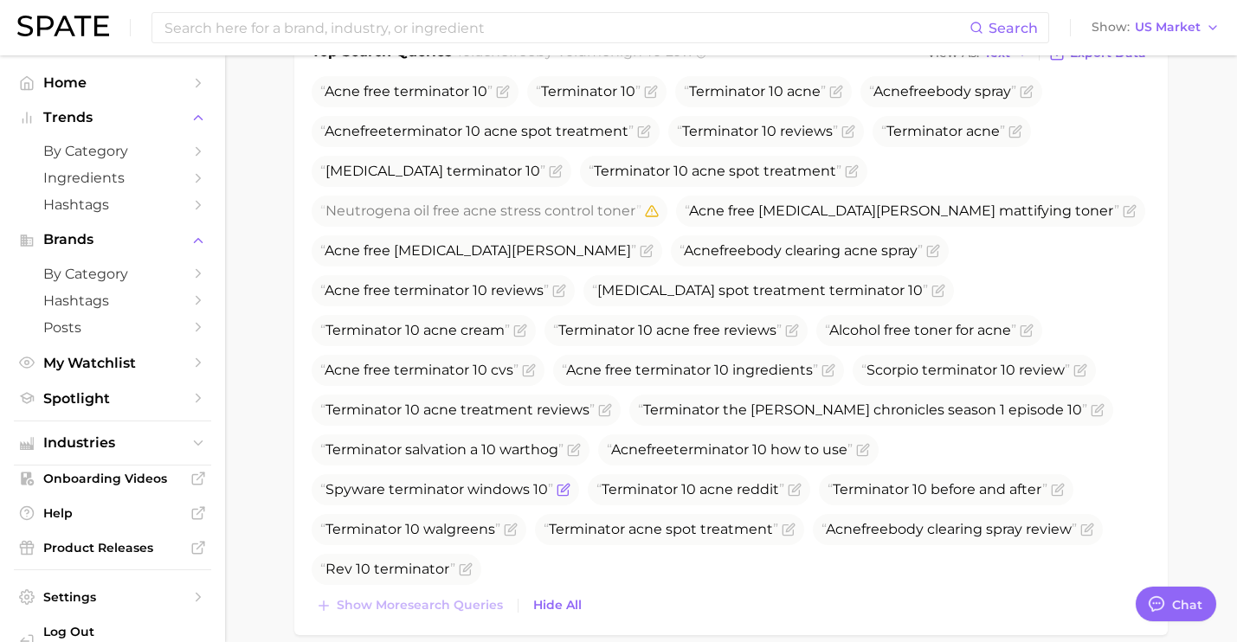
click at [564, 489] on icon "Flag as miscategorized or irrelevant" at bounding box center [565, 488] width 8 height 8
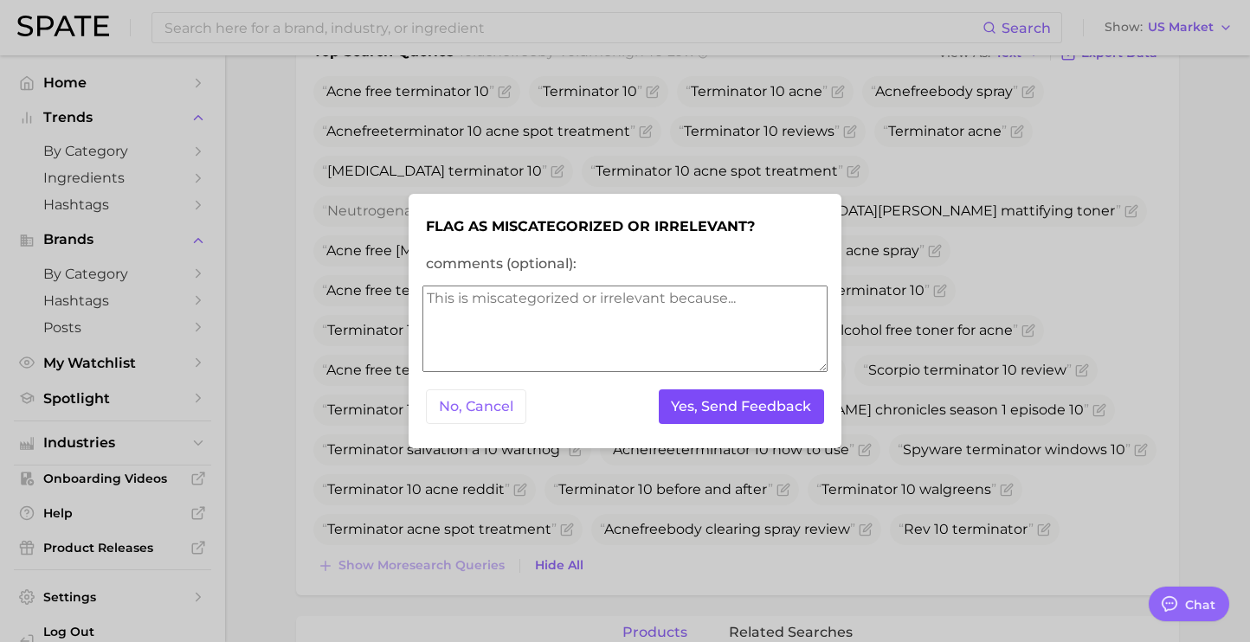
click at [710, 409] on button "Yes, Send Feedback" at bounding box center [742, 406] width 166 height 35
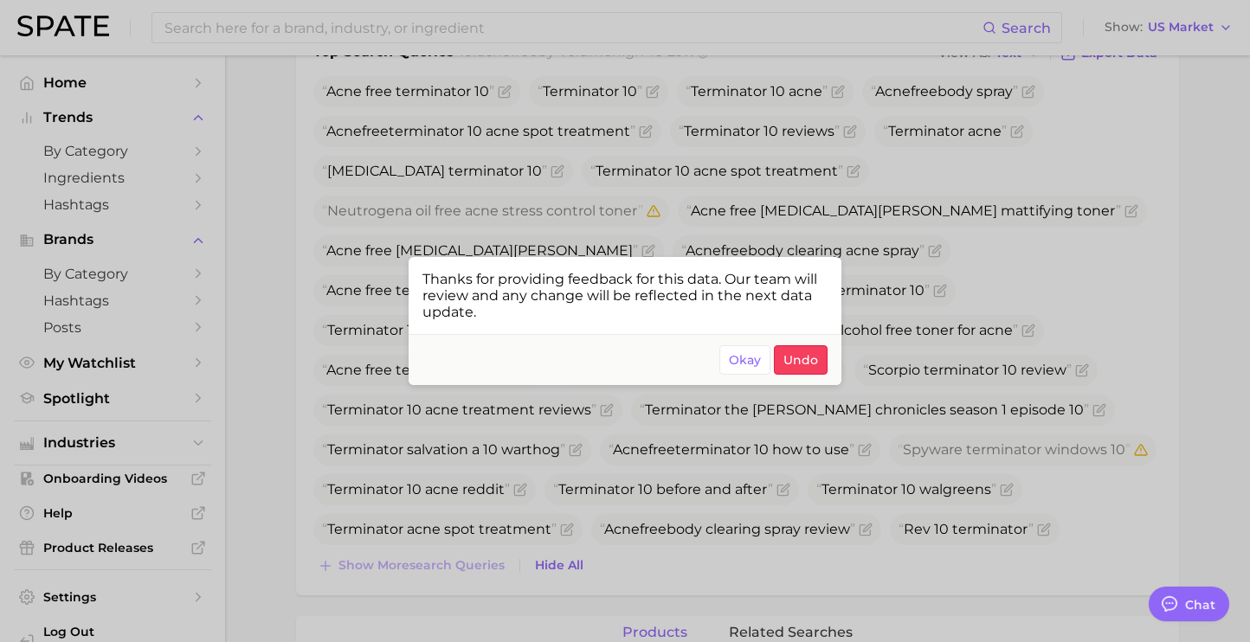
click at [734, 543] on div at bounding box center [625, 321] width 1250 height 642
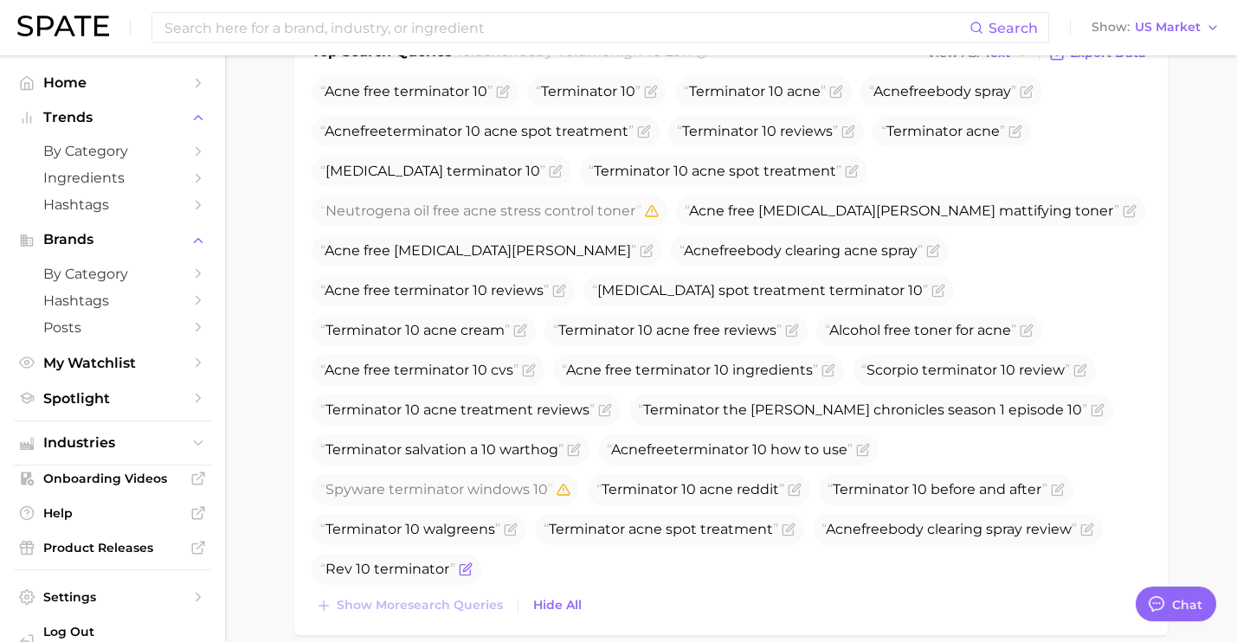
click at [462, 574] on icon "Flag as miscategorized or irrelevant" at bounding box center [466, 570] width 14 height 14
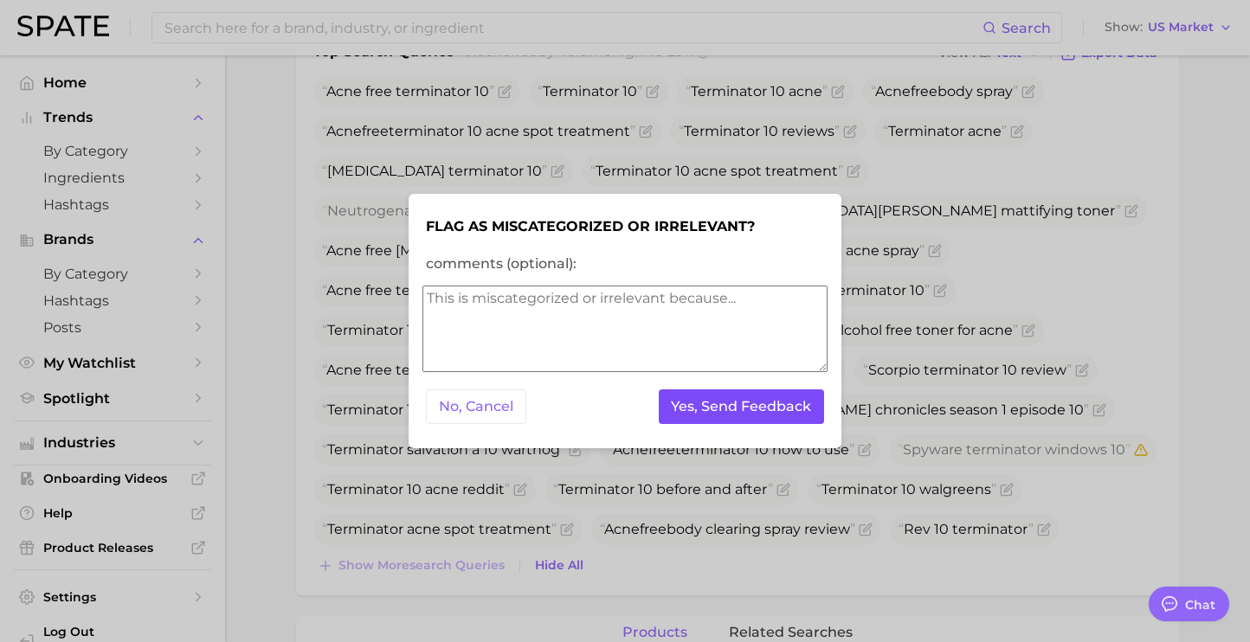
click at [709, 411] on button "Yes, Send Feedback" at bounding box center [742, 406] width 166 height 35
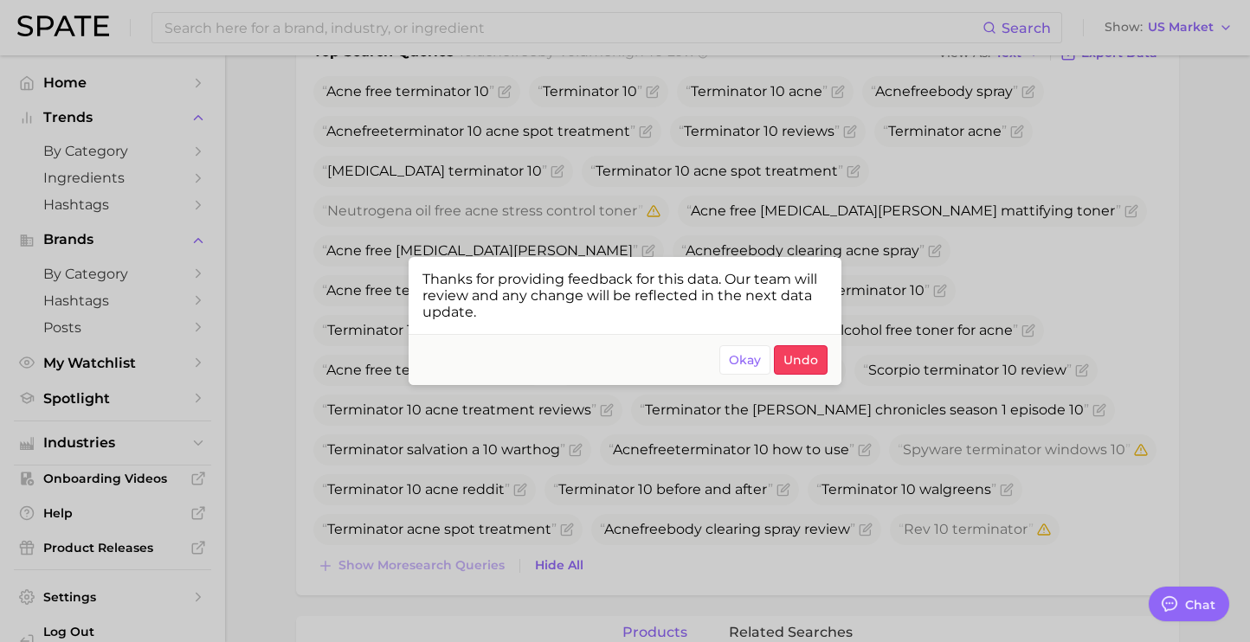
click at [626, 201] on div at bounding box center [625, 321] width 1250 height 642
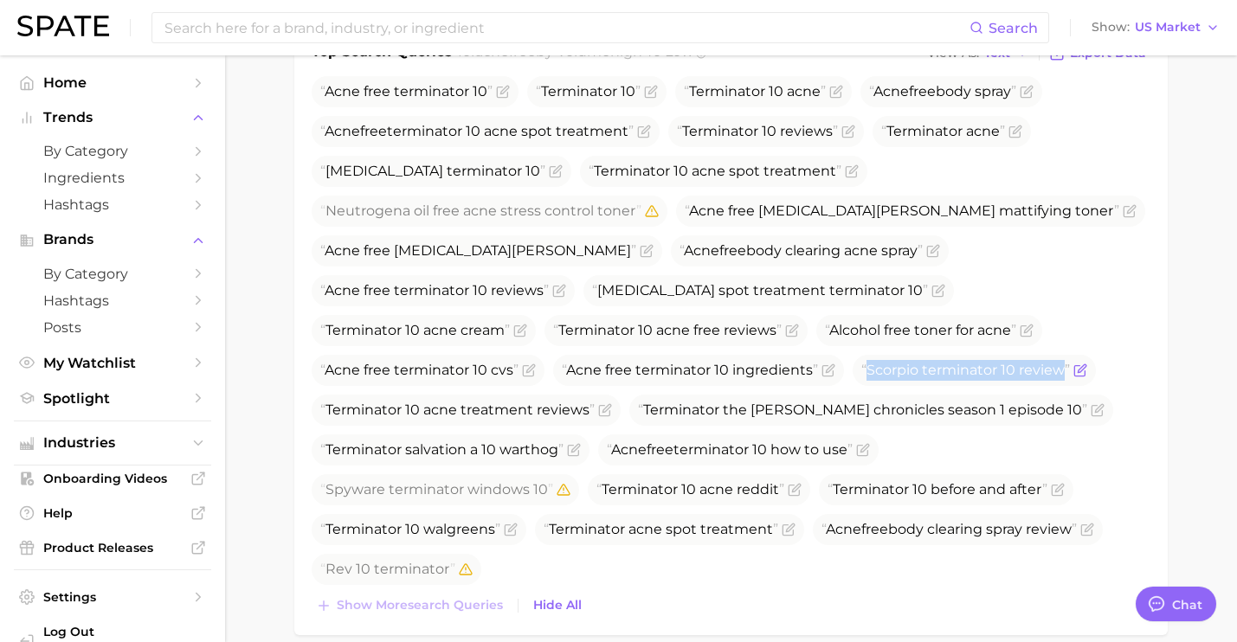
drag, startPoint x: 818, startPoint y: 370, endPoint x: 626, endPoint y: 375, distance: 192.2
click at [861, 375] on span "Scorpio terminator 10 review" at bounding box center [965, 370] width 209 height 16
copy span "Scorpio terminator 10 review"
click at [1073, 370] on icon "Flag as miscategorized or irrelevant" at bounding box center [1080, 371] width 14 height 14
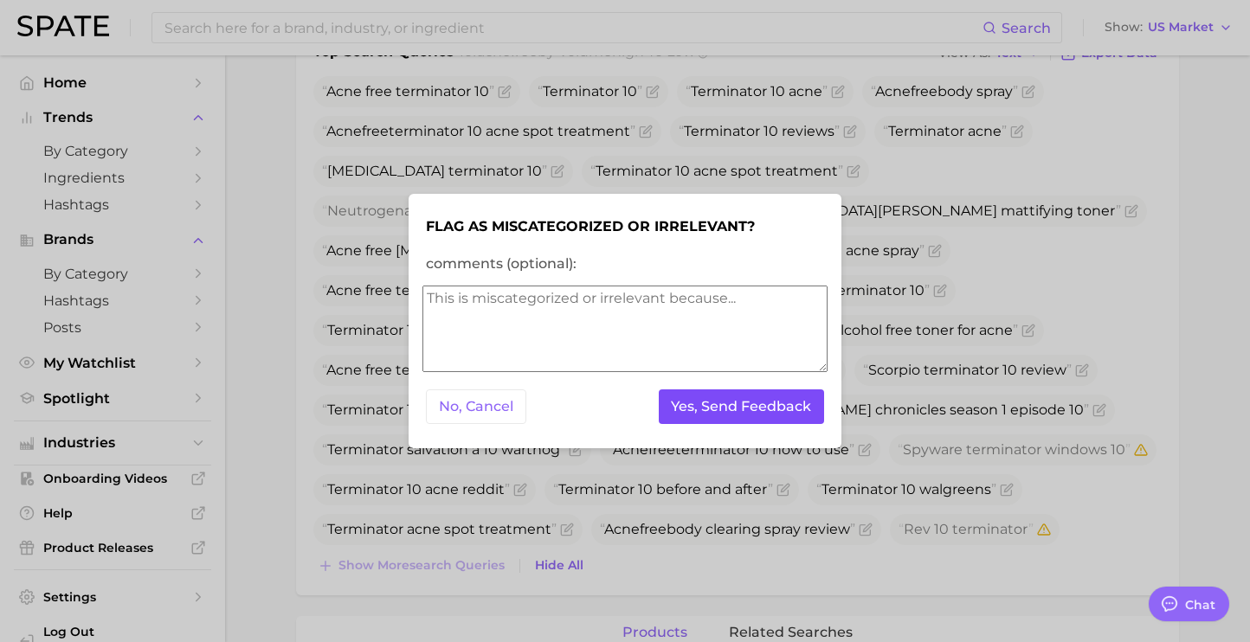
click at [791, 417] on button "Yes, Send Feedback" at bounding box center [742, 406] width 166 height 35
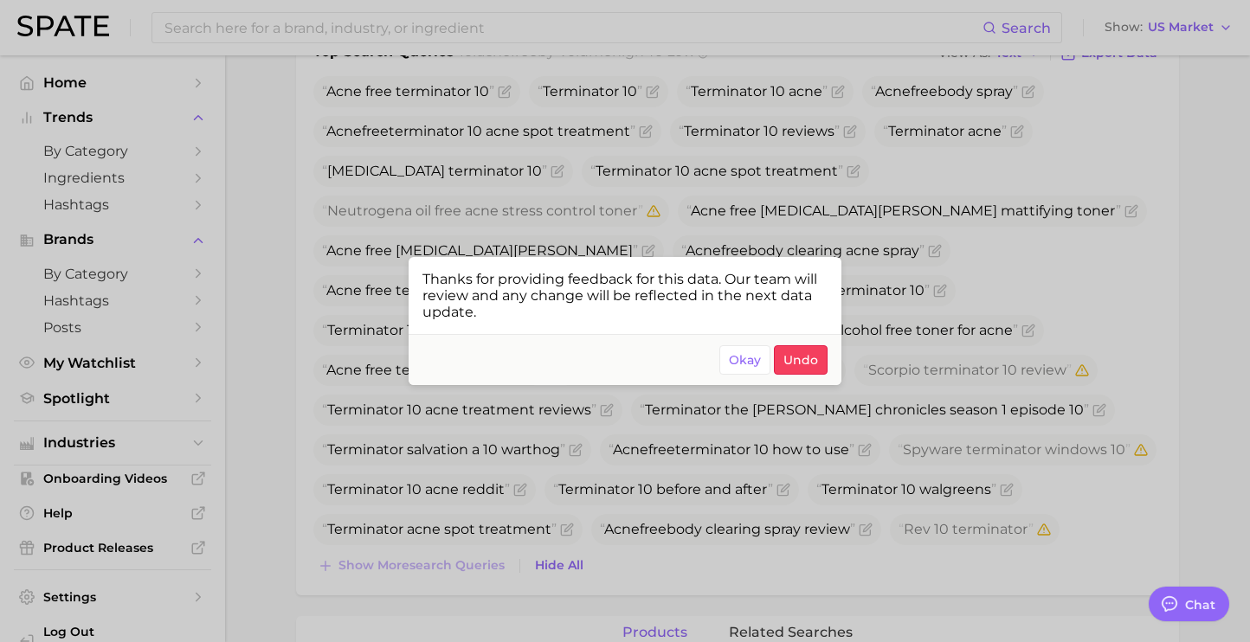
click at [1003, 410] on div at bounding box center [625, 321] width 1250 height 642
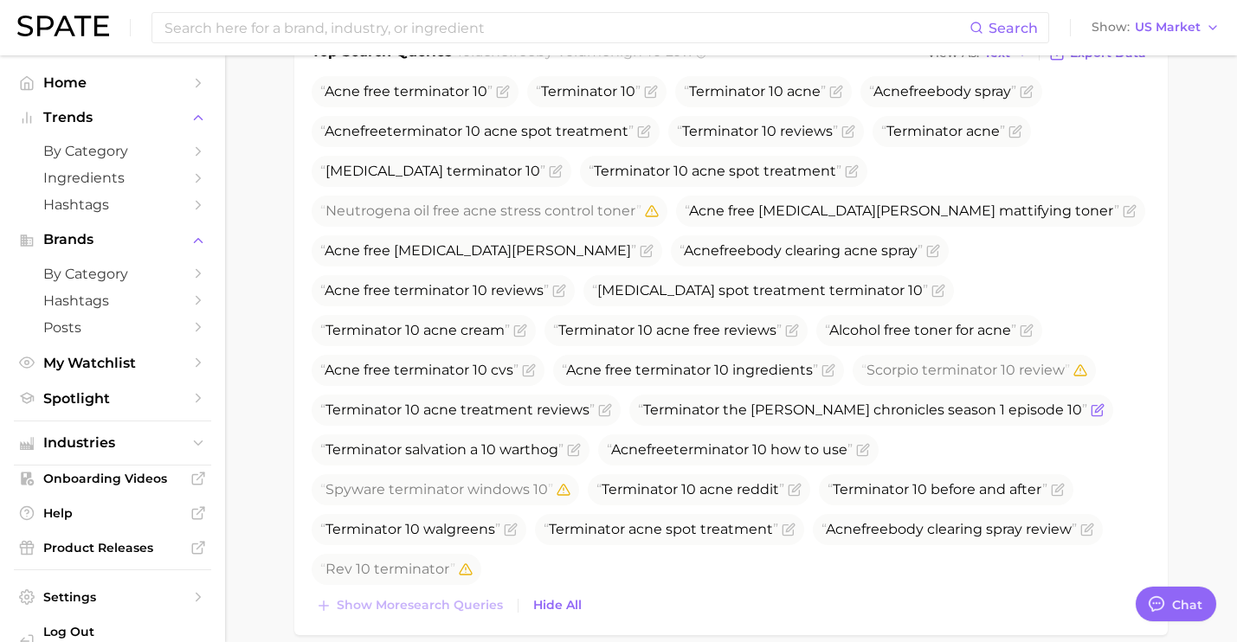
click at [1091, 414] on icon "Flag as miscategorized or irrelevant" at bounding box center [1098, 410] width 14 height 14
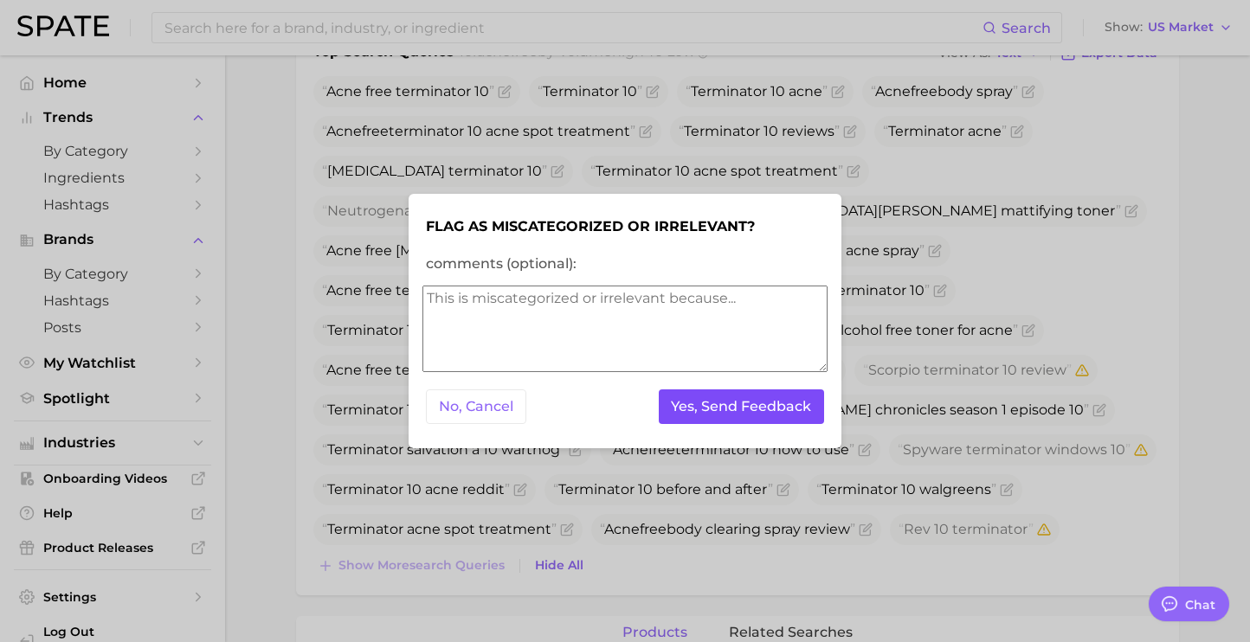
click at [752, 419] on button "Yes, Send Feedback" at bounding box center [742, 406] width 166 height 35
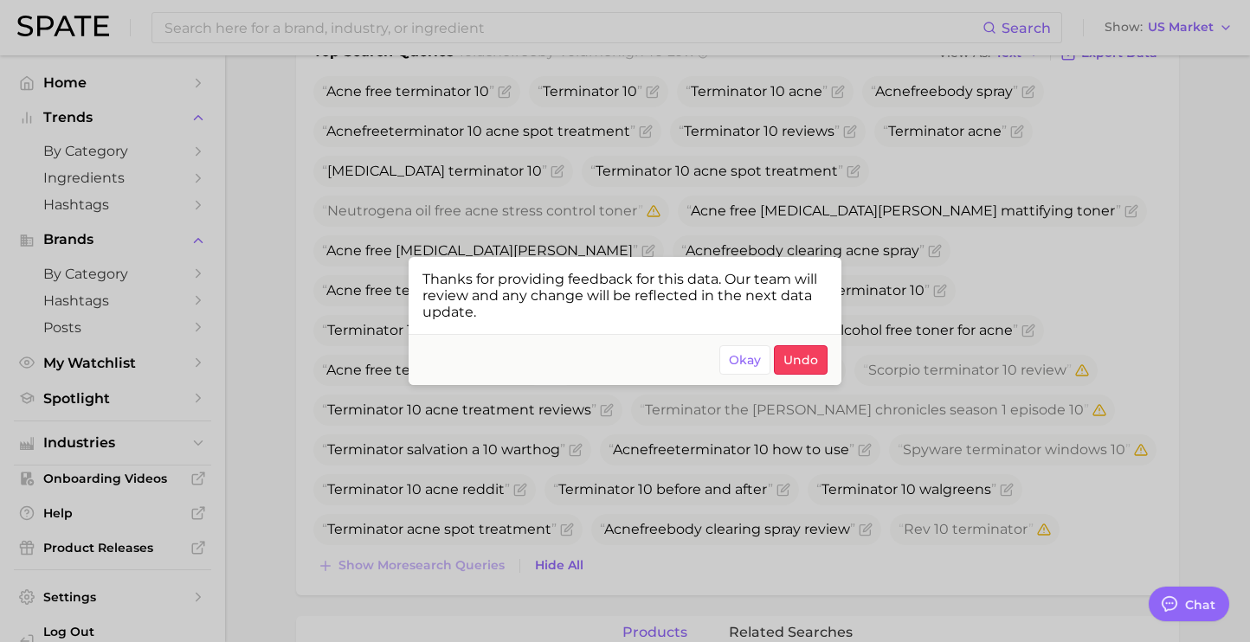
click at [605, 202] on div at bounding box center [625, 321] width 1250 height 642
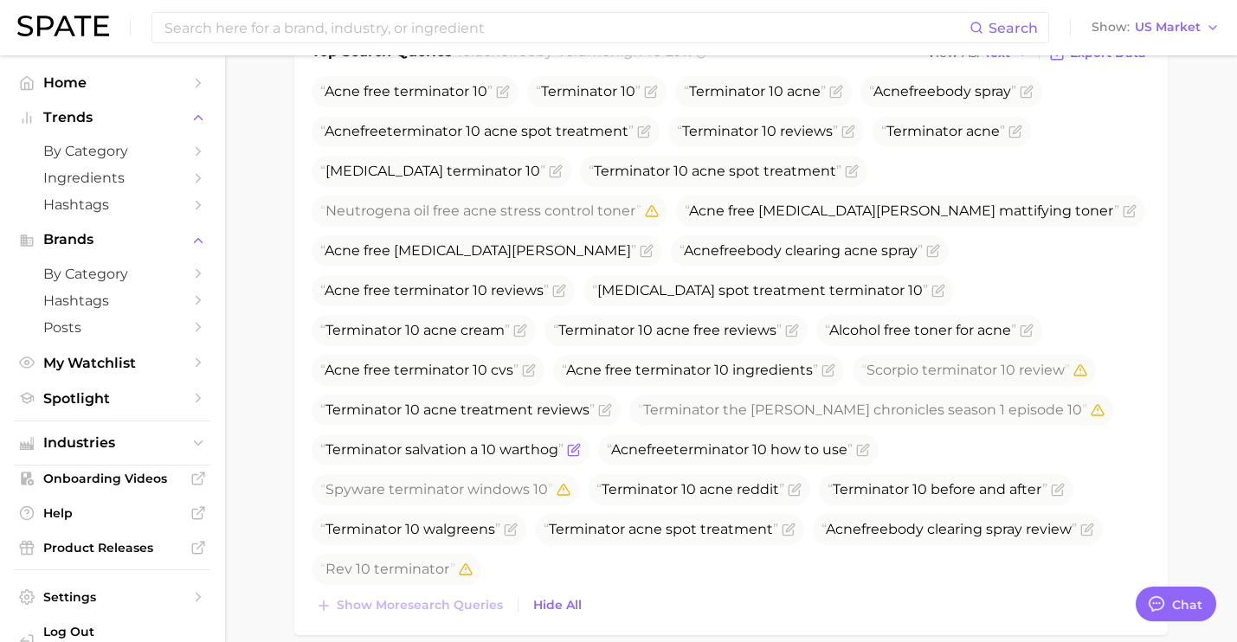
click at [575, 450] on icon "Flag as miscategorized or irrelevant" at bounding box center [574, 450] width 14 height 14
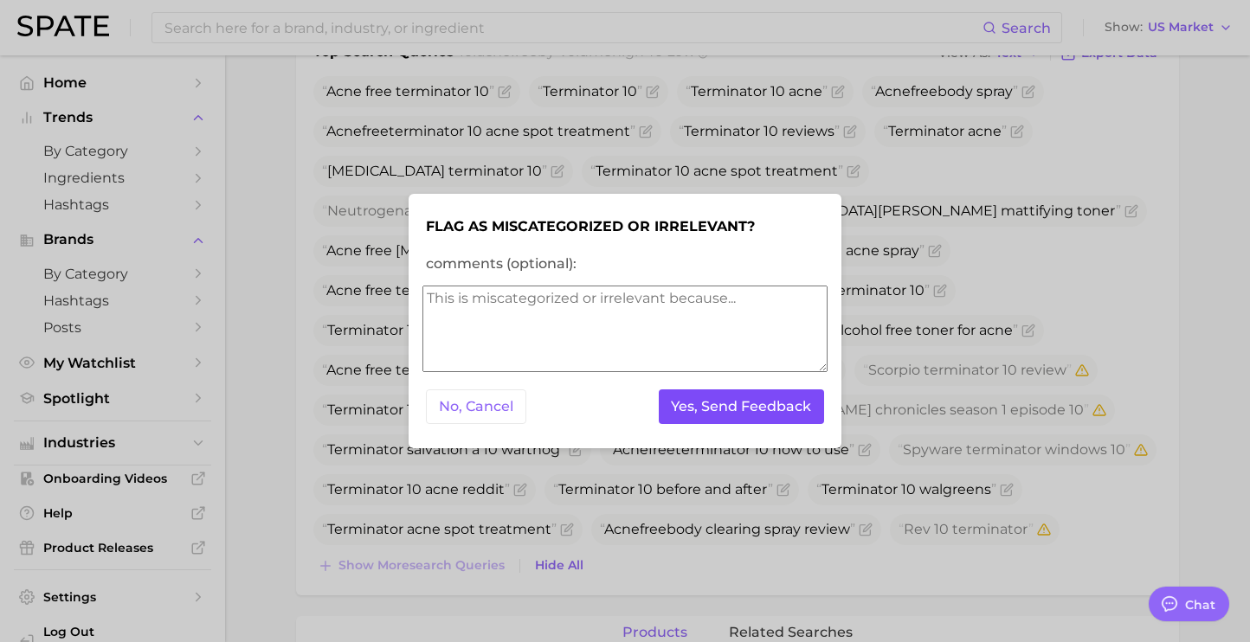
click at [685, 415] on button "Yes, Send Feedback" at bounding box center [742, 406] width 166 height 35
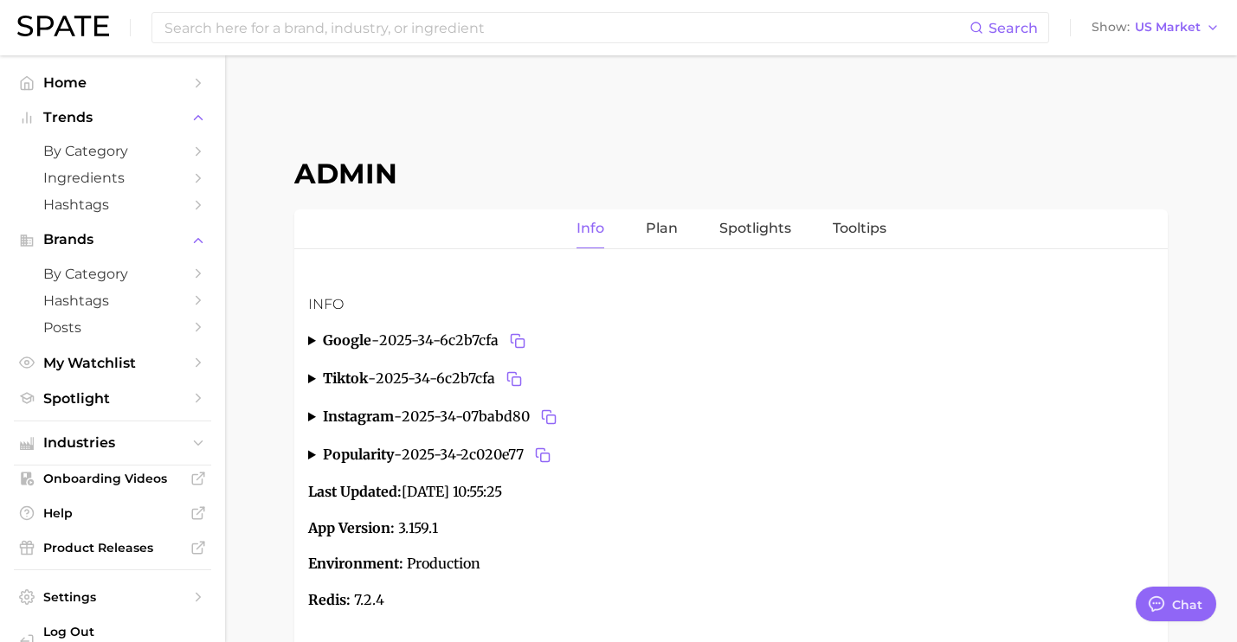
type textarea "x"
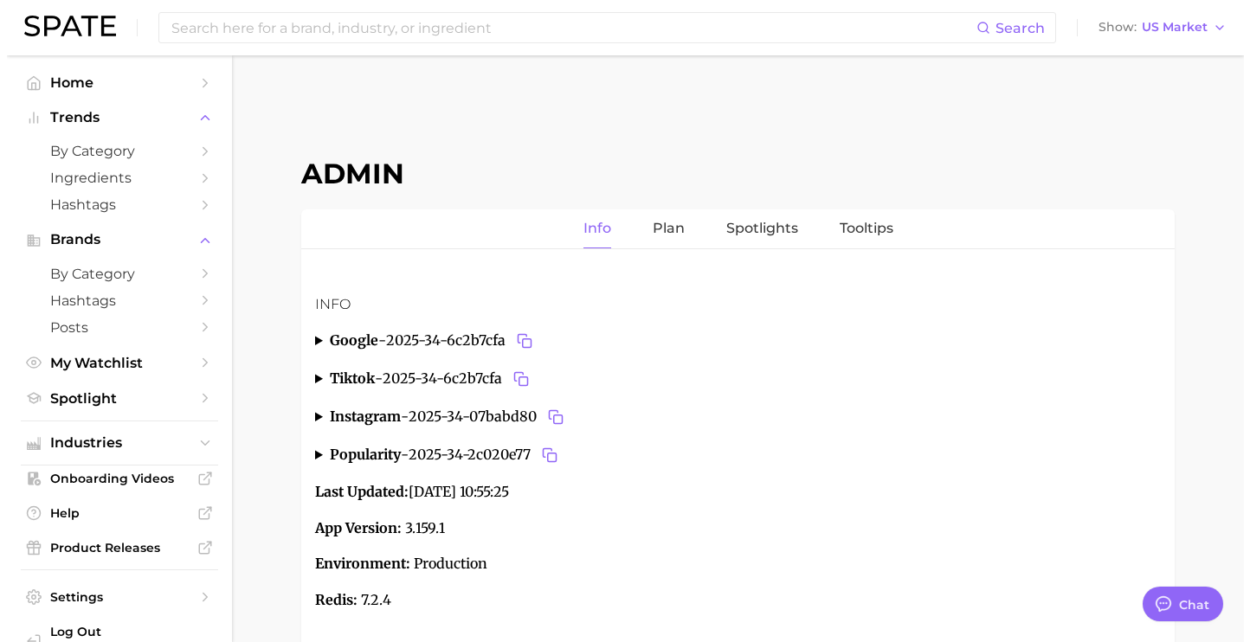
scroll to position [6506, 0]
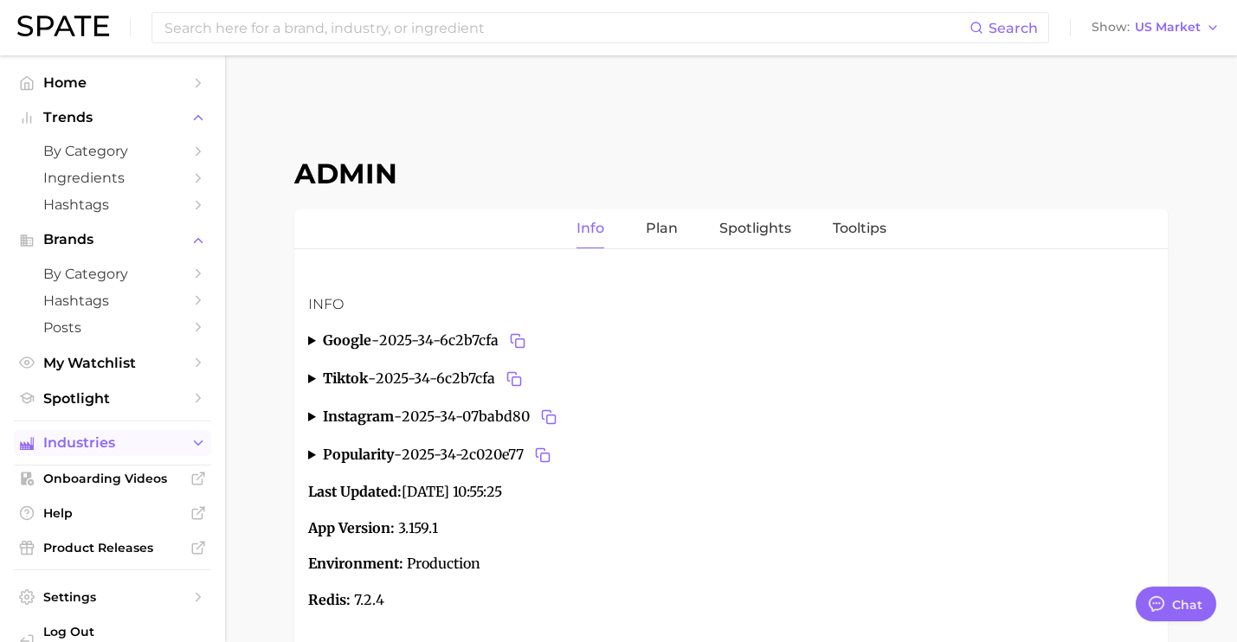
click at [133, 446] on span "Industries" at bounding box center [112, 443] width 138 height 16
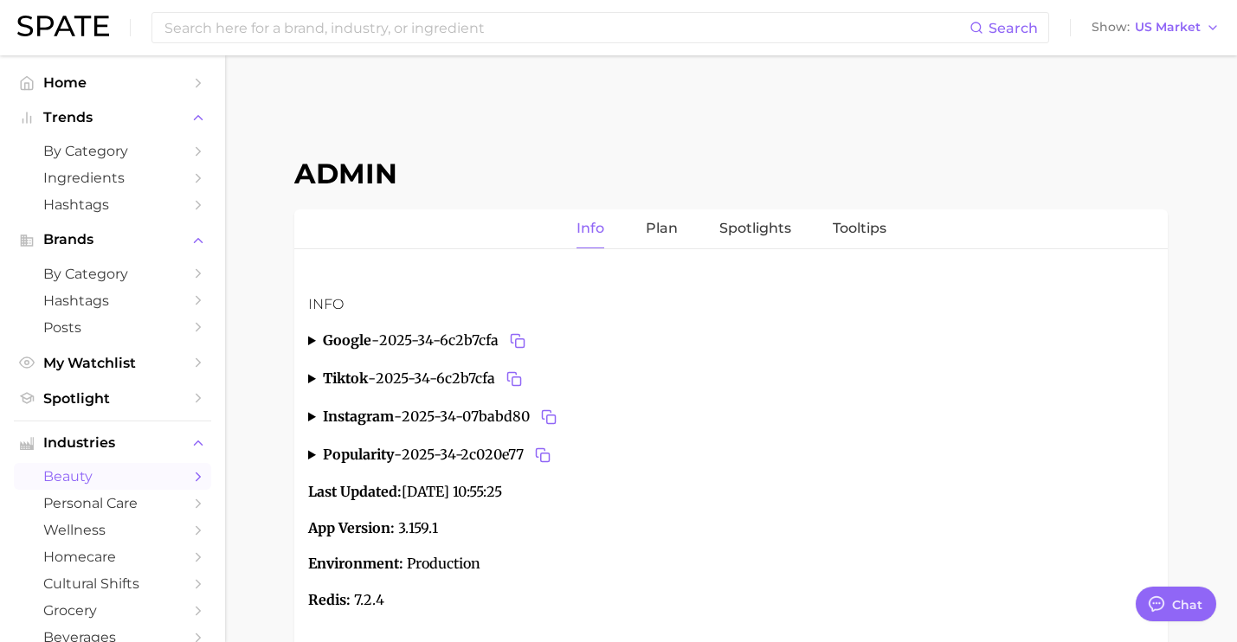
click at [159, 471] on link "beauty" at bounding box center [112, 476] width 197 height 27
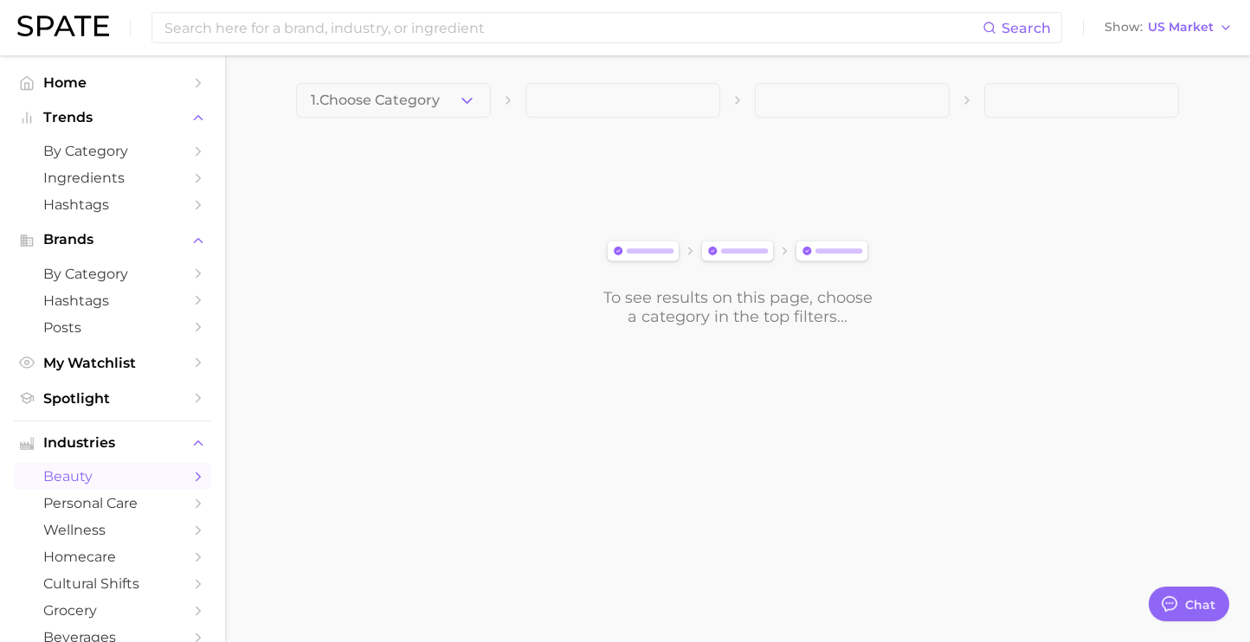
click at [468, 104] on icon "button" at bounding box center [467, 101] width 18 height 18
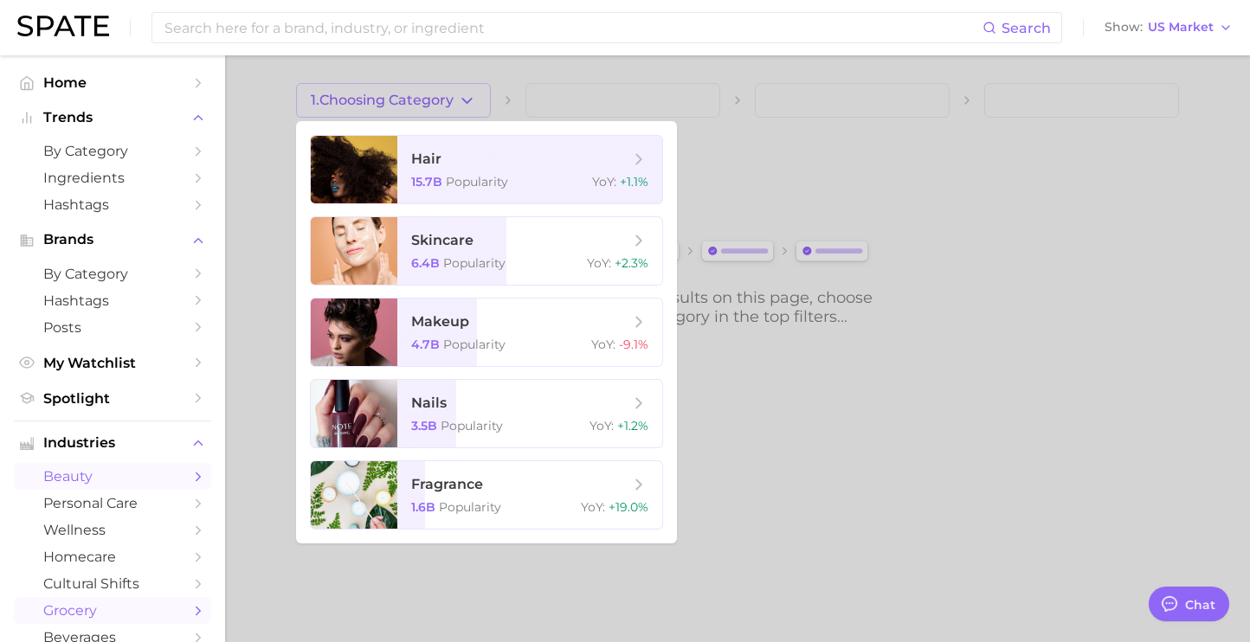
scroll to position [139, 0]
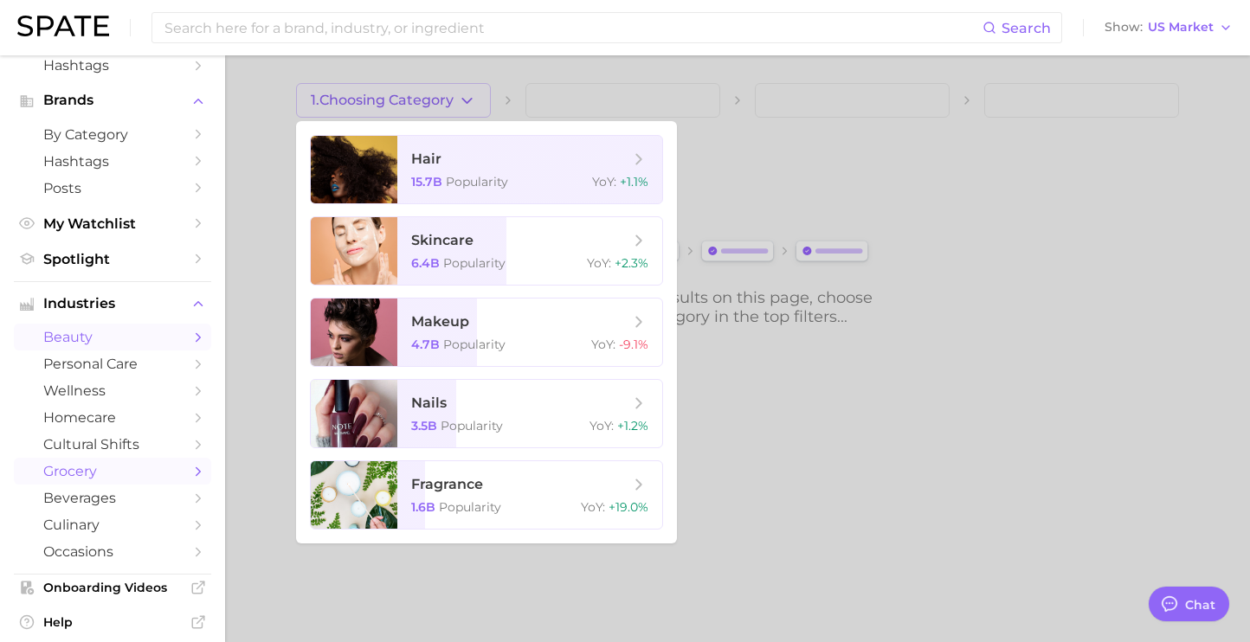
click at [139, 480] on span "grocery" at bounding box center [112, 471] width 138 height 16
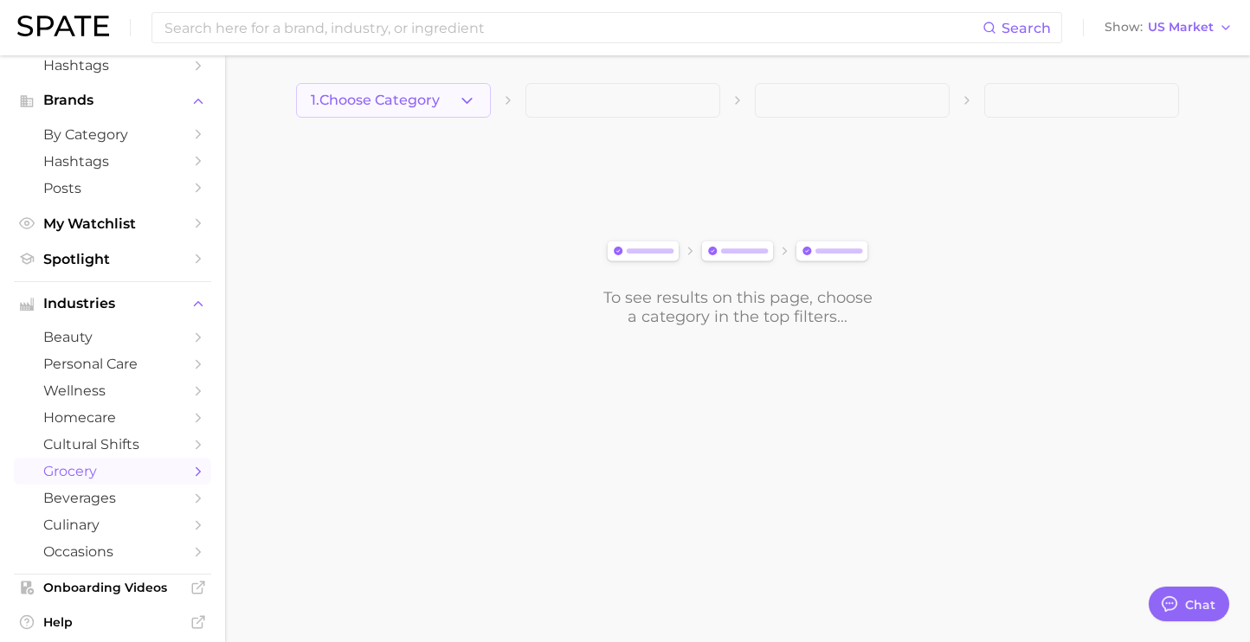
click at [427, 102] on span "1. Choose Category" at bounding box center [375, 101] width 129 height 16
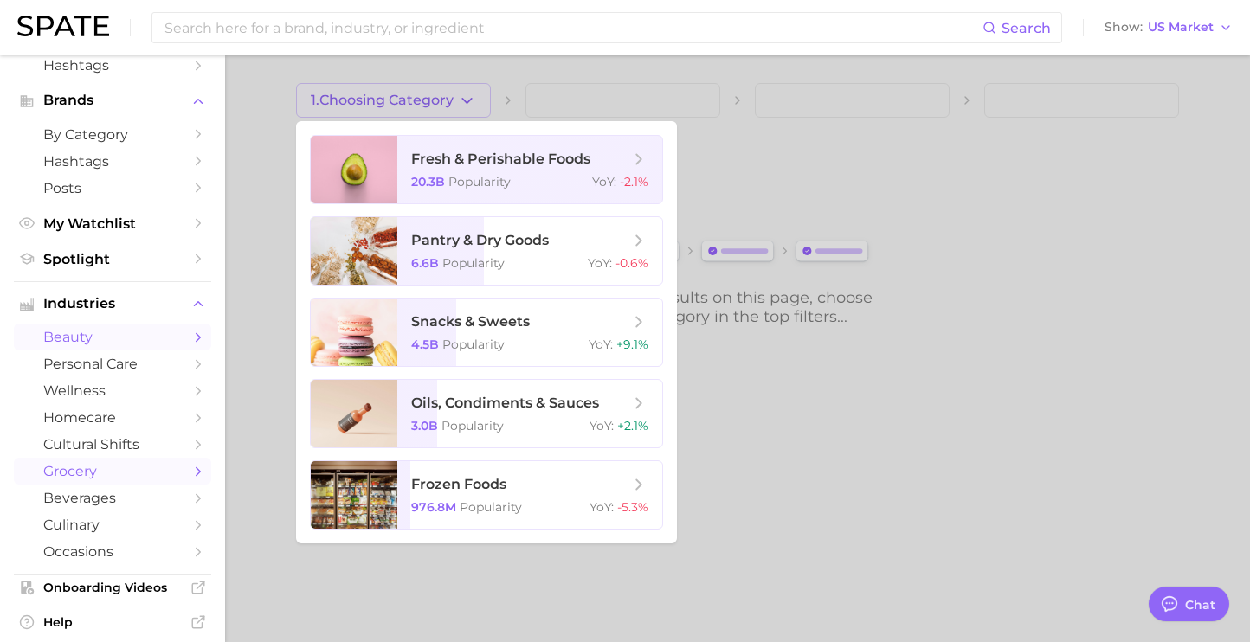
click at [126, 330] on link "beauty" at bounding box center [112, 337] width 197 height 27
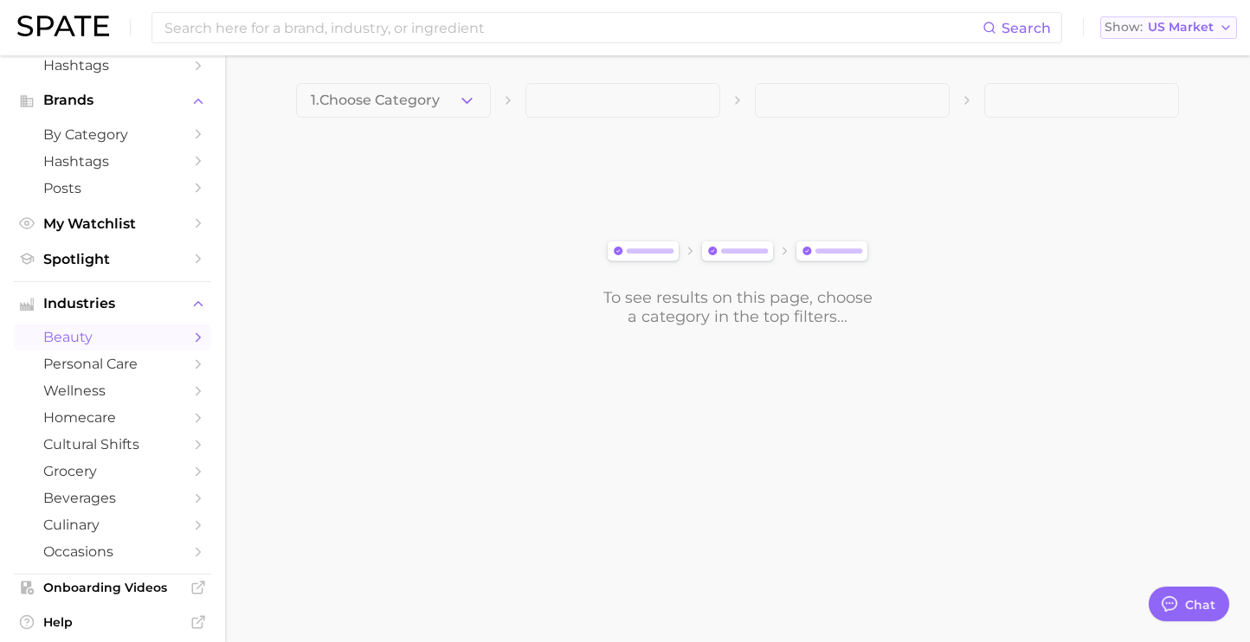
click at [1233, 31] on button "Show US Market" at bounding box center [1168, 27] width 137 height 23
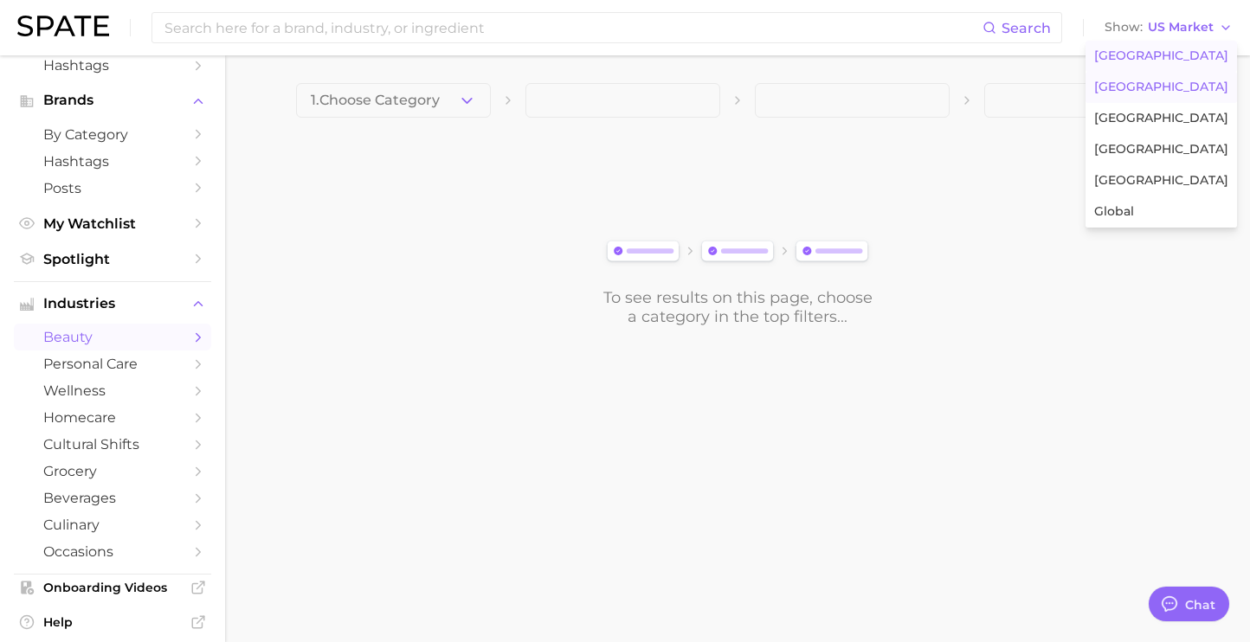
click at [1179, 79] on button "United Kingdom" at bounding box center [1160, 87] width 151 height 31
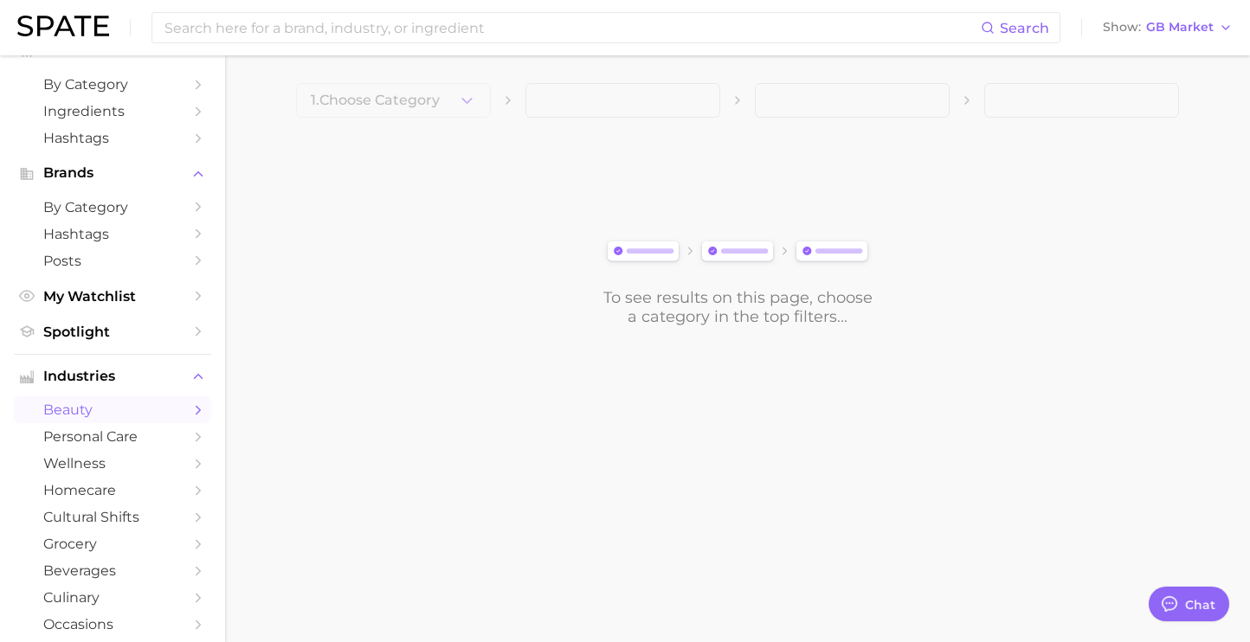
scroll to position [139, 0]
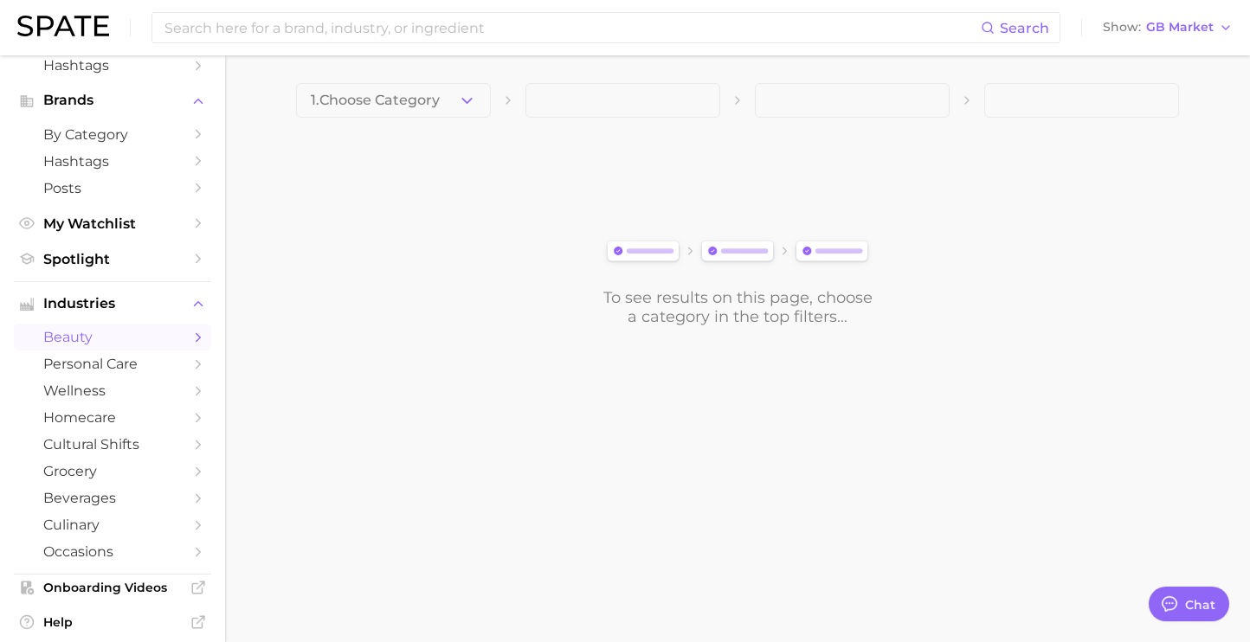
click at [446, 103] on button "1. Choose Category" at bounding box center [393, 100] width 195 height 35
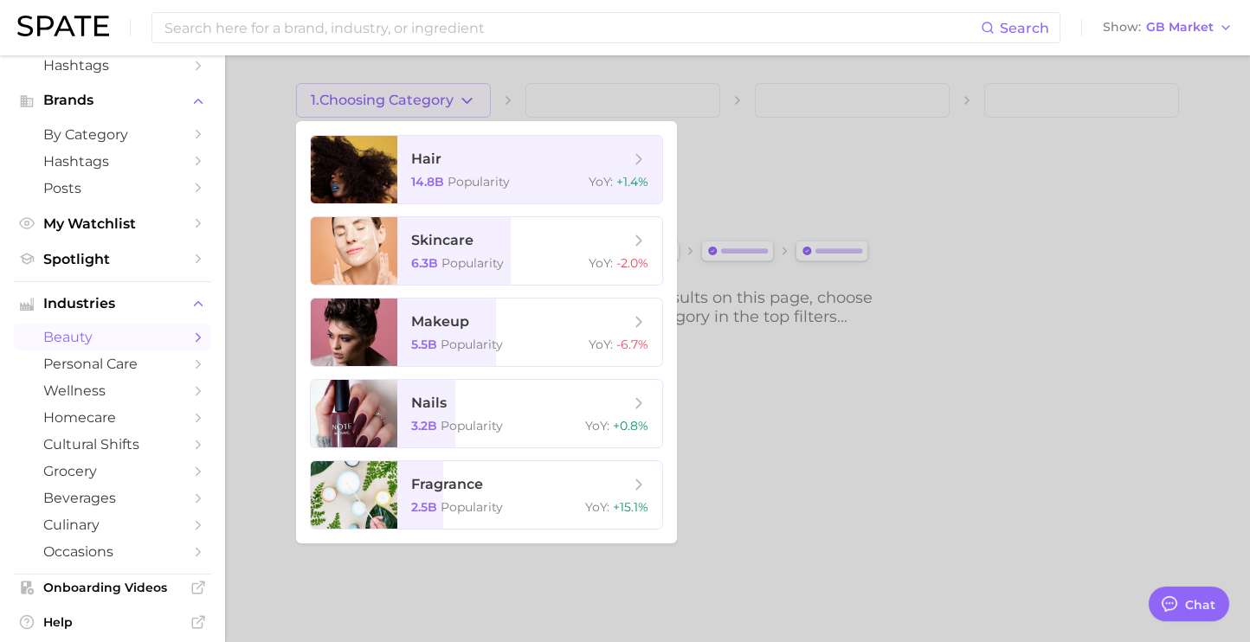
click at [1163, 42] on div "Search Show GB Market" at bounding box center [624, 27] width 1215 height 55
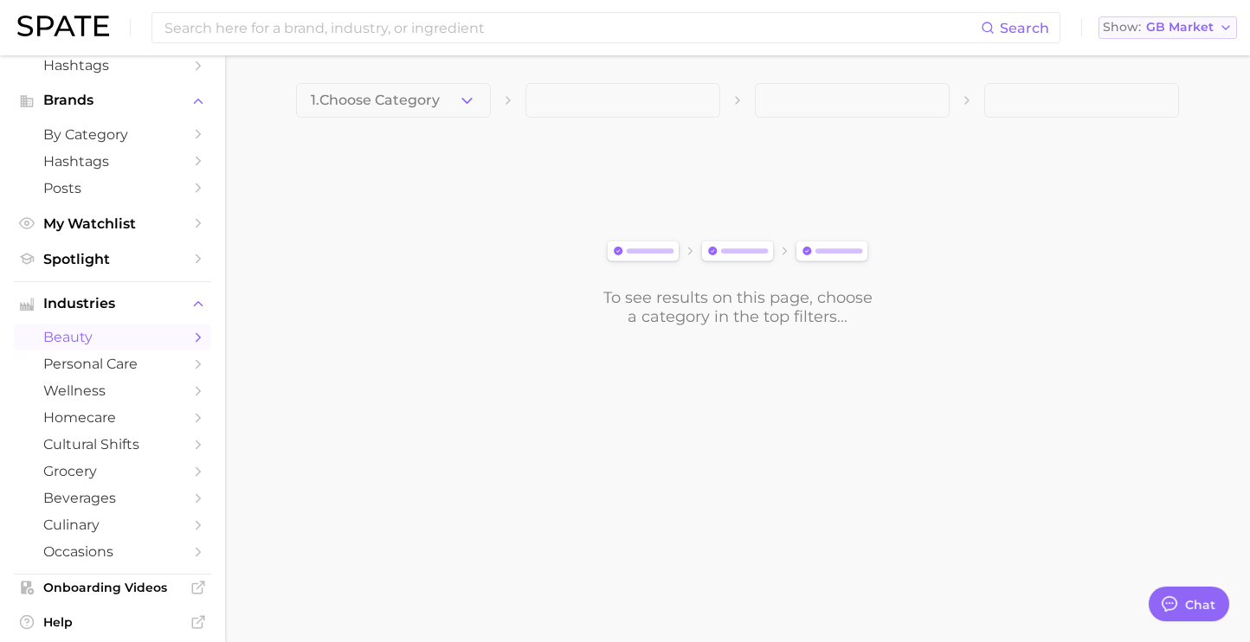
click at [1165, 32] on span "GB Market" at bounding box center [1180, 28] width 68 height 10
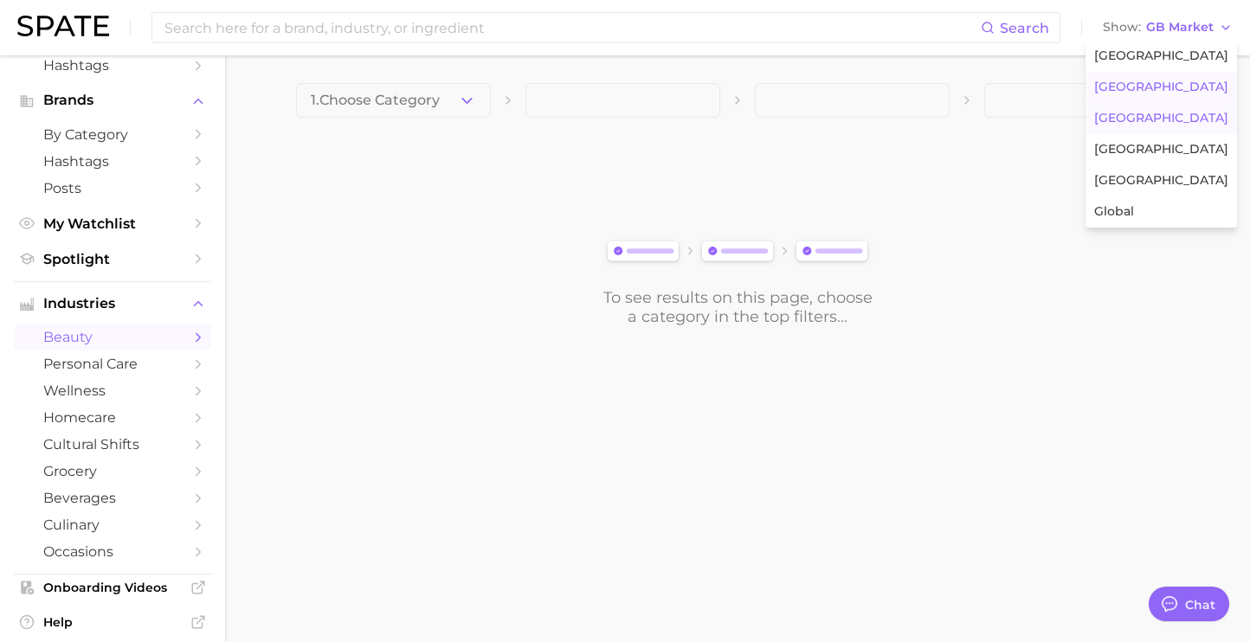
click at [1158, 113] on button "France" at bounding box center [1160, 118] width 151 height 31
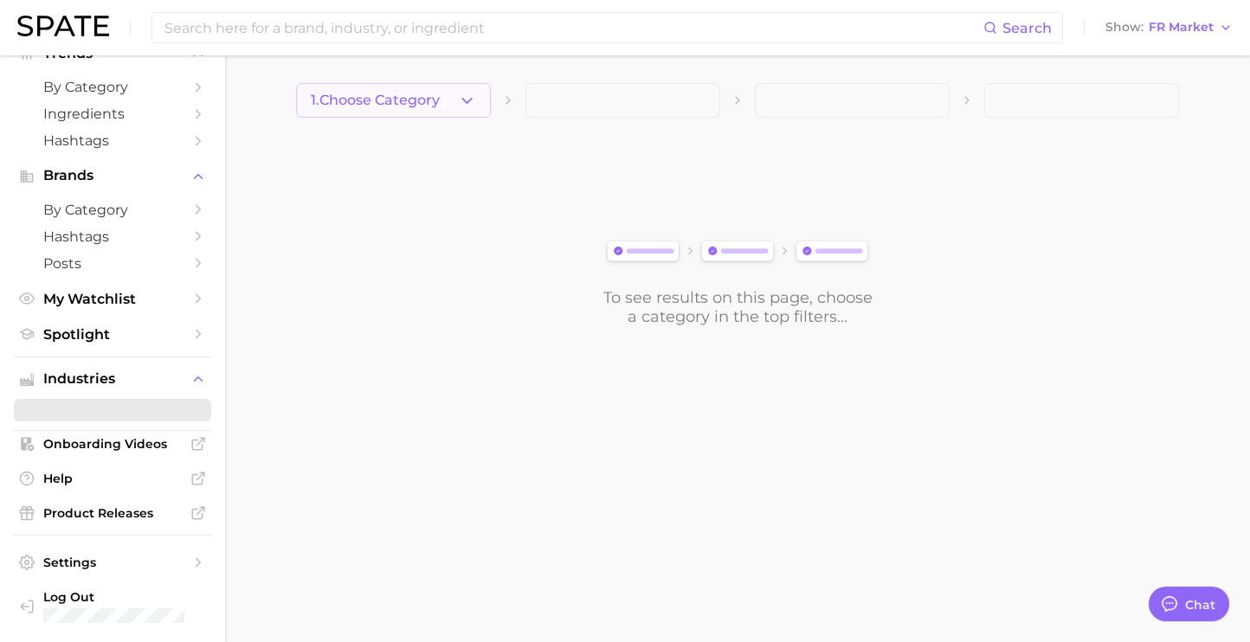
click at [417, 99] on span "1. Choose Category" at bounding box center [375, 101] width 129 height 16
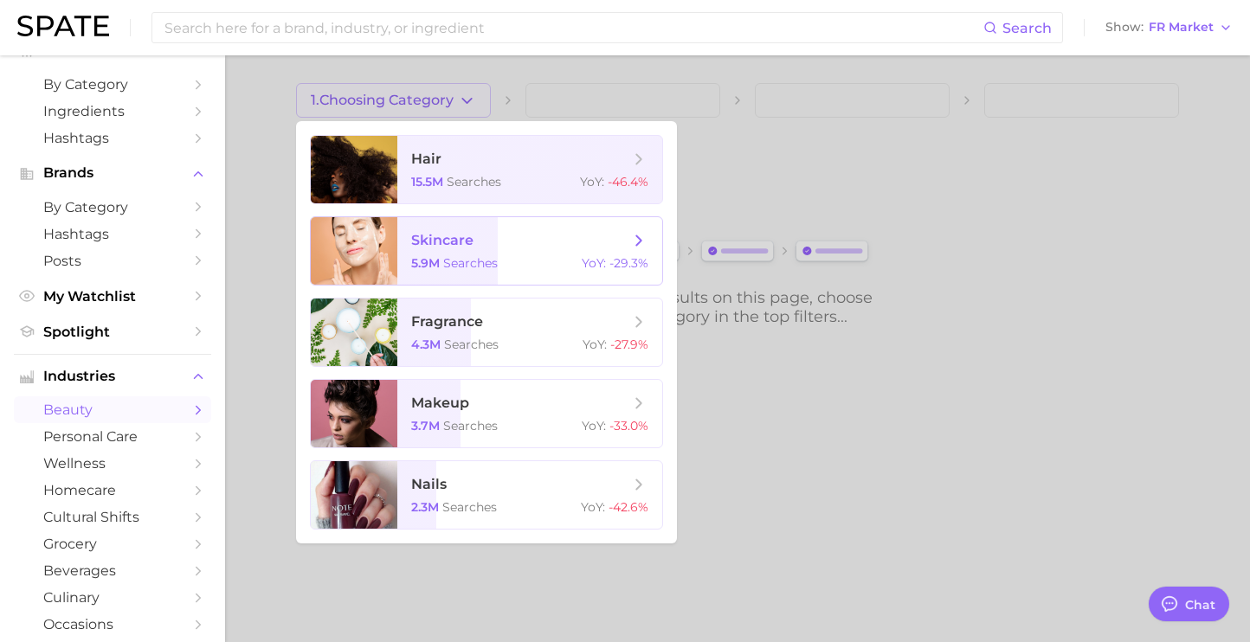
scroll to position [139, 0]
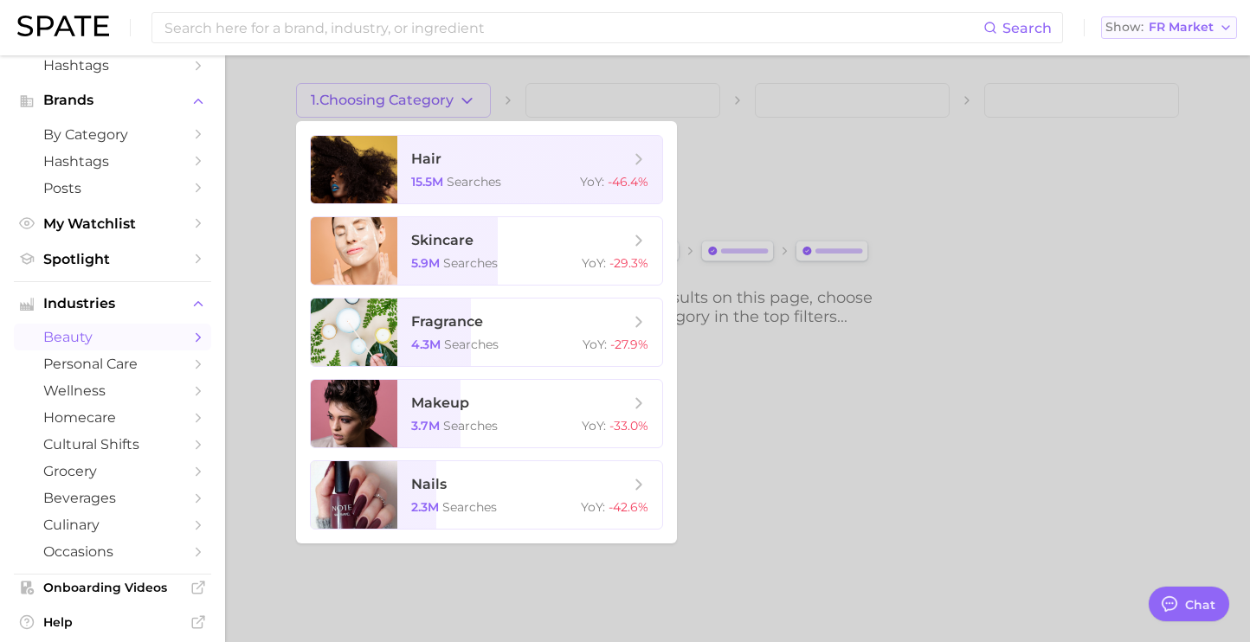
click at [1136, 35] on button "Show FR Market" at bounding box center [1169, 27] width 136 height 23
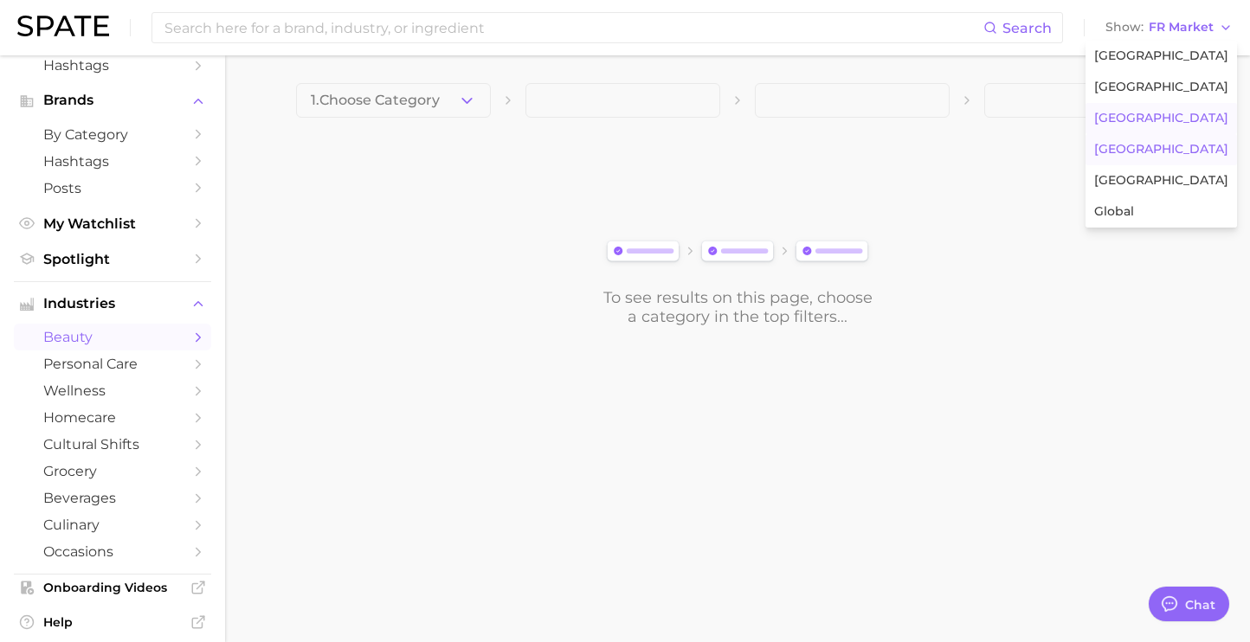
click at [1159, 160] on button "South Korea" at bounding box center [1160, 149] width 151 height 31
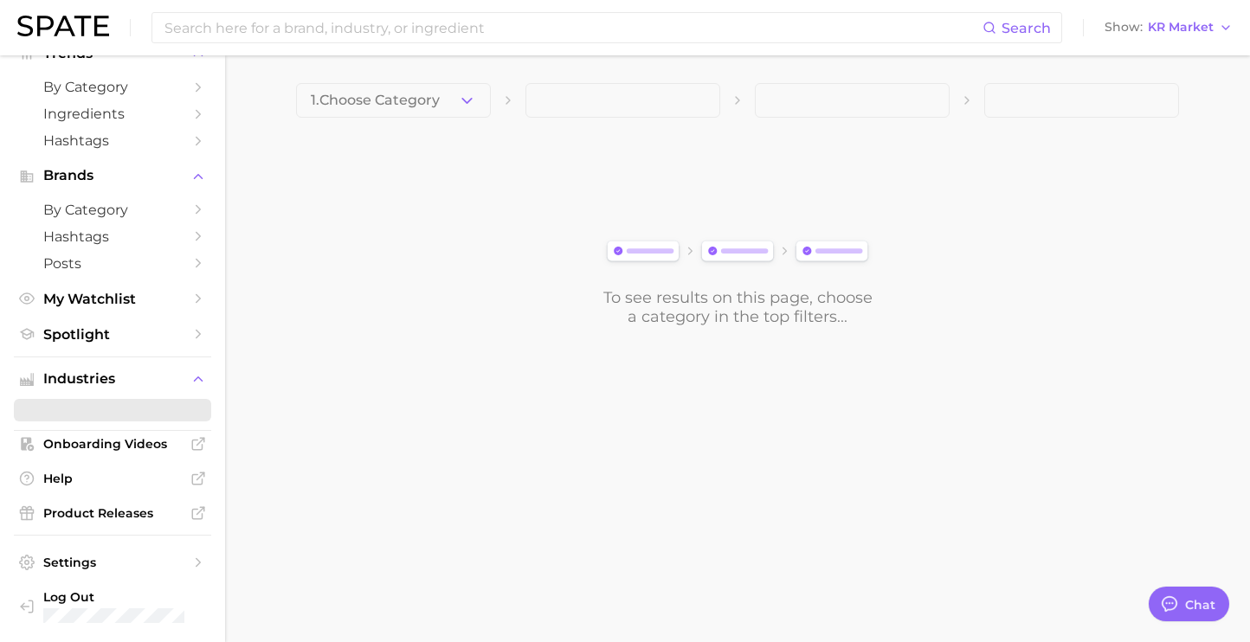
scroll to position [139, 0]
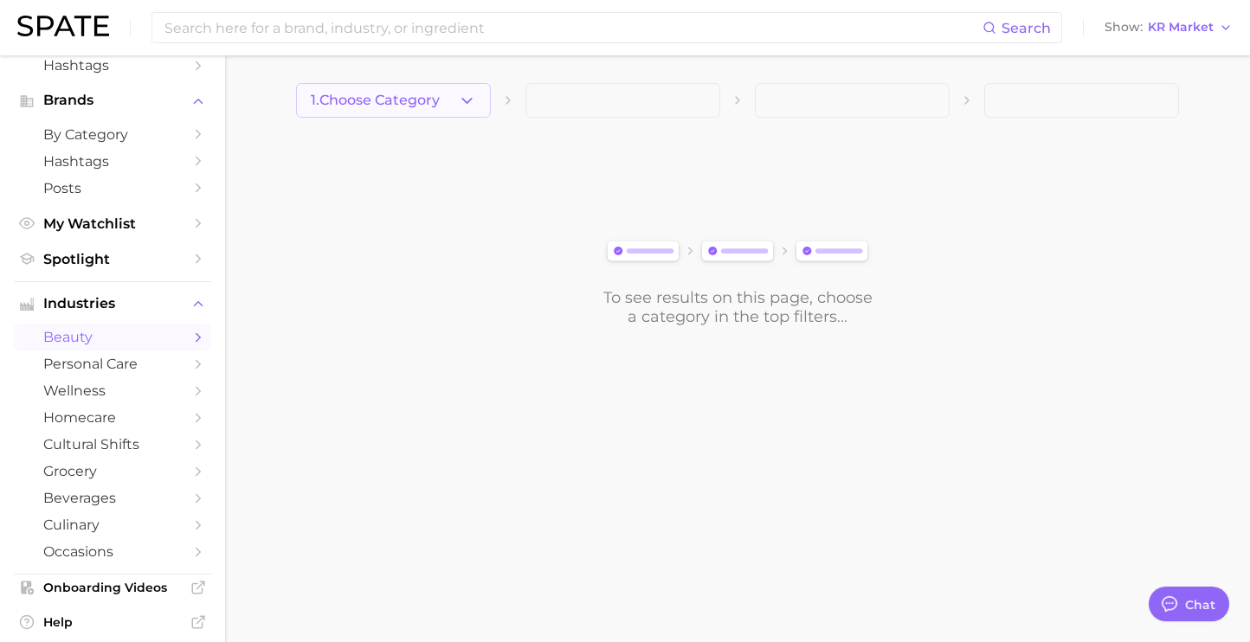
click at [460, 106] on icon "button" at bounding box center [467, 101] width 18 height 18
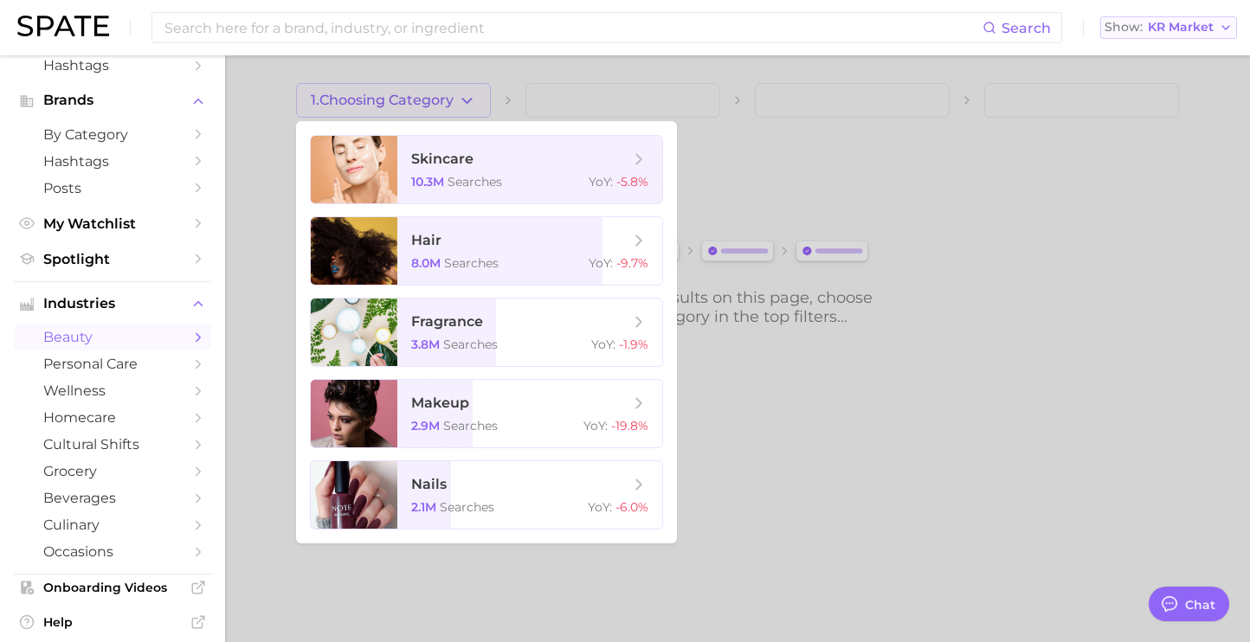
click at [1213, 31] on button "Show KR Market" at bounding box center [1168, 27] width 137 height 23
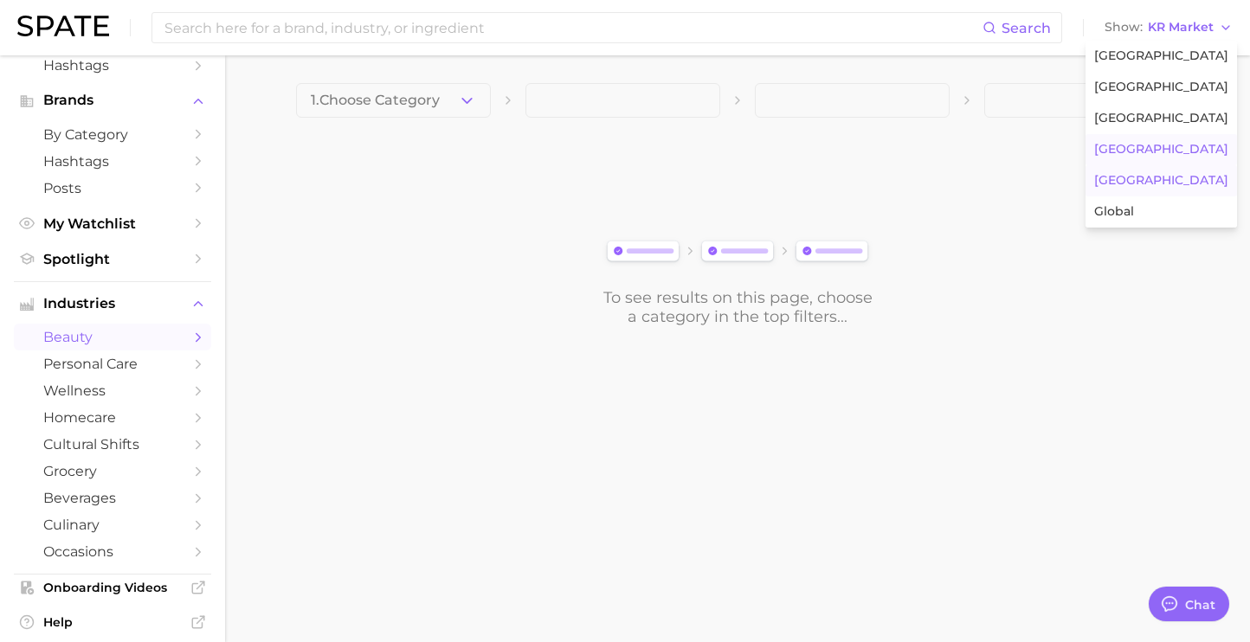
click at [1160, 184] on button "Japan" at bounding box center [1160, 180] width 151 height 31
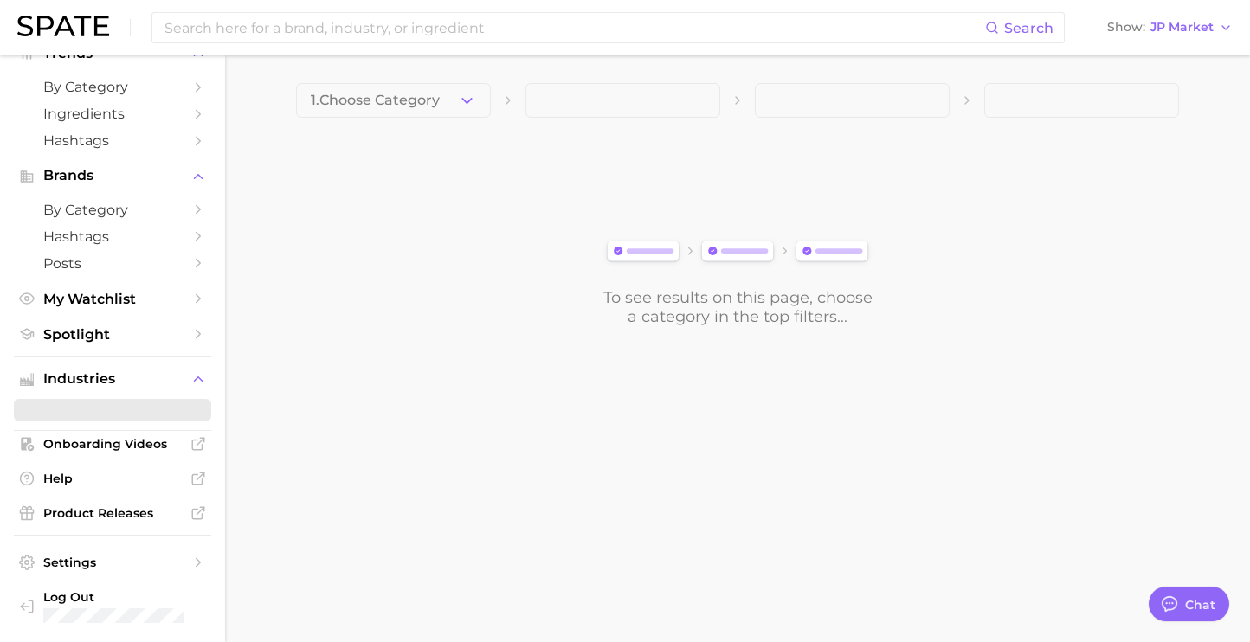
scroll to position [139, 0]
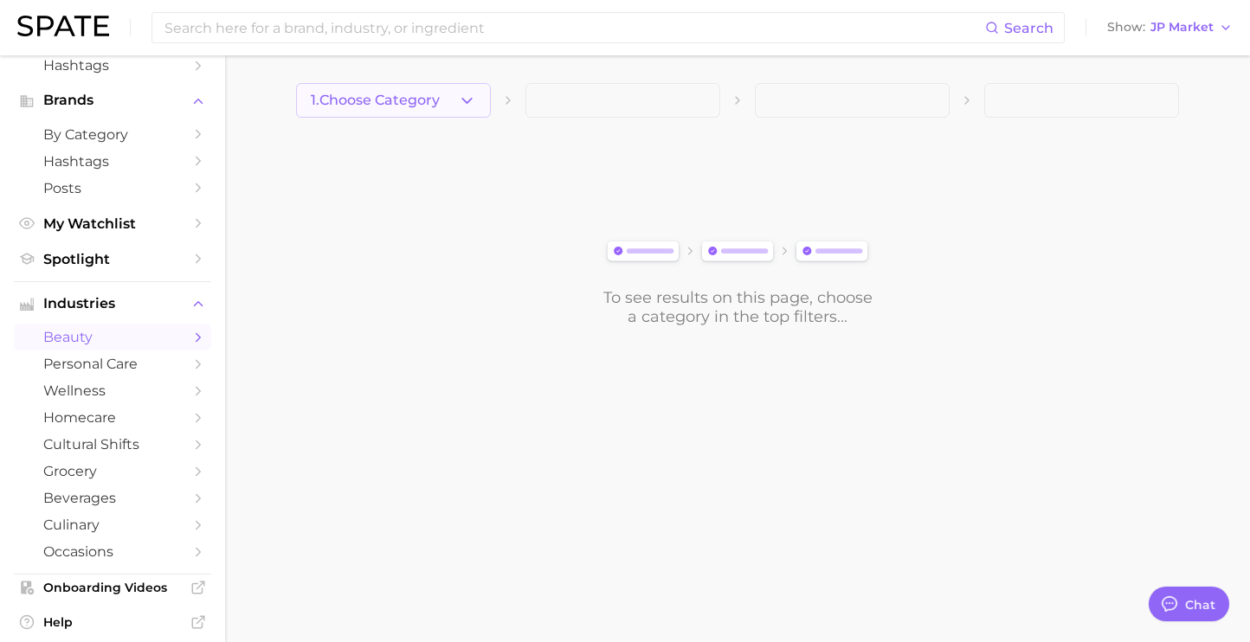
click at [425, 91] on button "1. Choose Category" at bounding box center [393, 100] width 195 height 35
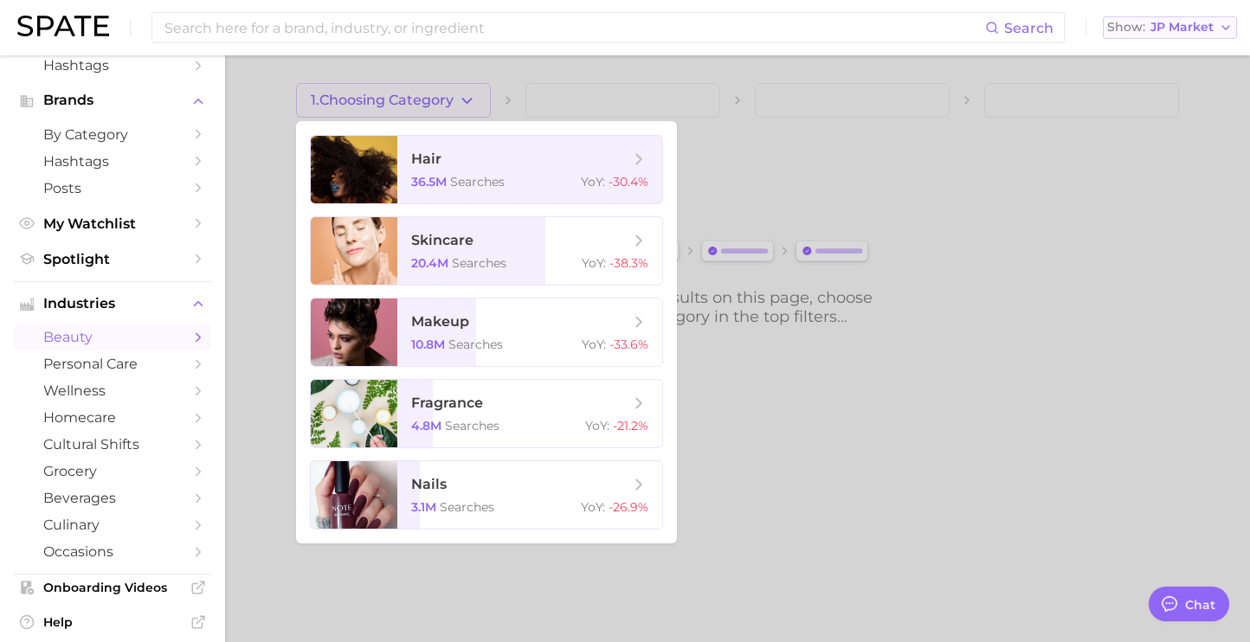
click at [1181, 23] on span "JP Market" at bounding box center [1181, 28] width 63 height 10
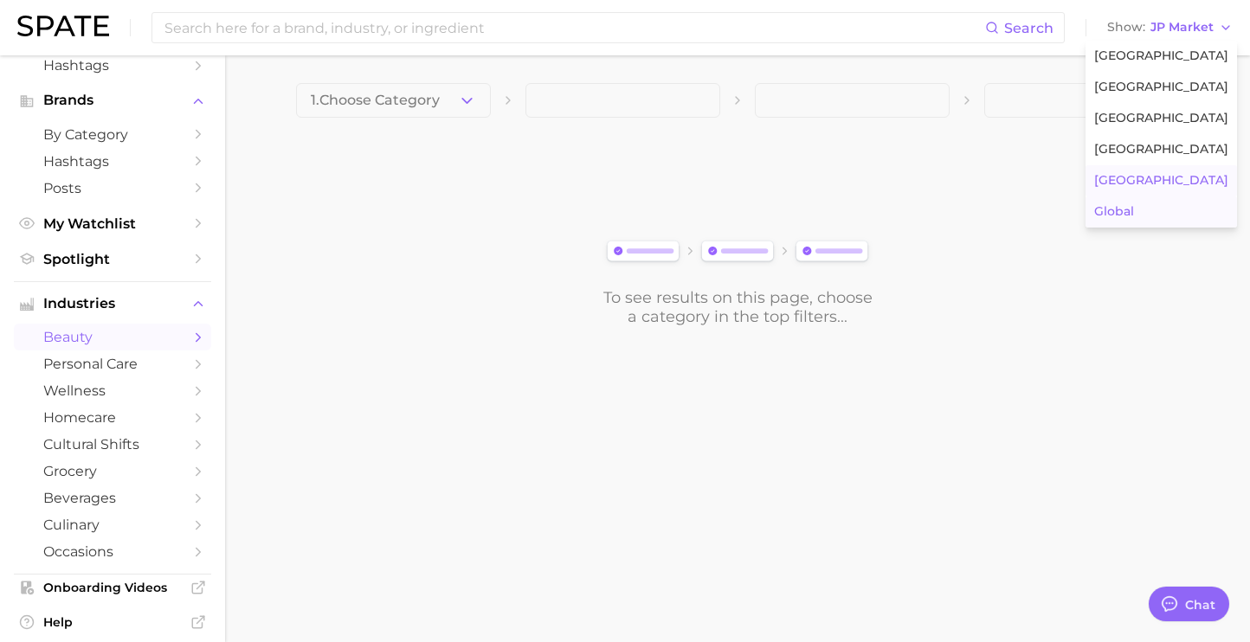
click at [1134, 207] on span "Global" at bounding box center [1114, 211] width 40 height 15
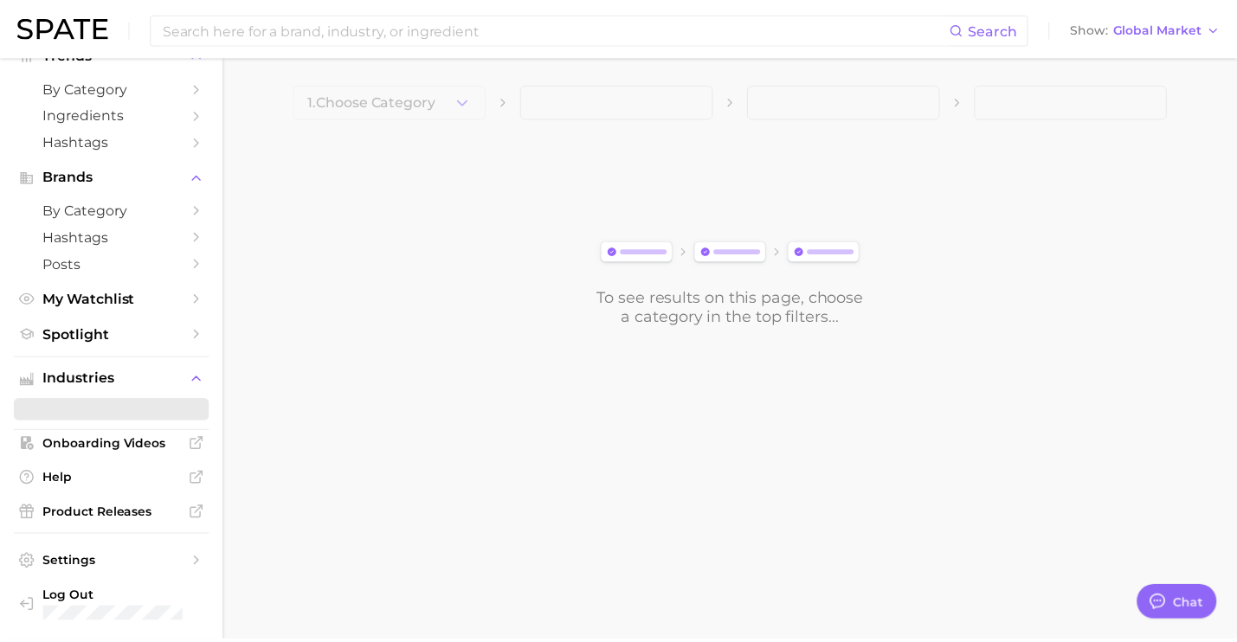
scroll to position [139, 0]
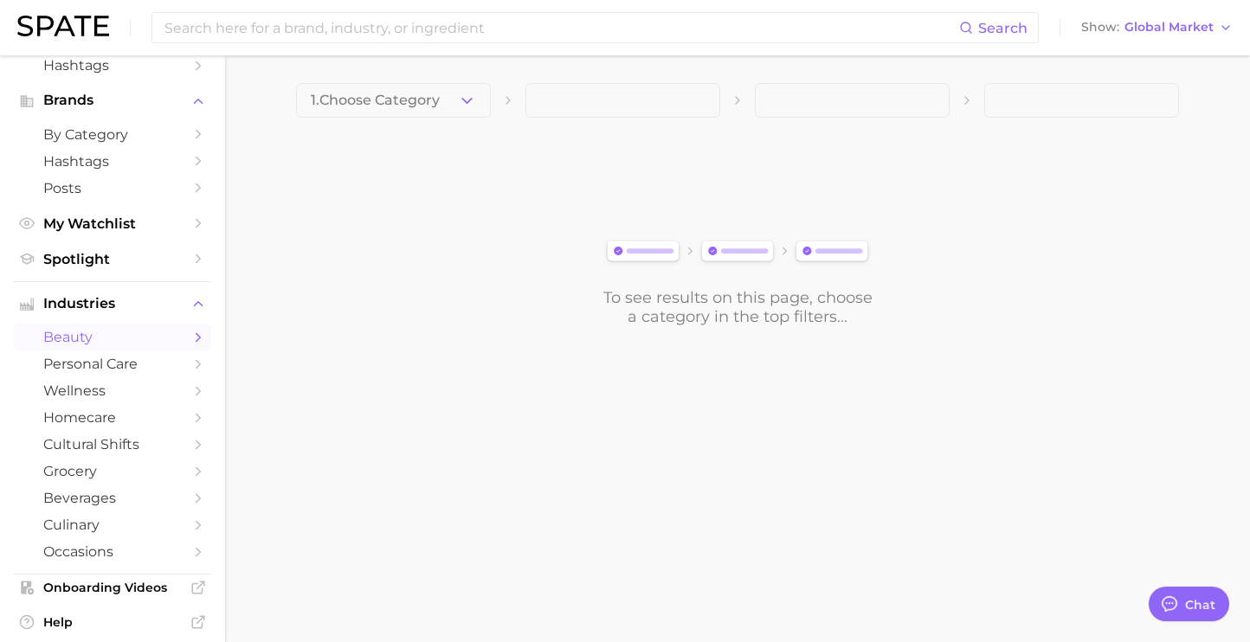
click at [415, 107] on span "1. Choose Category" at bounding box center [375, 101] width 129 height 16
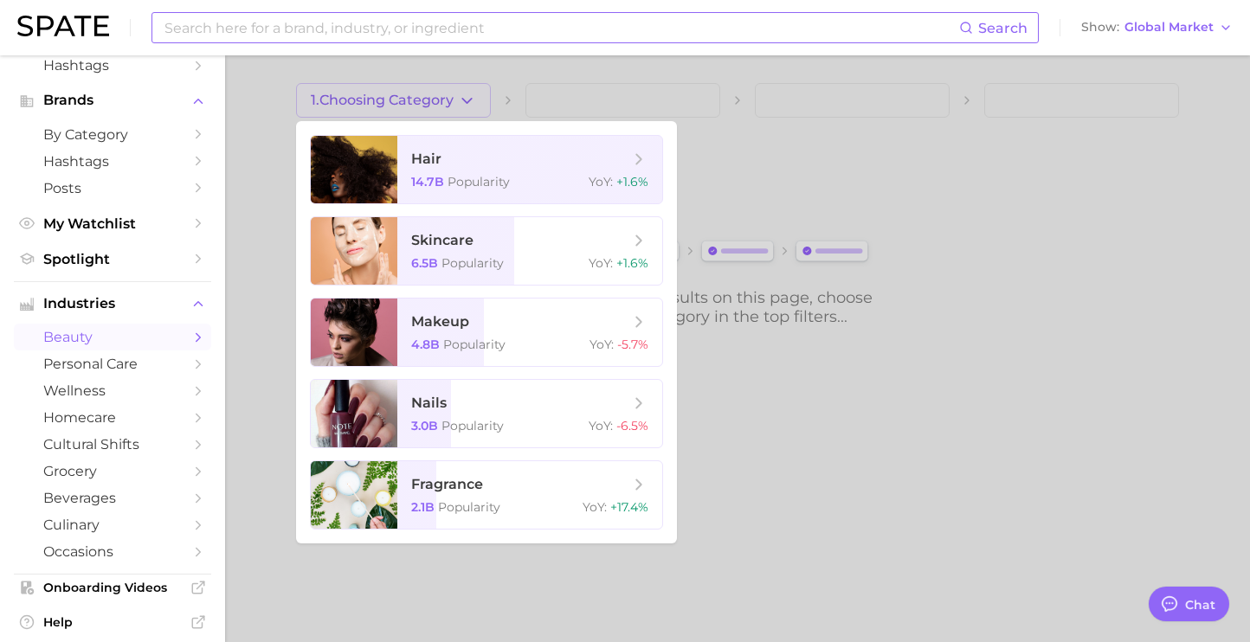
click at [222, 33] on input at bounding box center [561, 27] width 796 height 29
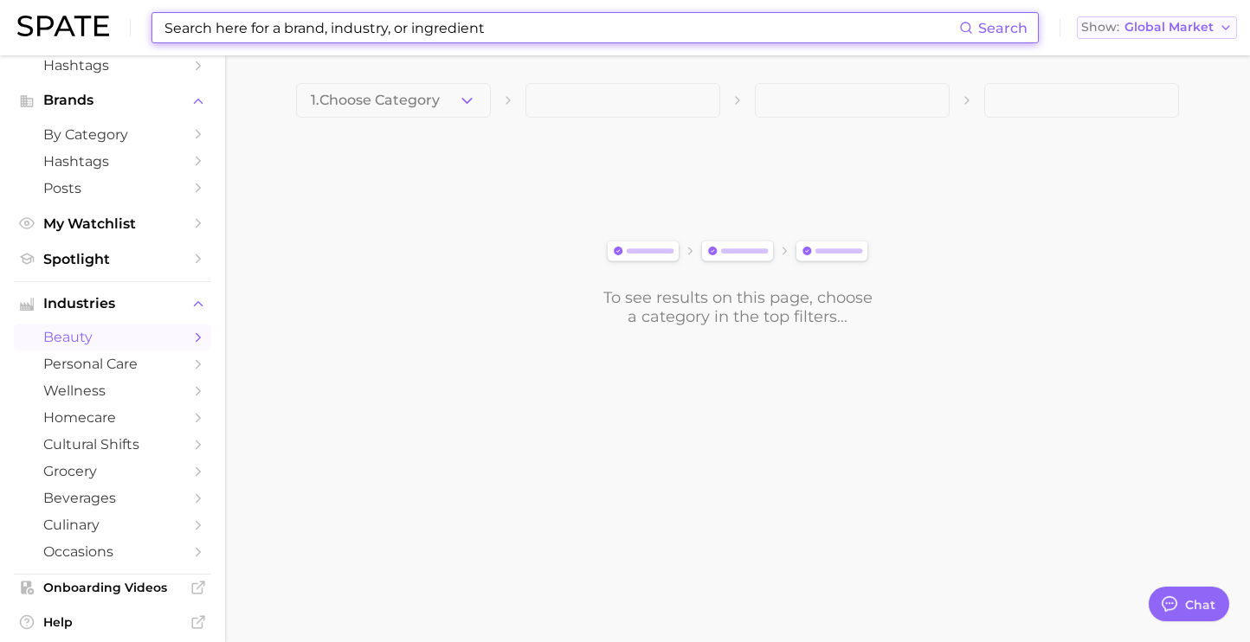
click at [1137, 24] on span "Global Market" at bounding box center [1168, 28] width 89 height 10
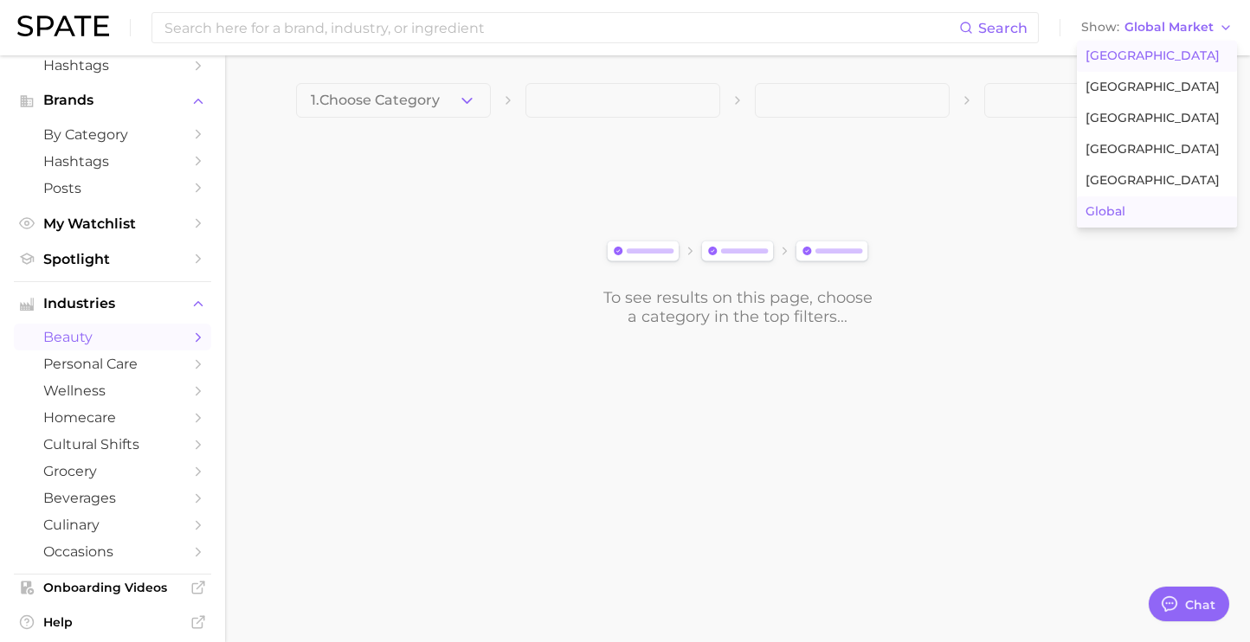
click at [1113, 66] on button "United States" at bounding box center [1157, 56] width 160 height 31
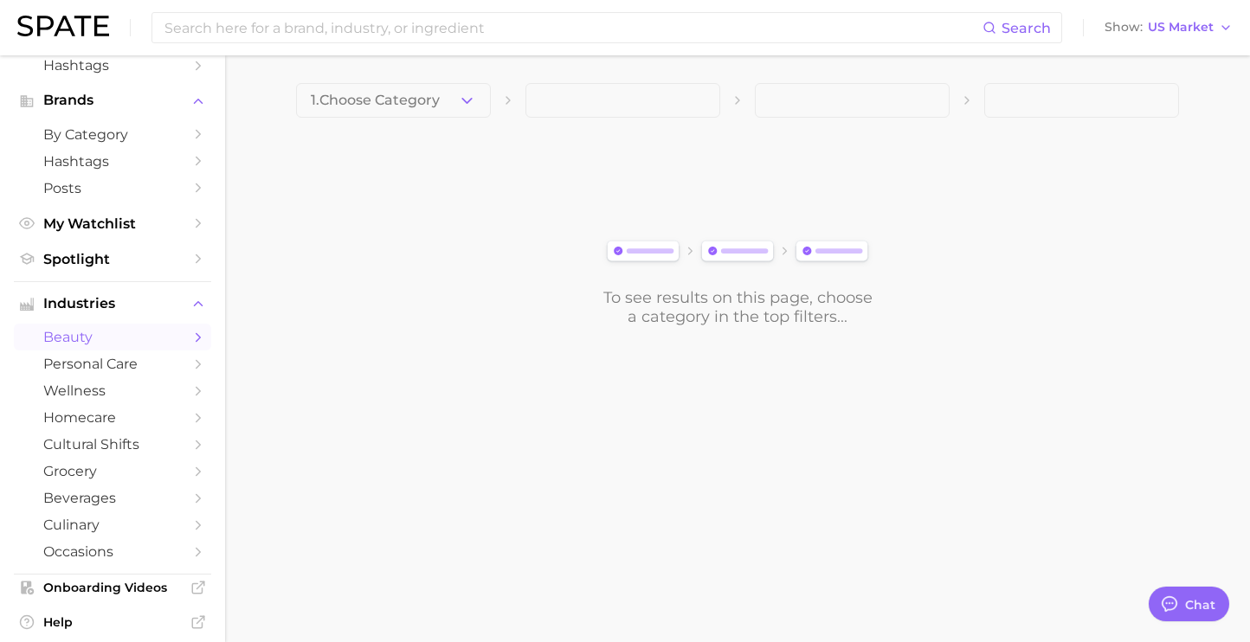
click at [547, 47] on div "Search Show US Market" at bounding box center [624, 27] width 1215 height 55
click at [548, 36] on input at bounding box center [573, 27] width 820 height 29
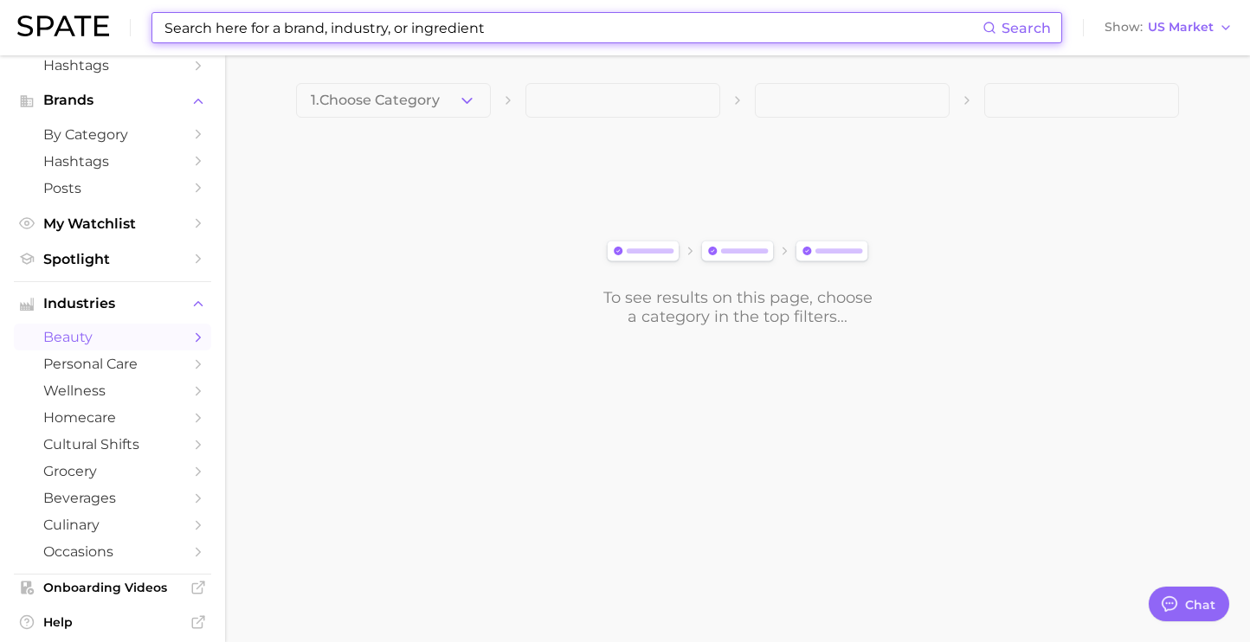
type input "l"
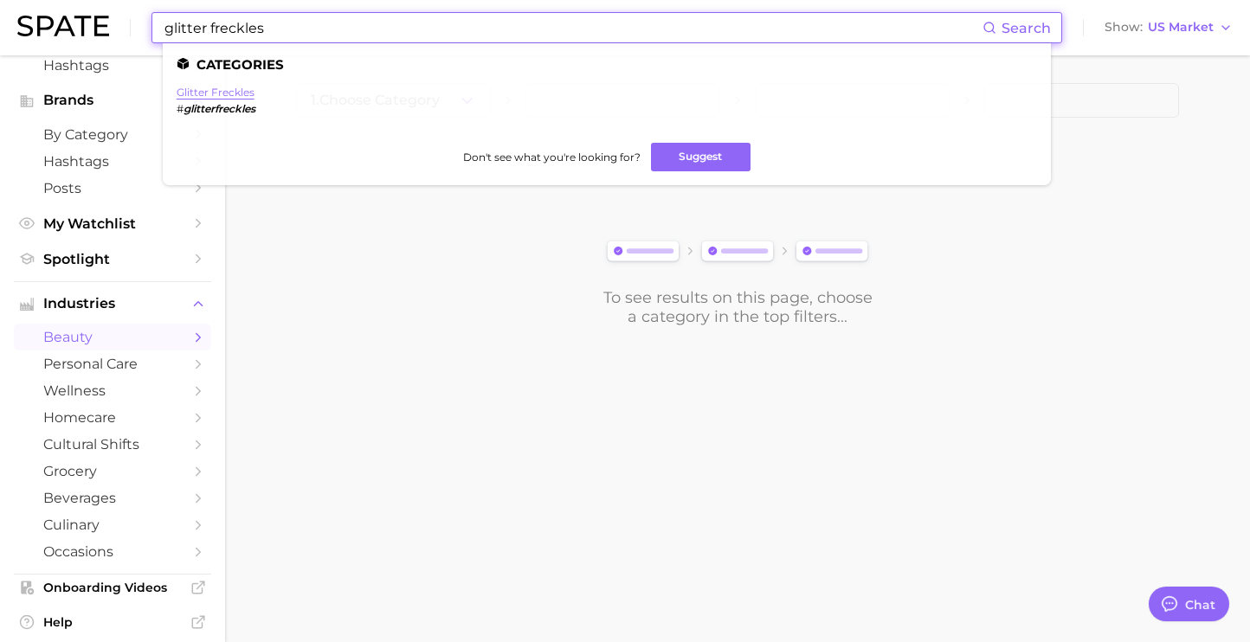
type input "glitter freckles"
click at [216, 86] on link "glitter freckles" at bounding box center [216, 92] width 78 height 13
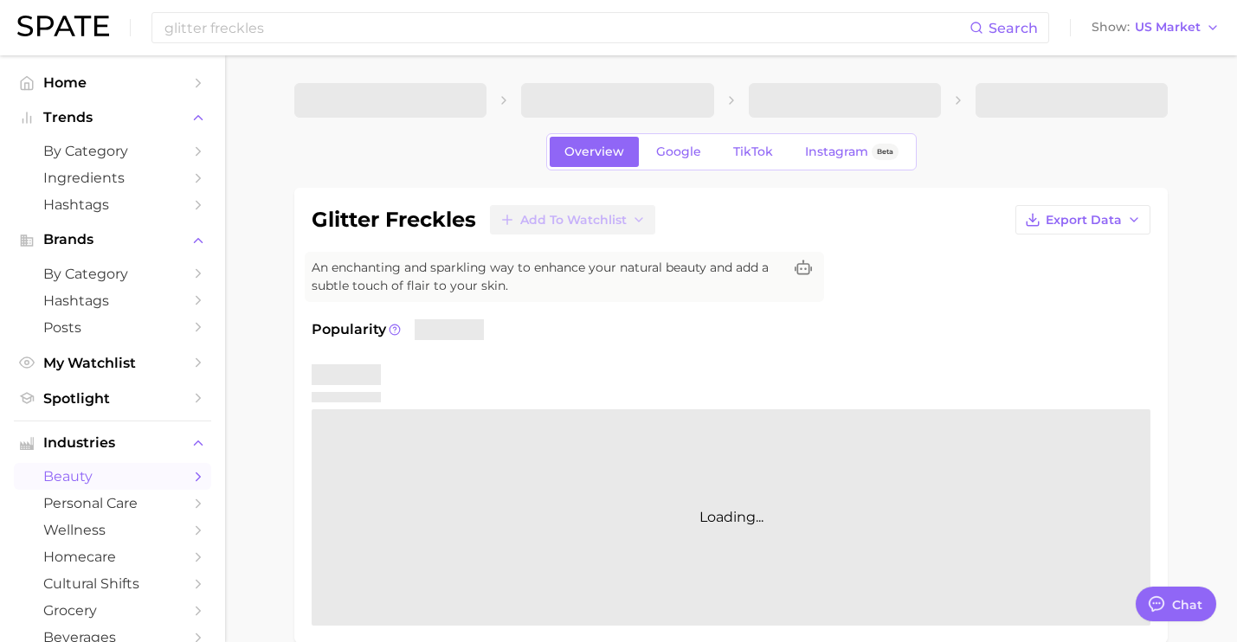
scroll to position [19, 0]
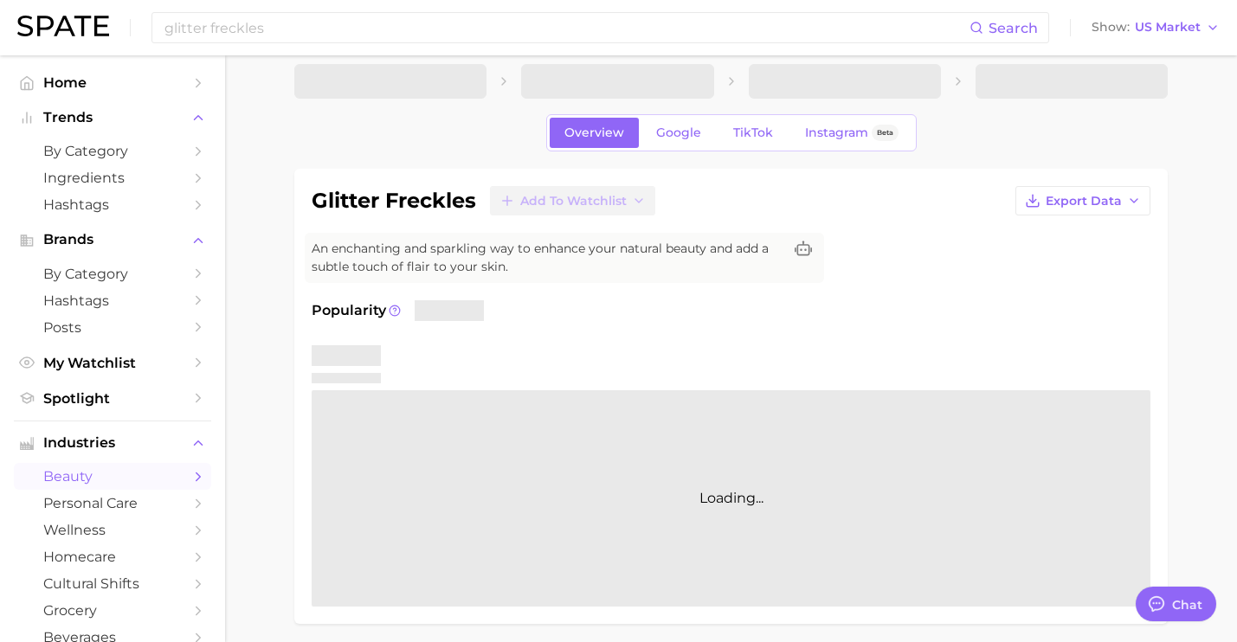
type textarea "x"
